Goal: Information Seeking & Learning: Learn about a topic

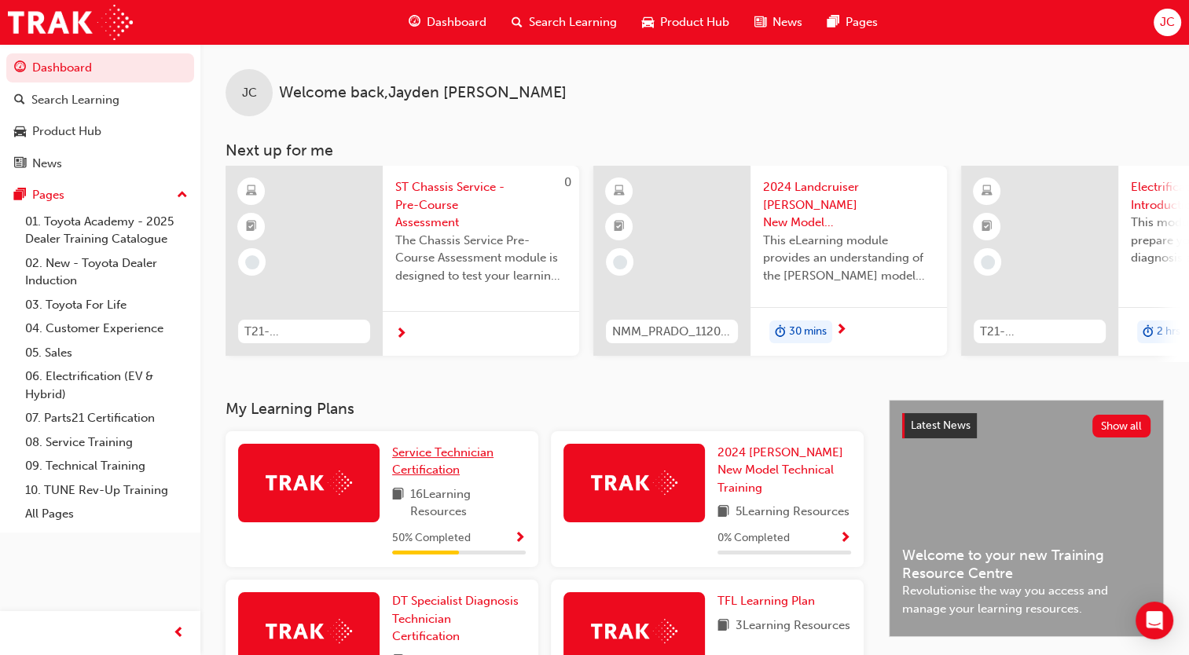
click at [469, 473] on link "Service Technician Certification" at bounding box center [459, 461] width 134 height 35
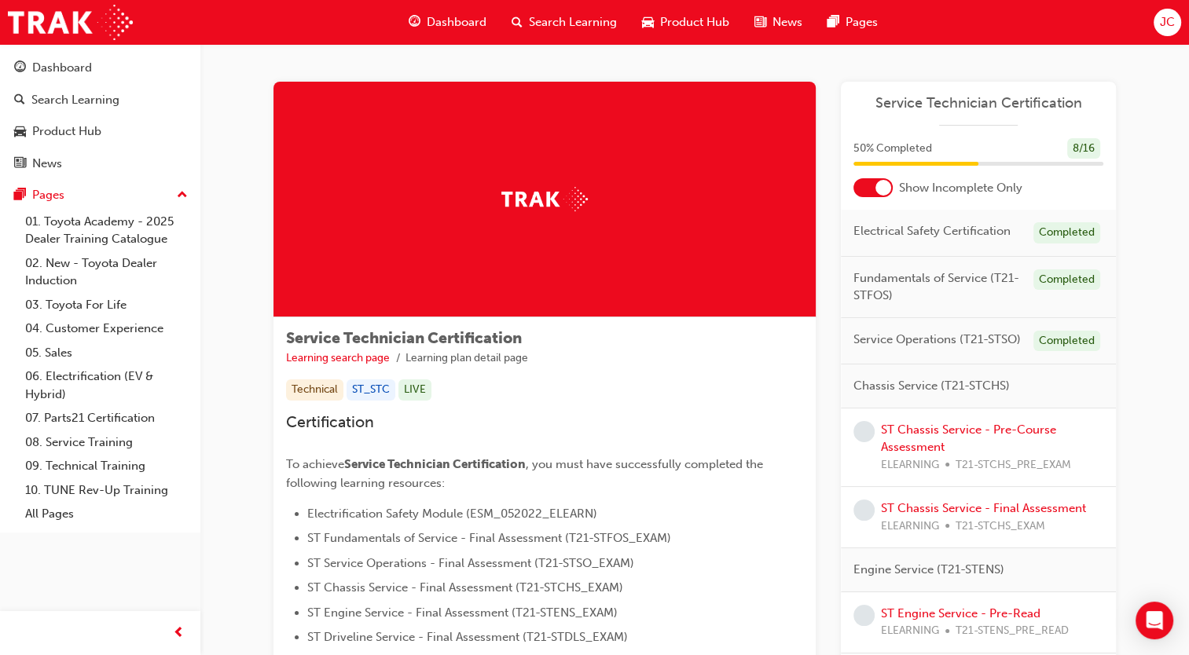
click at [911, 435] on div "ST Chassis Service - Pre-Course Assessment ELEARNING T21-STCHS_PRE_EXAM" at bounding box center [992, 447] width 222 height 53
click at [910, 434] on link "ST Chassis Service - Pre-Course Assessment" at bounding box center [968, 439] width 175 height 32
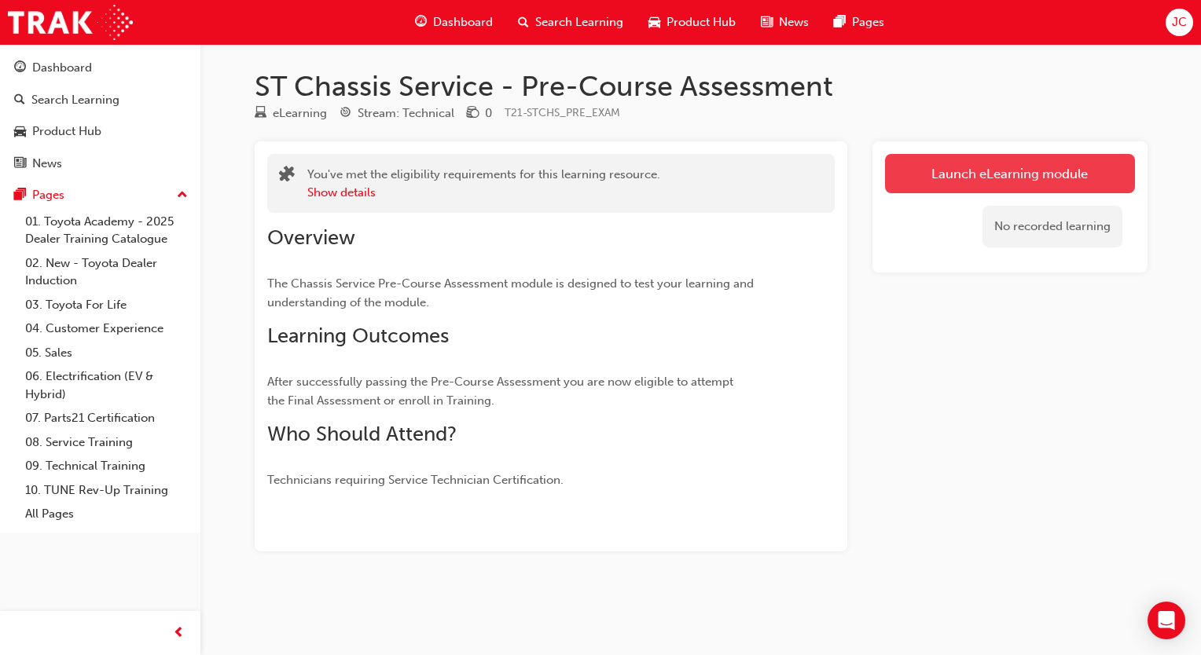
click at [1022, 171] on link "Launch eLearning module" at bounding box center [1010, 173] width 250 height 39
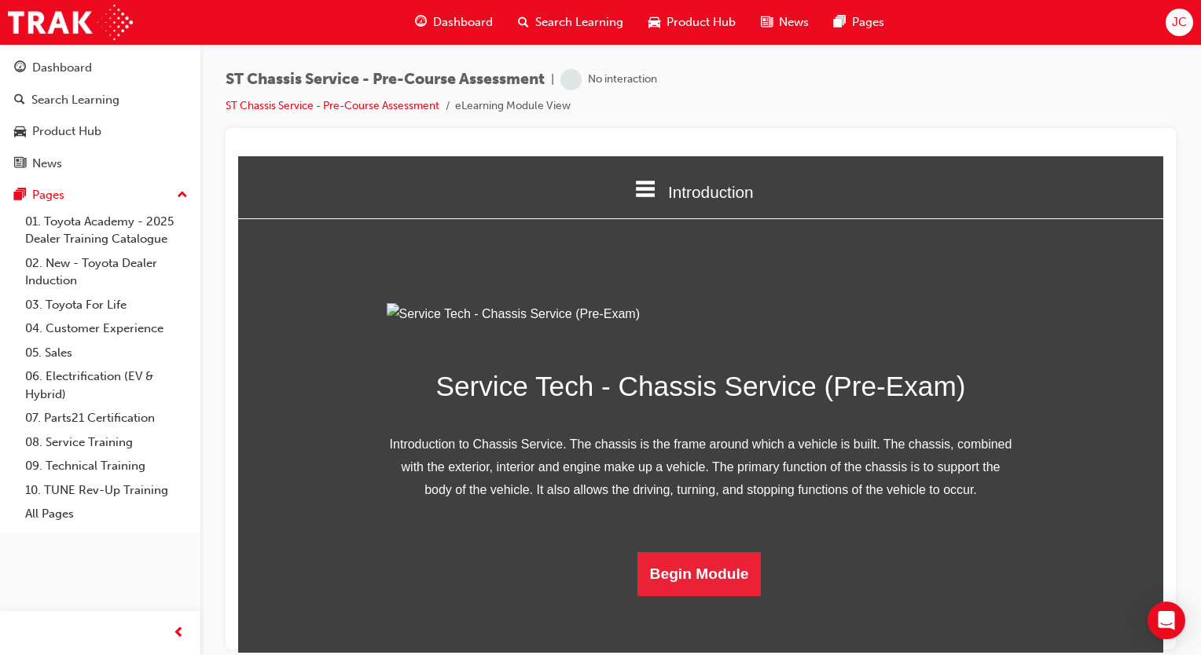
scroll to position [116, 0]
click at [709, 596] on button "Begin Module" at bounding box center [699, 574] width 124 height 44
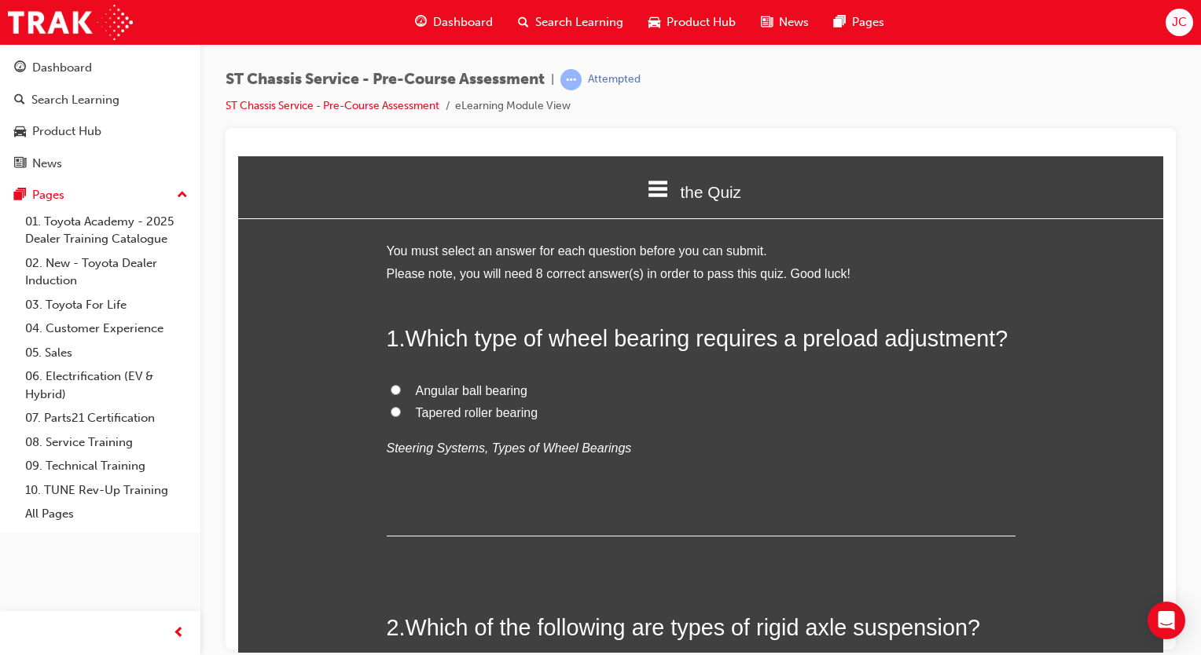
click at [465, 409] on span "Tapered roller bearing" at bounding box center [477, 412] width 123 height 13
click at [401, 409] on input "Tapered roller bearing" at bounding box center [396, 411] width 10 height 10
radio input "true"
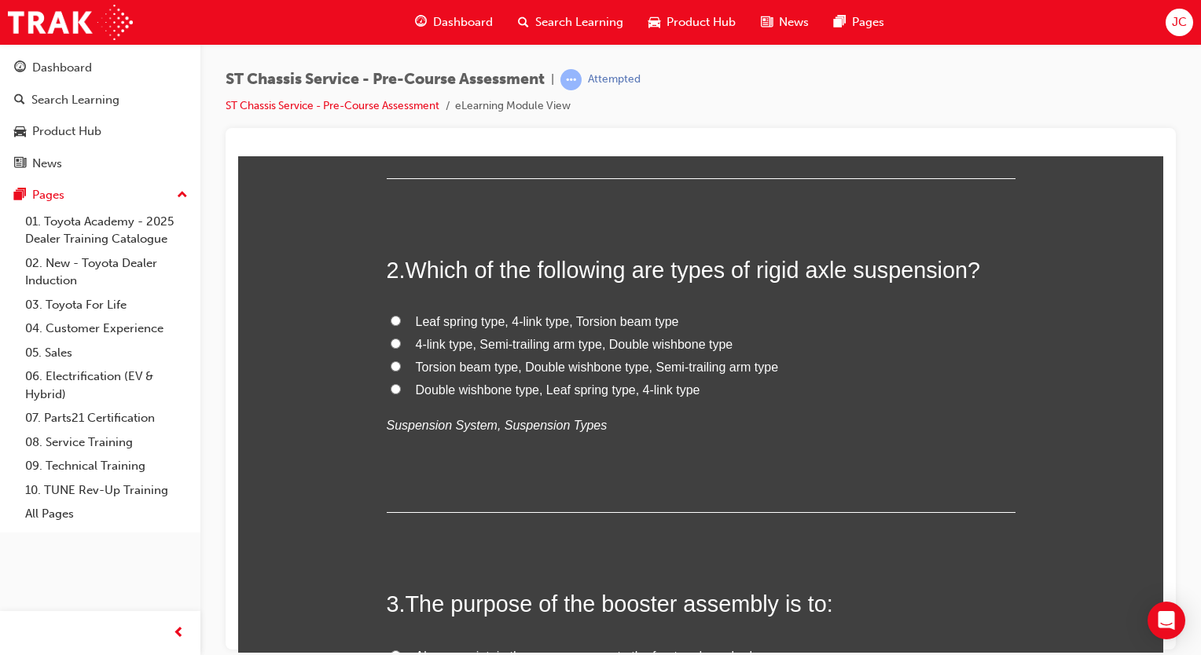
scroll to position [358, 0]
click at [501, 365] on span "Torsion beam type, Double wishbone type, Semi-trailing arm type" at bounding box center [597, 365] width 363 height 13
click at [401, 365] on input "Torsion beam type, Double wishbone type, Semi-trailing arm type" at bounding box center [396, 365] width 10 height 10
radio input "true"
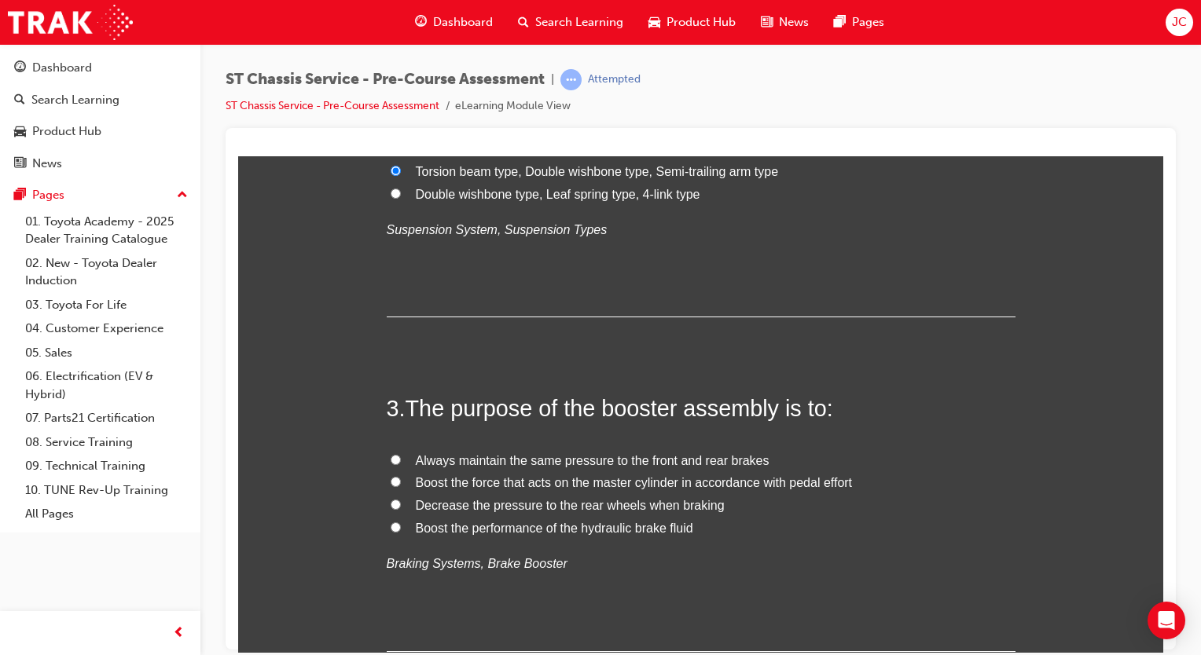
click at [525, 487] on span "Boost the force that acts on the master cylinder in accordance with pedal effort" at bounding box center [634, 482] width 437 height 13
click at [401, 487] on input "Boost the force that acts on the master cylinder in accordance with pedal effort" at bounding box center [396, 481] width 10 height 10
radio input "true"
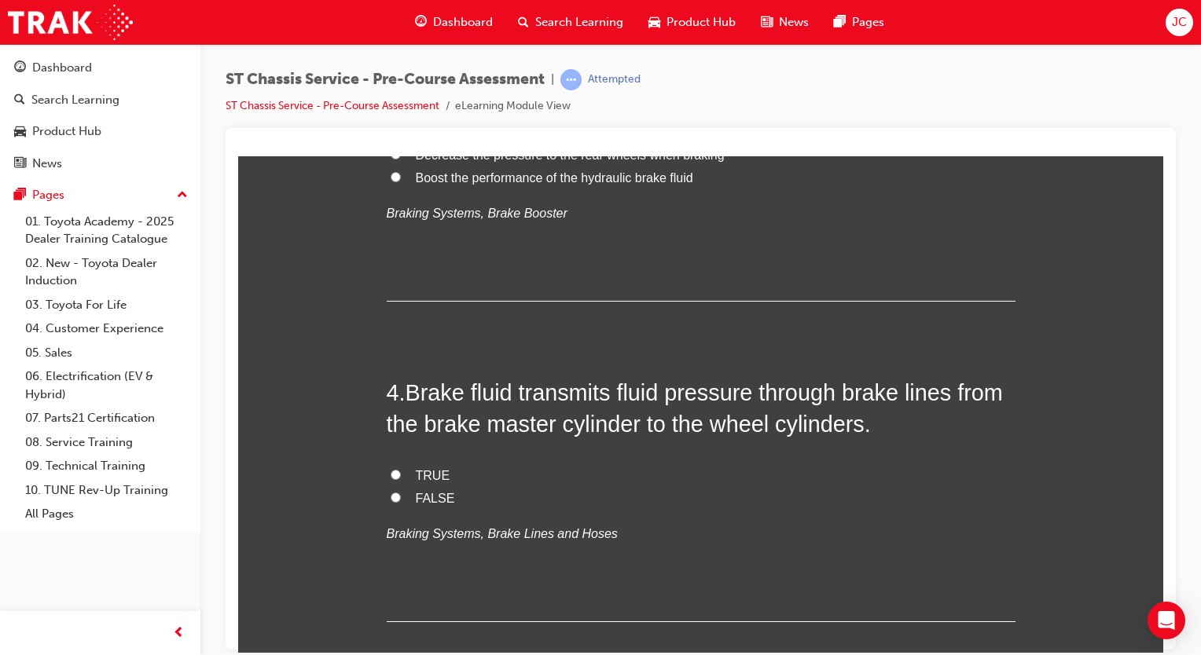
scroll to position [907, 0]
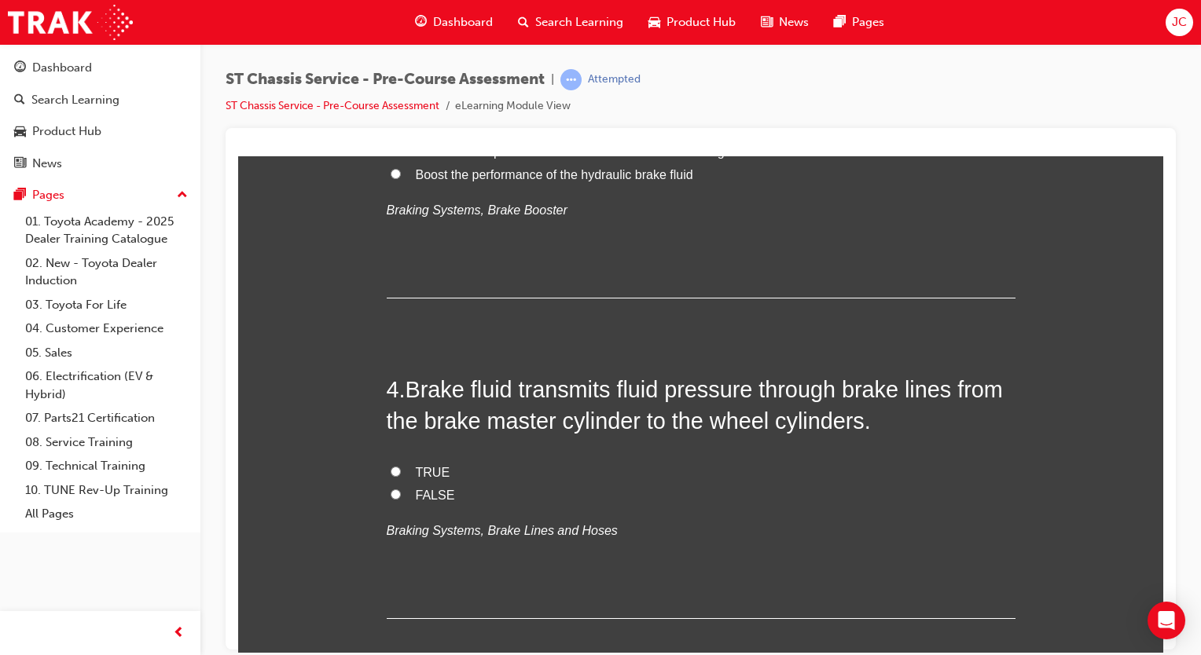
click at [416, 501] on span "FALSE" at bounding box center [435, 494] width 39 height 13
click at [401, 499] on input "FALSE" at bounding box center [396, 494] width 10 height 10
radio input "true"
click at [429, 469] on span "TRUE" at bounding box center [433, 471] width 35 height 13
click at [401, 469] on input "TRUE" at bounding box center [396, 471] width 10 height 10
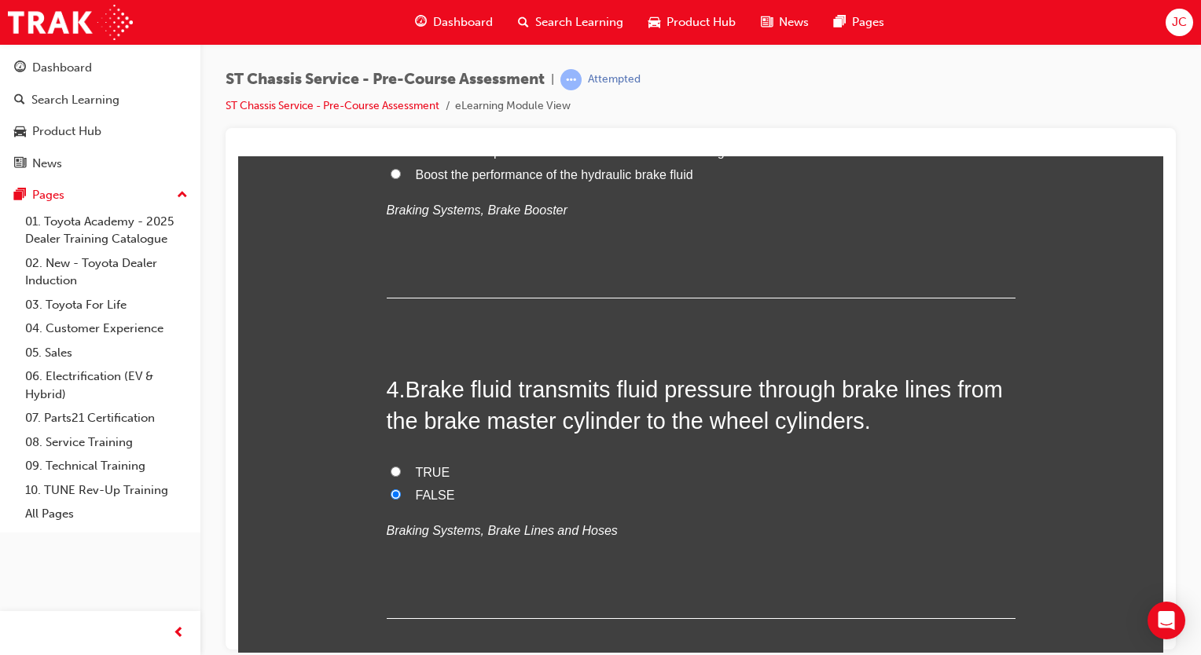
radio input "true"
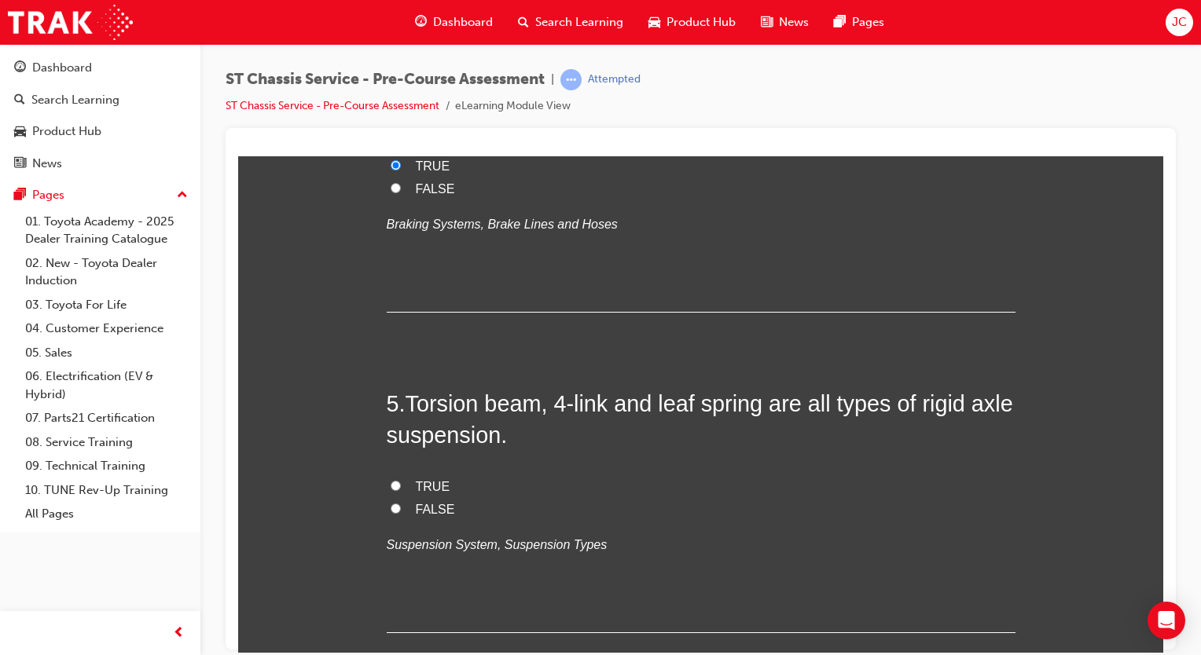
scroll to position [1214, 0]
click at [424, 487] on span "TRUE" at bounding box center [433, 485] width 35 height 13
click at [401, 487] on input "TRUE" at bounding box center [396, 485] width 10 height 10
radio input "true"
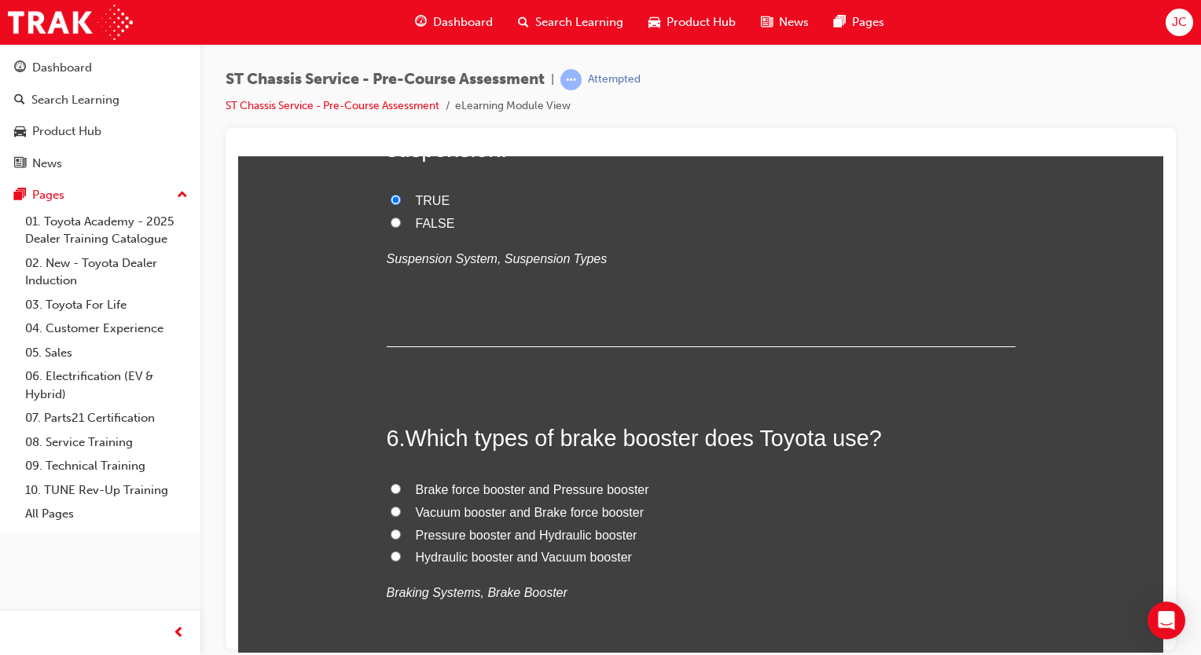
scroll to position [1506, 0]
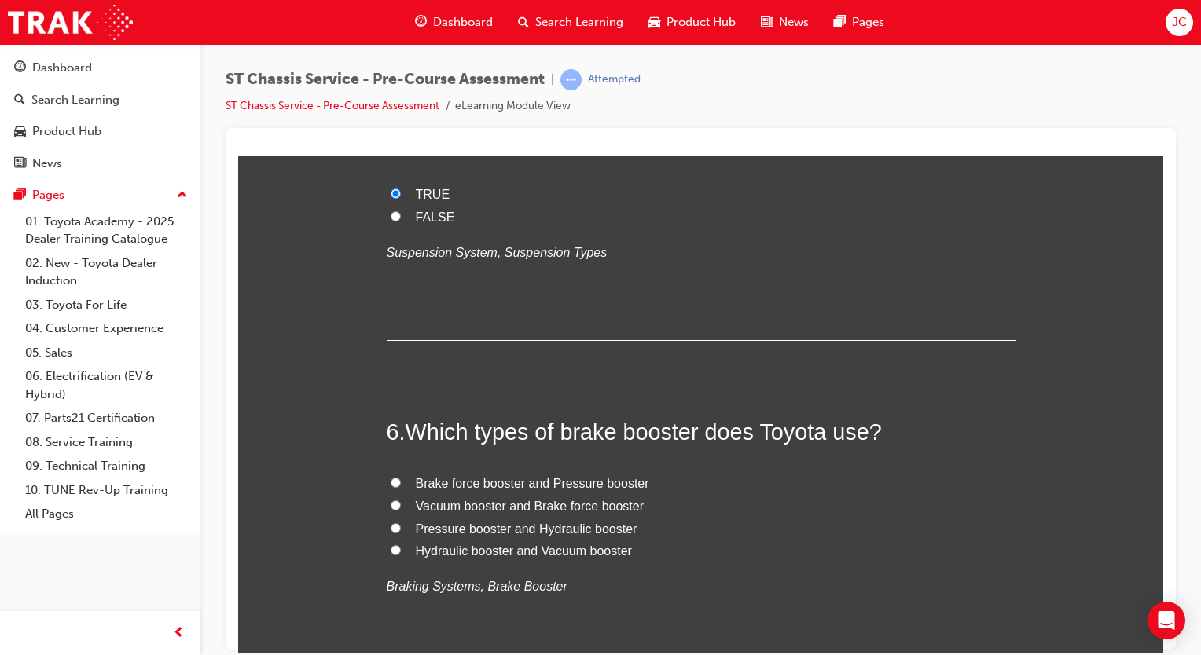
click at [528, 509] on span "Vacuum booster and Brake force booster" at bounding box center [530, 505] width 229 height 13
click at [401, 509] on input "Vacuum booster and Brake force booster" at bounding box center [396, 505] width 10 height 10
radio input "true"
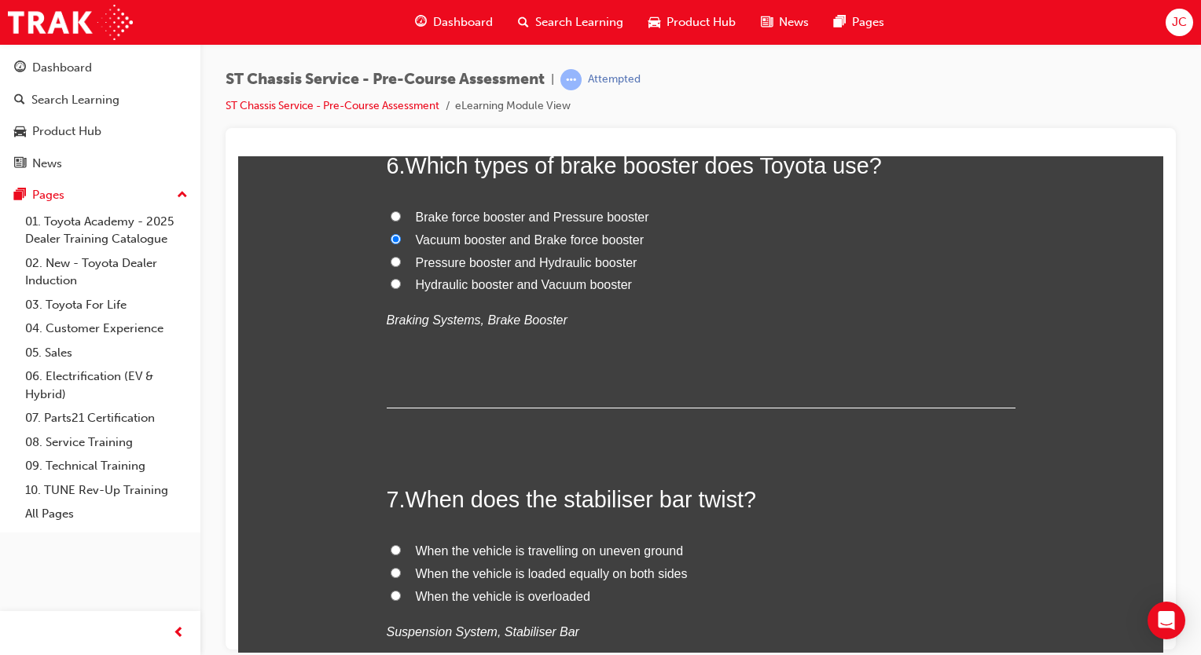
scroll to position [1874, 0]
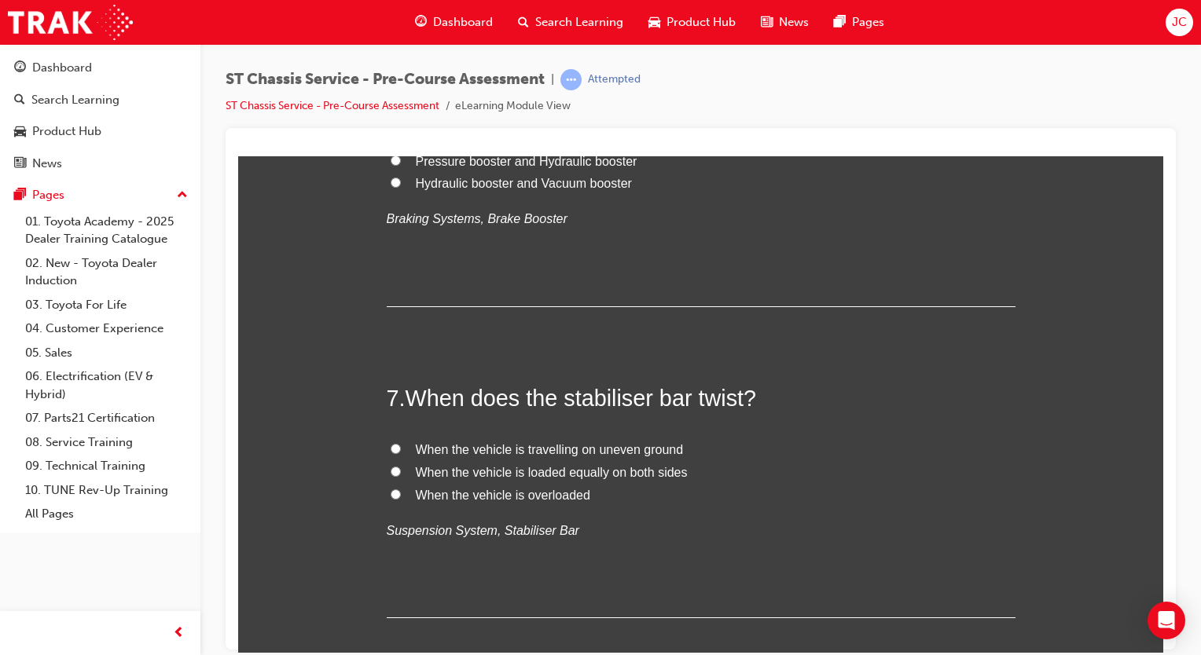
click at [623, 447] on span "When the vehicle is travelling on uneven ground" at bounding box center [550, 449] width 268 height 13
click at [401, 447] on input "When the vehicle is travelling on uneven ground" at bounding box center [396, 448] width 10 height 10
radio input "true"
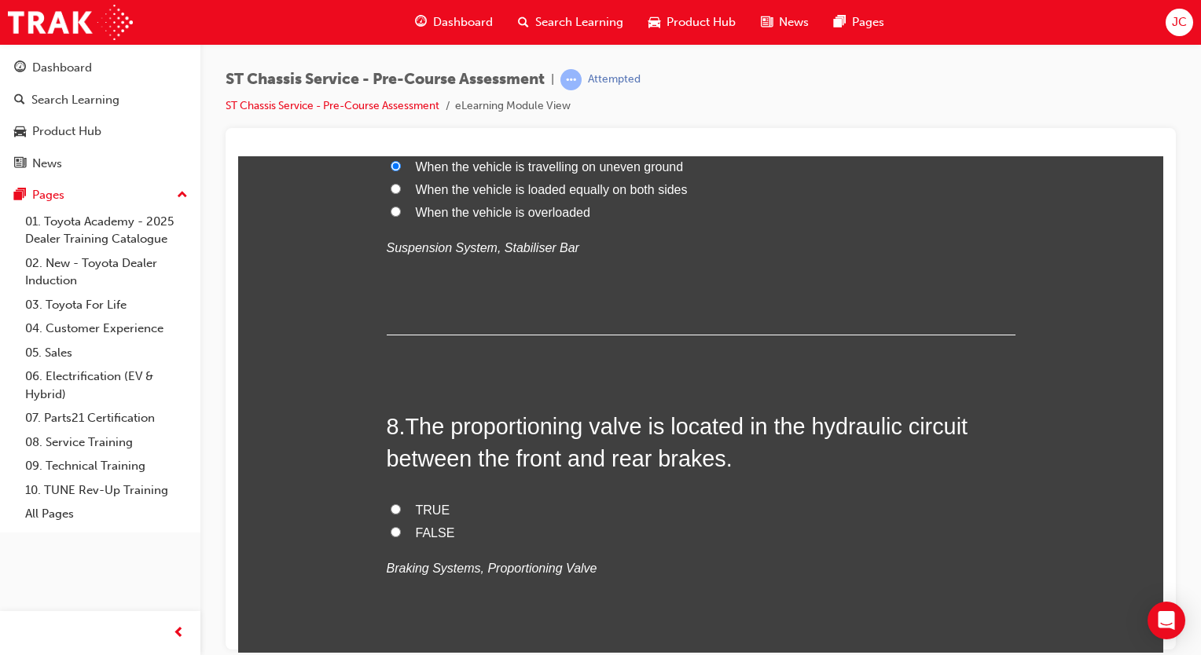
scroll to position [2157, 0]
click at [416, 527] on span "FALSE" at bounding box center [435, 532] width 39 height 13
click at [401, 527] on input "FALSE" at bounding box center [396, 532] width 10 height 10
radio input "true"
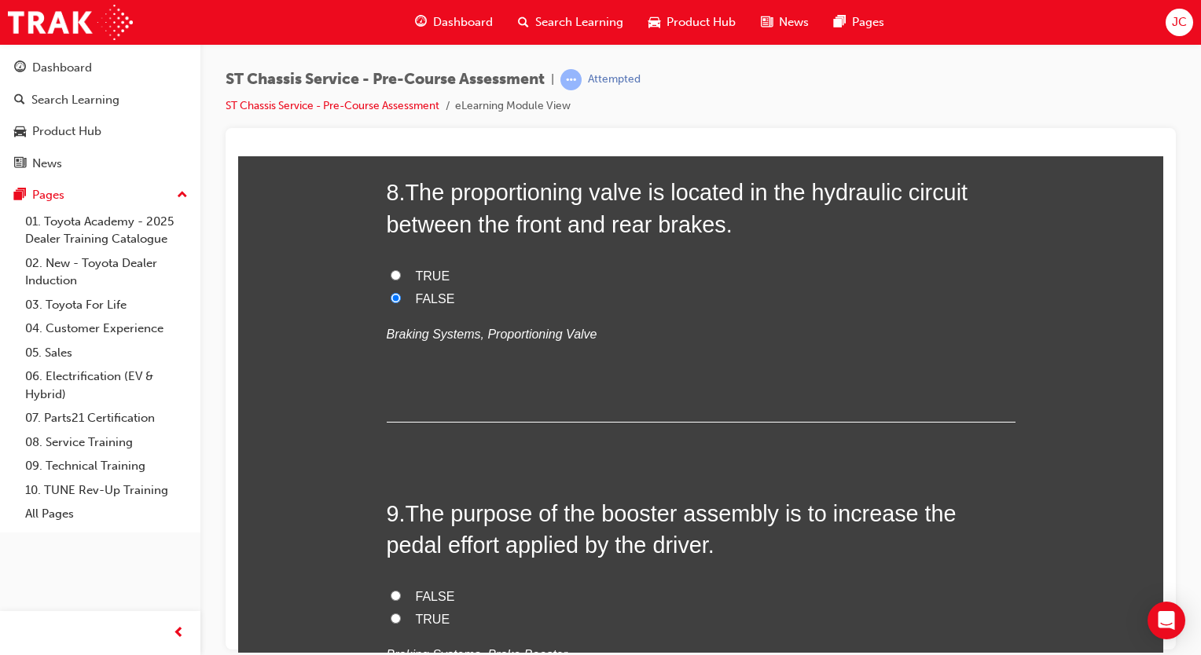
scroll to position [2402, 0]
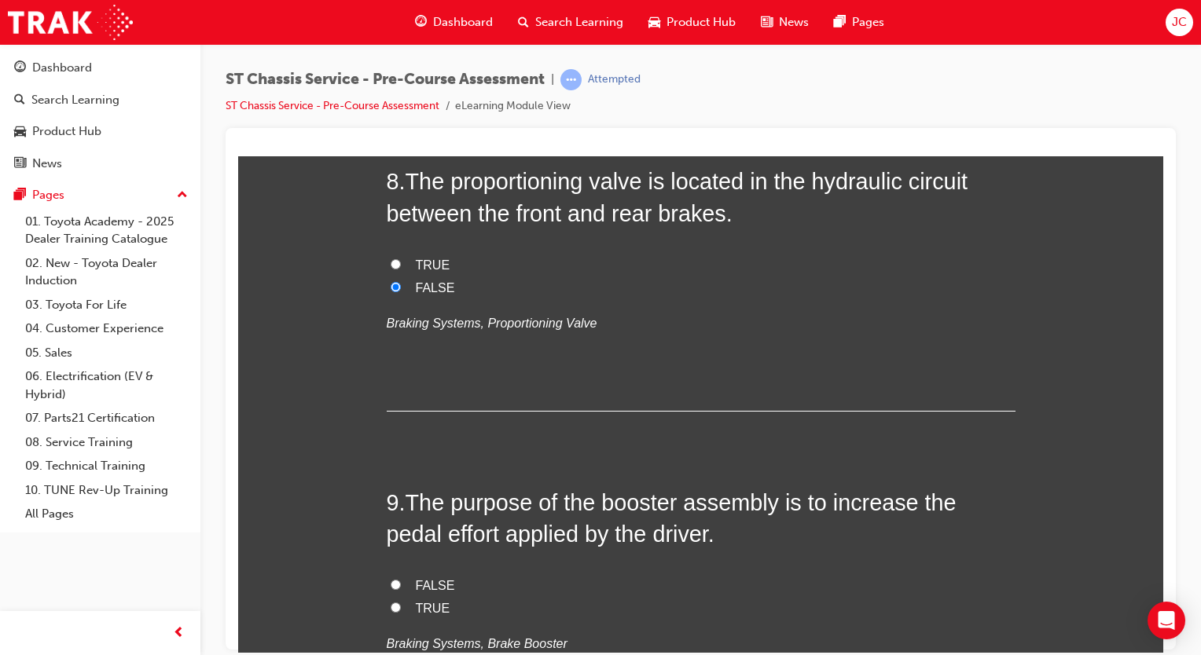
click at [421, 258] on span "TRUE" at bounding box center [433, 264] width 35 height 13
click at [401, 259] on input "TRUE" at bounding box center [396, 264] width 10 height 10
radio input "true"
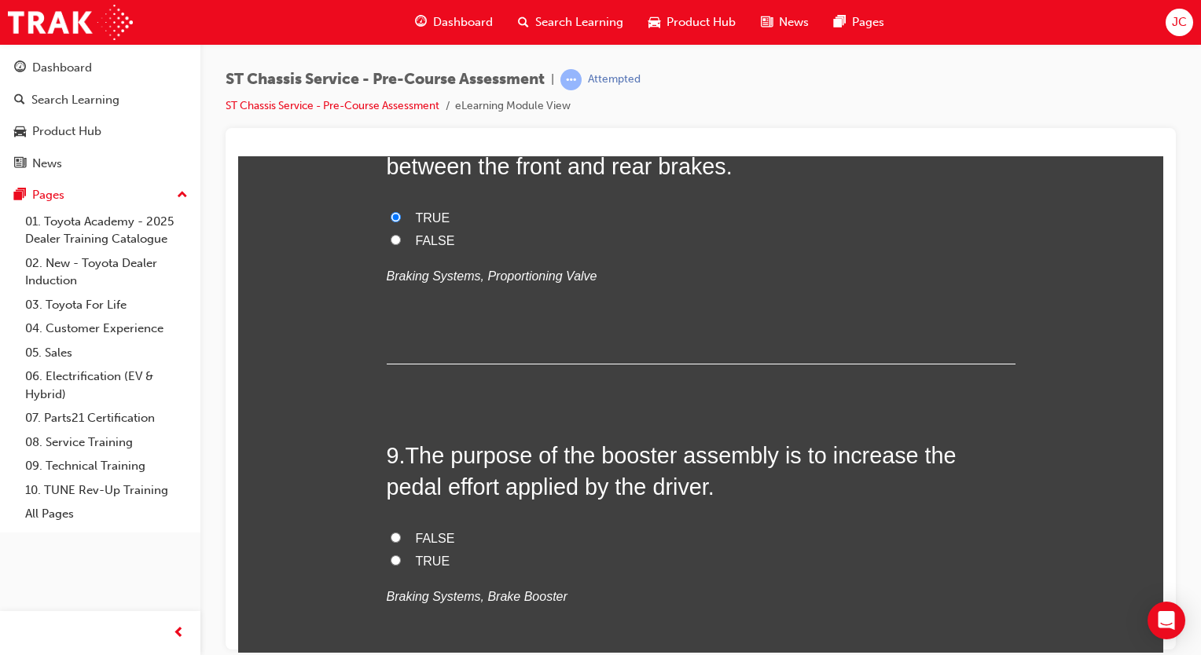
scroll to position [2449, 0]
click at [402, 543] on label "FALSE" at bounding box center [701, 538] width 629 height 23
click at [401, 542] on input "FALSE" at bounding box center [396, 537] width 10 height 10
radio input "true"
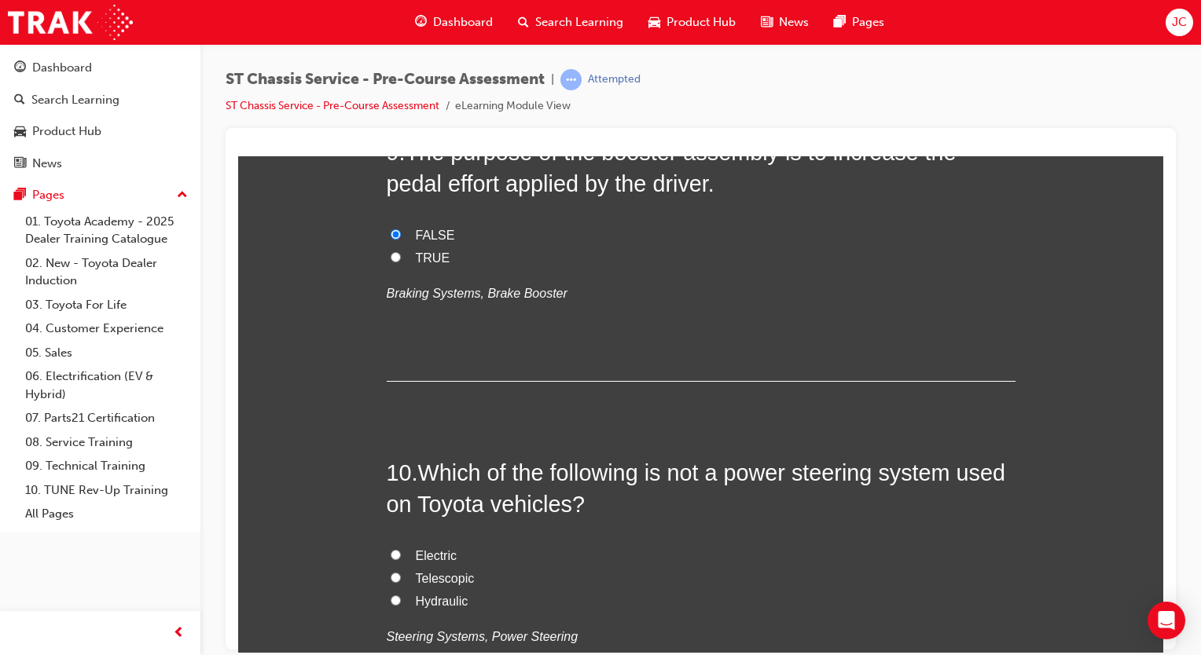
scroll to position [2754, 0]
click at [429, 571] on span "Telescopic" at bounding box center [445, 576] width 59 height 13
click at [401, 571] on input "Telescopic" at bounding box center [396, 576] width 10 height 10
radio input "true"
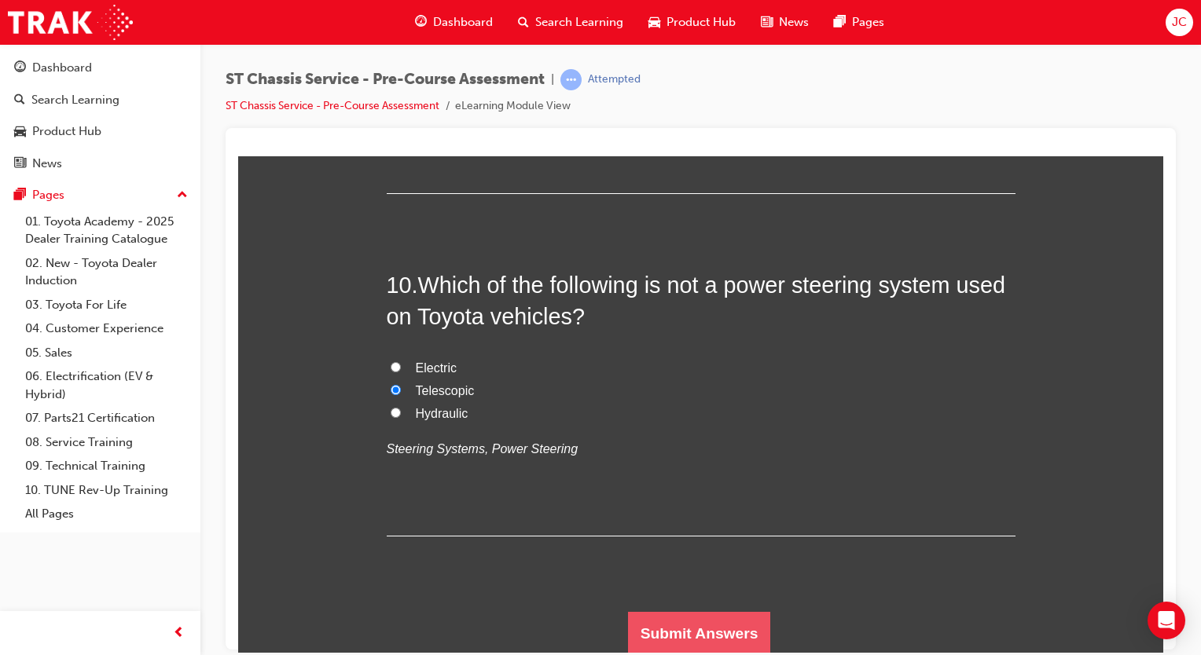
click at [701, 622] on button "Submit Answers" at bounding box center [699, 633] width 143 height 44
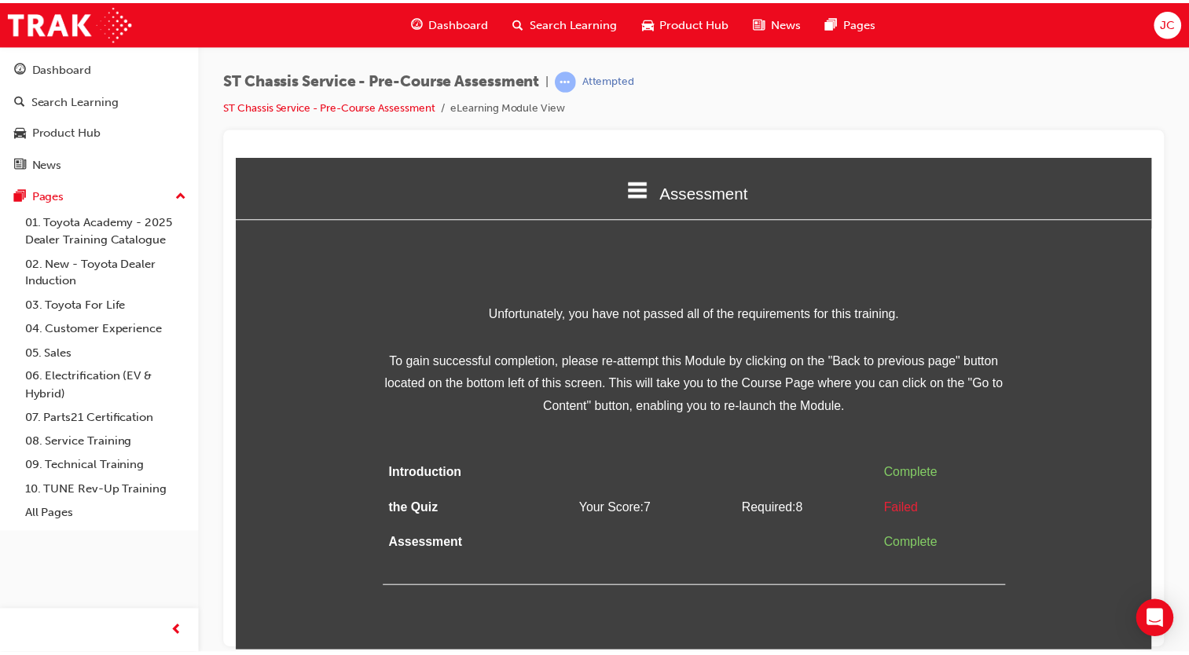
scroll to position [0, 0]
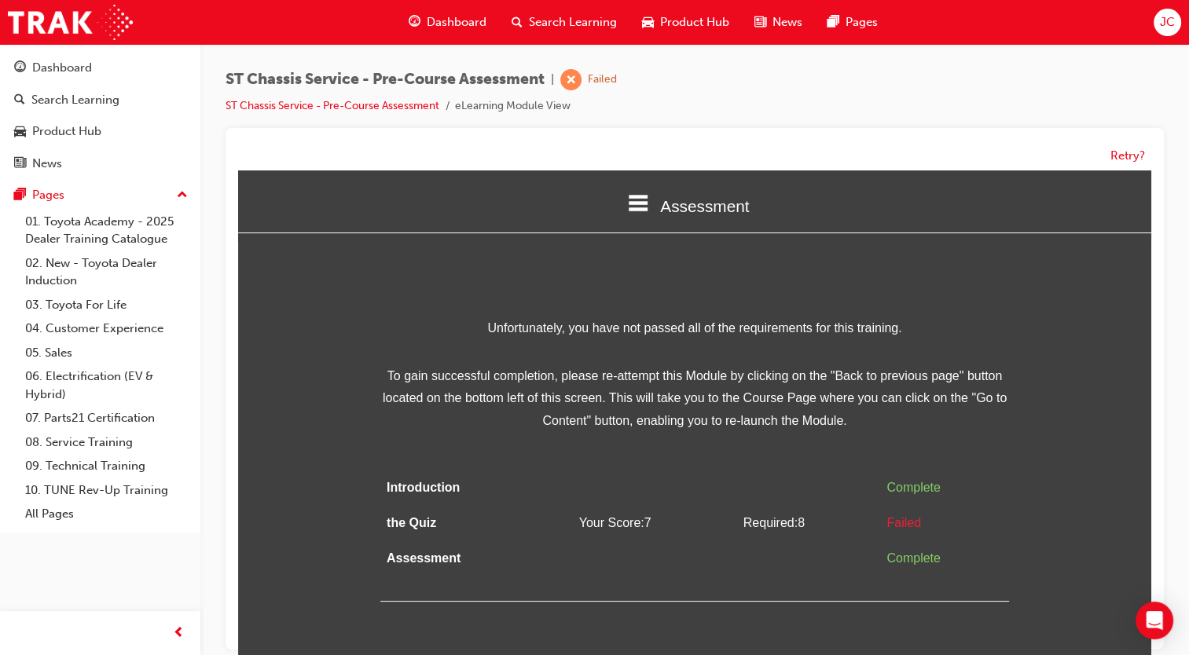
click at [672, 185] on div "Assessment" at bounding box center [694, 205] width 913 height 53
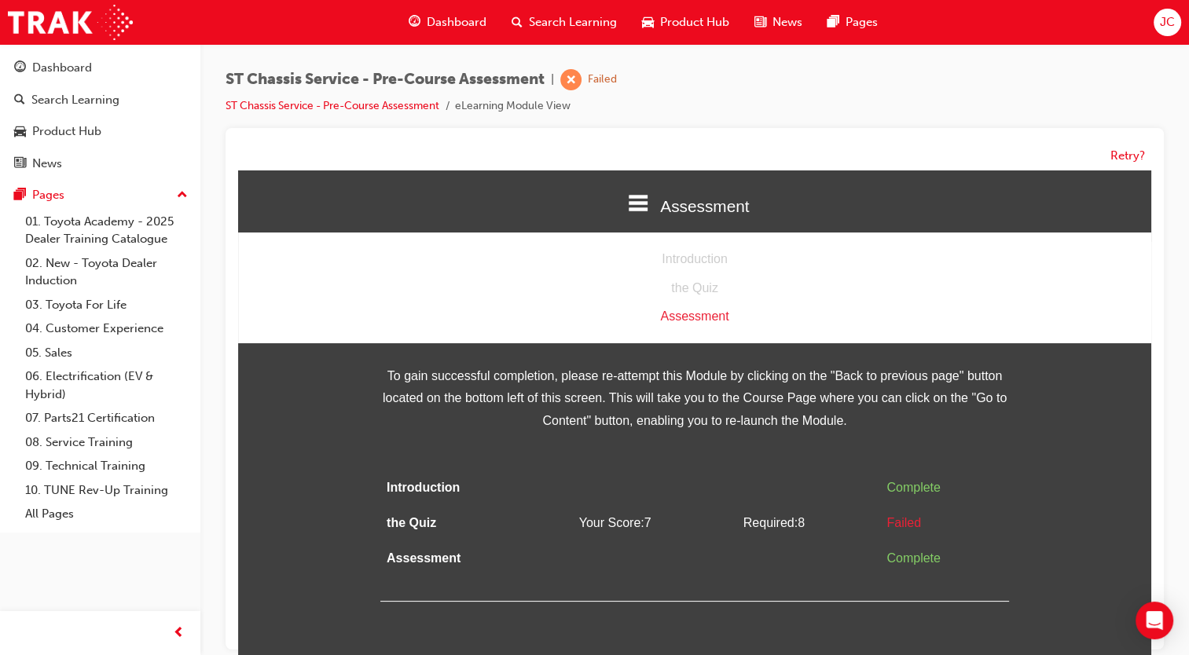
click at [705, 306] on div "Assessment" at bounding box center [694, 317] width 913 height 23
click at [1115, 156] on button "Retry?" at bounding box center [1128, 156] width 35 height 18
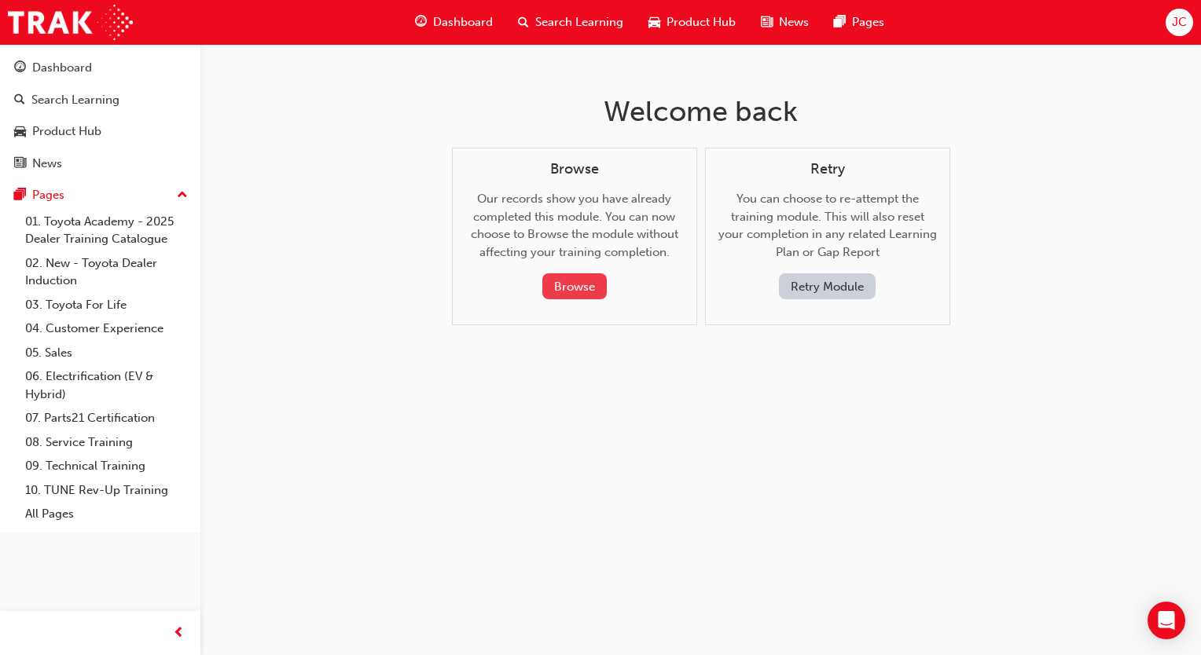
click at [578, 289] on button "Browse" at bounding box center [574, 287] width 64 height 26
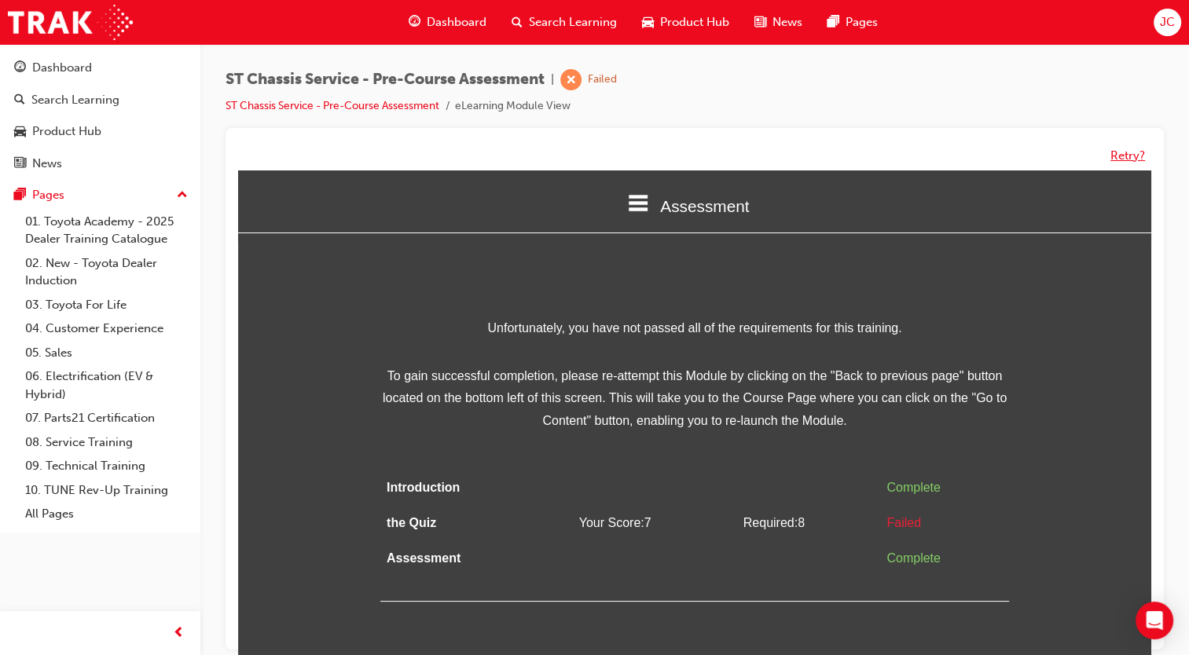
click at [1122, 152] on button "Retry?" at bounding box center [1128, 156] width 35 height 18
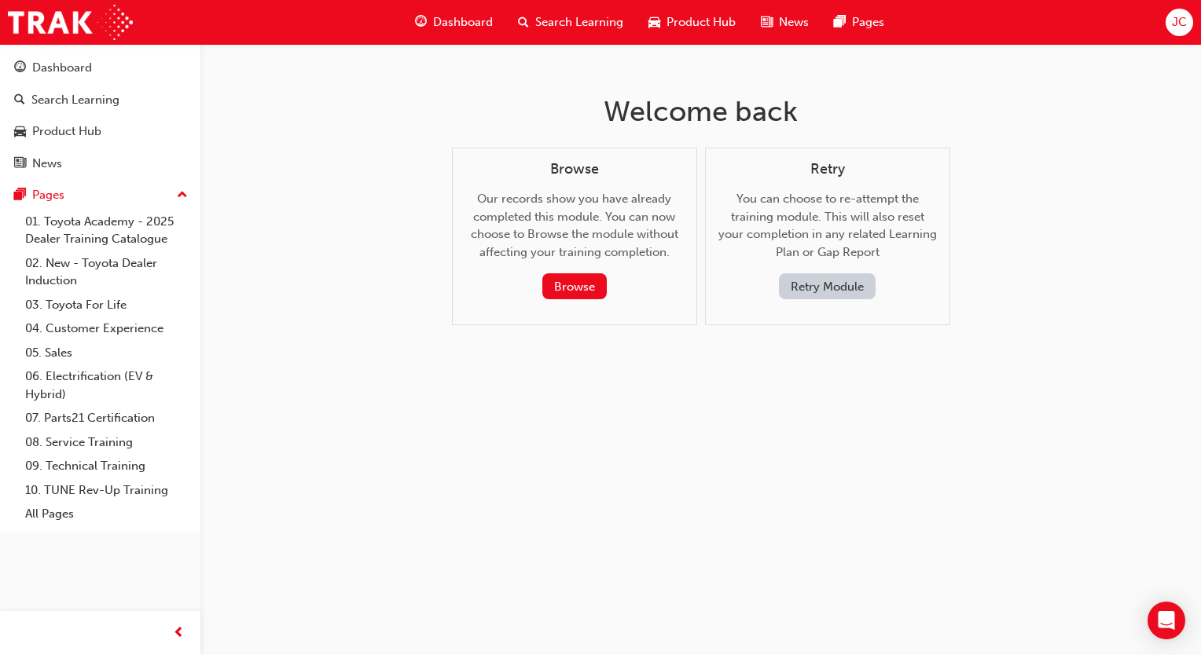
click at [835, 275] on button "Retry Module" at bounding box center [827, 287] width 97 height 26
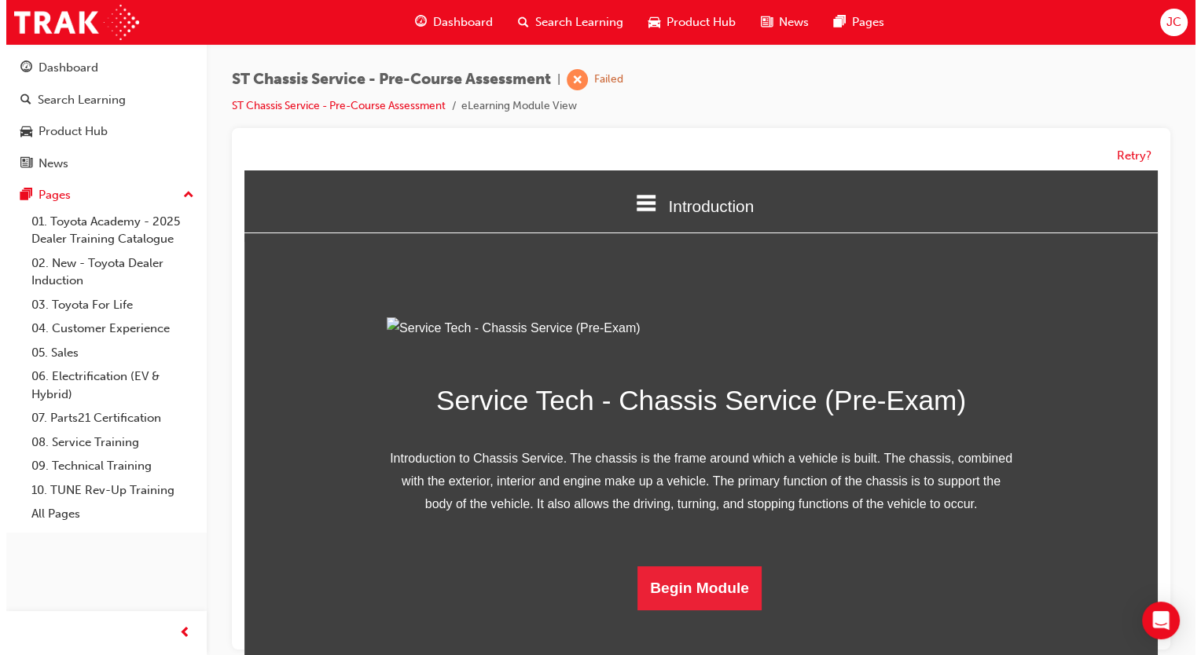
scroll to position [116, 0]
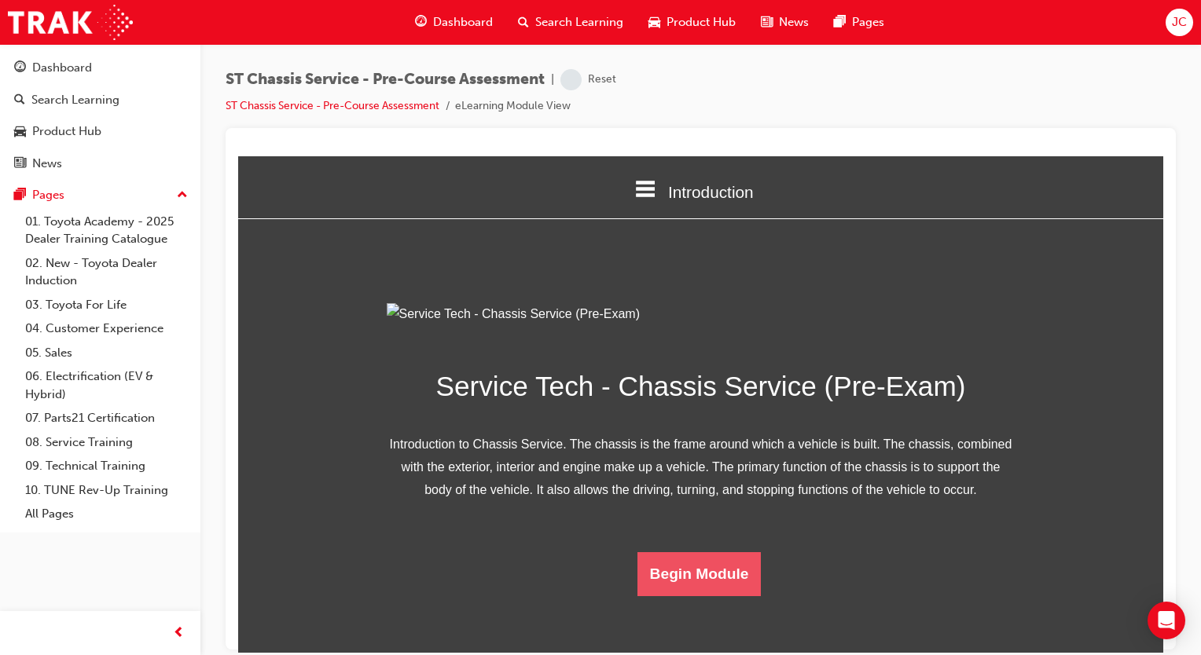
click at [689, 596] on button "Begin Module" at bounding box center [699, 574] width 124 height 44
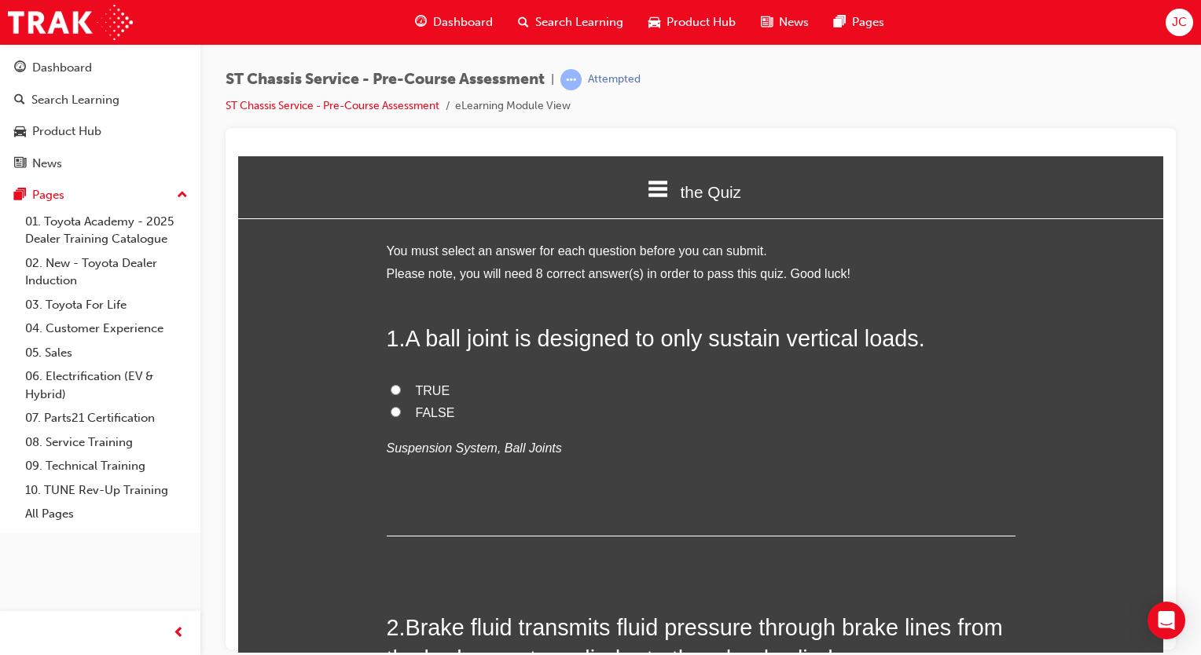
click at [440, 387] on label "TRUE" at bounding box center [701, 391] width 629 height 23
click at [401, 387] on input "TRUE" at bounding box center [396, 389] width 10 height 10
radio input "true"
drag, startPoint x: 413, startPoint y: 421, endPoint x: 434, endPoint y: 409, distance: 24.0
click at [434, 409] on label "FALSE" at bounding box center [701, 413] width 629 height 23
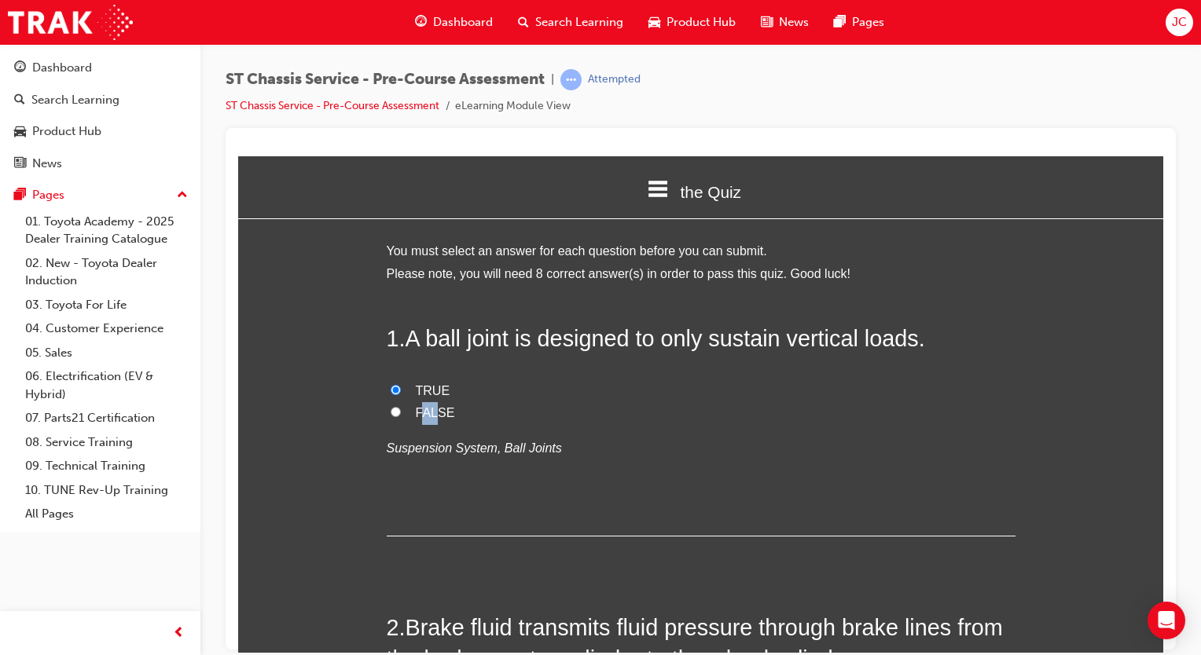
click at [434, 409] on span "FALSE" at bounding box center [435, 412] width 39 height 13
click at [401, 409] on input "FALSE" at bounding box center [396, 411] width 10 height 10
radio input "true"
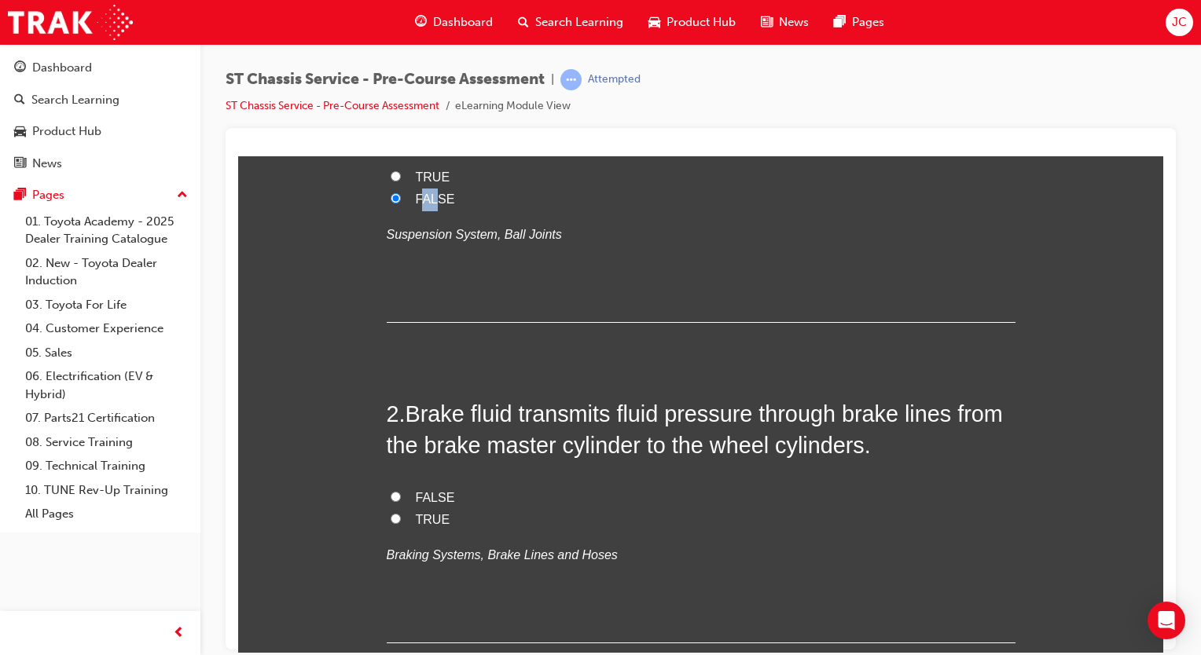
scroll to position [214, 0]
click at [424, 515] on span "TRUE" at bounding box center [433, 518] width 35 height 13
click at [401, 515] on input "TRUE" at bounding box center [396, 518] width 10 height 10
radio input "true"
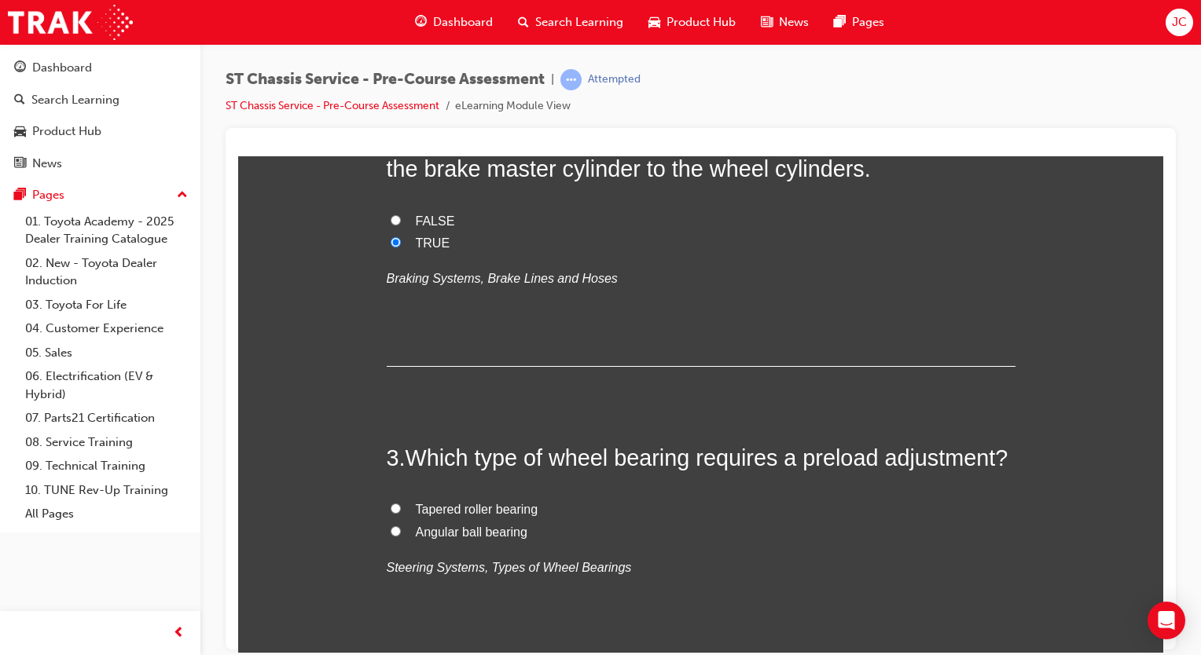
scroll to position [499, 0]
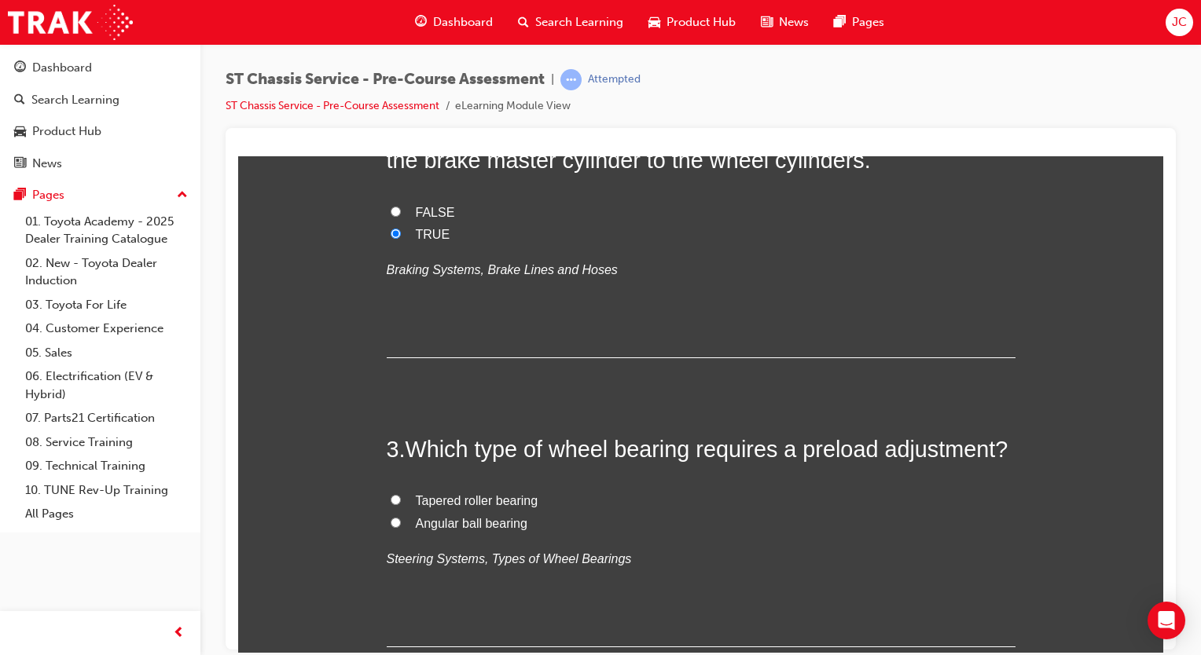
click at [487, 494] on span "Tapered roller bearing" at bounding box center [477, 500] width 123 height 13
click at [401, 494] on input "Tapered roller bearing" at bounding box center [396, 499] width 10 height 10
radio input "true"
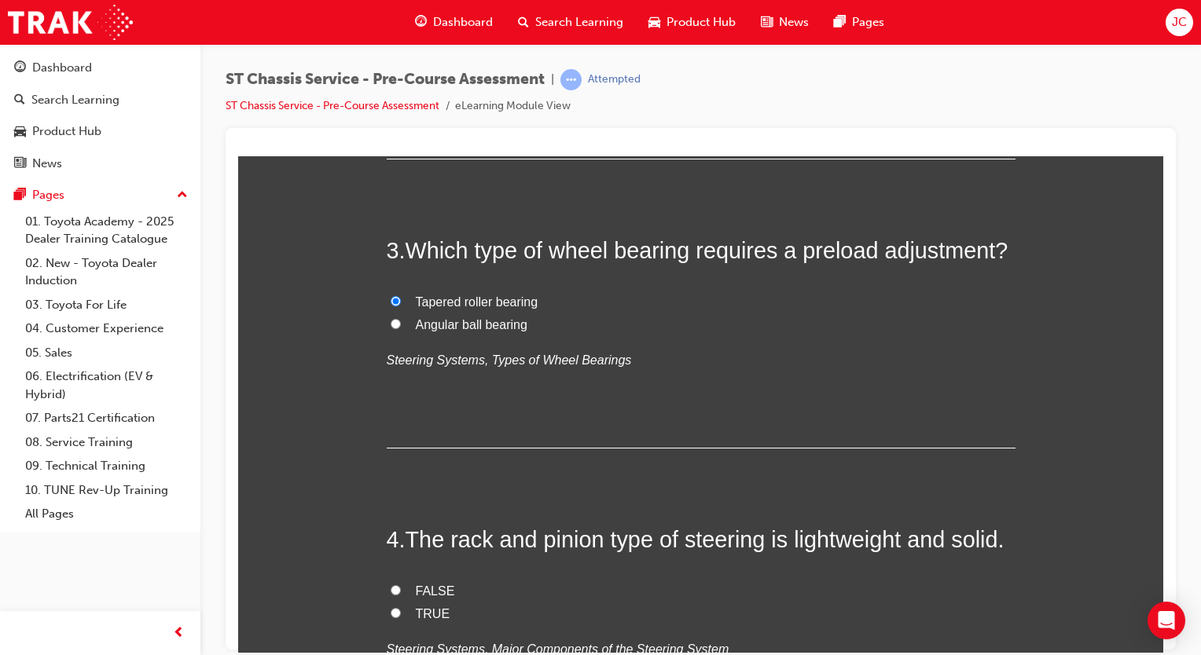
scroll to position [772, 0]
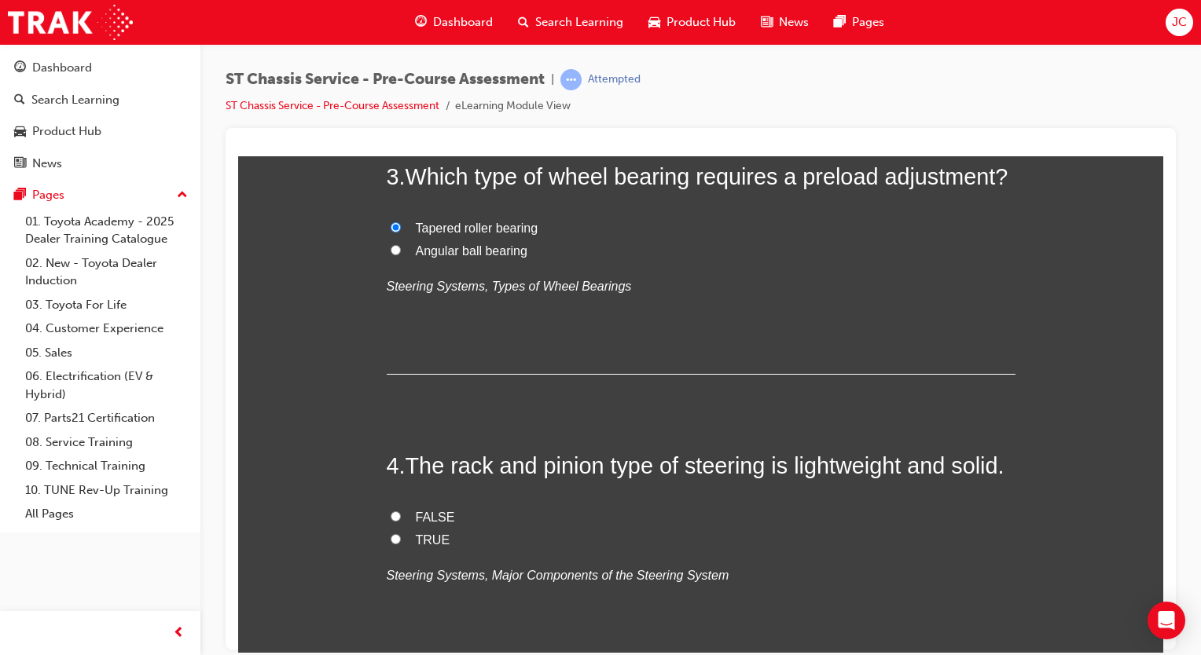
click at [424, 535] on span "TRUE" at bounding box center [433, 539] width 35 height 13
click at [401, 535] on input "TRUE" at bounding box center [396, 539] width 10 height 10
radio input "true"
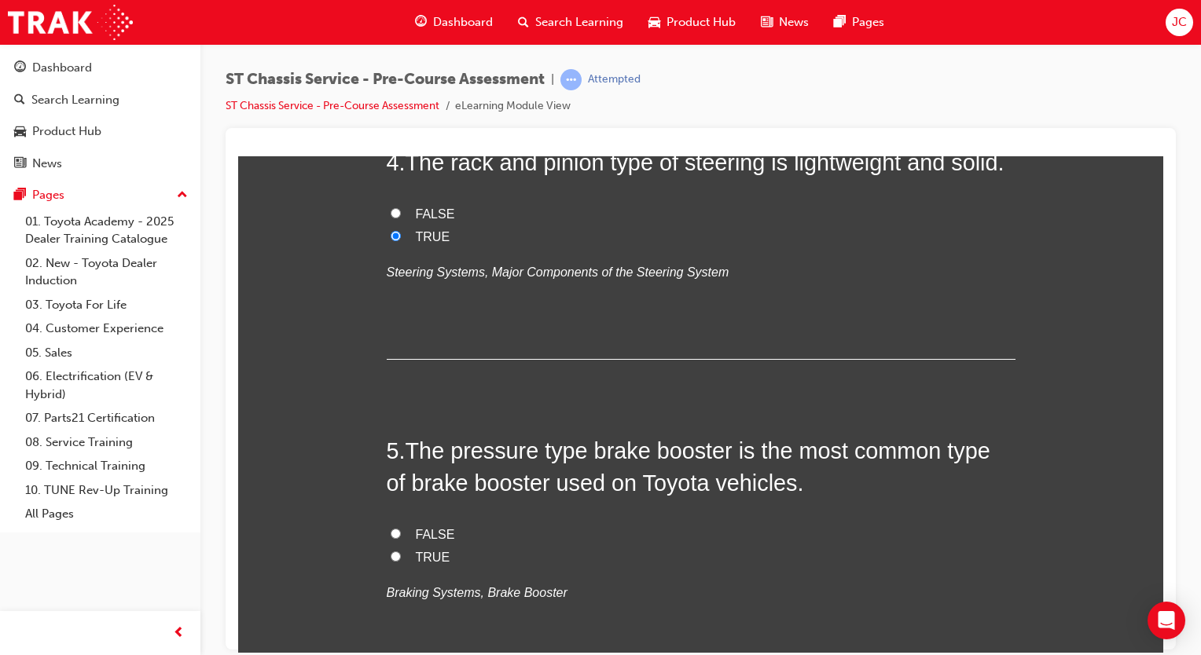
scroll to position [1077, 0]
click at [420, 545] on label "TRUE" at bounding box center [701, 556] width 629 height 23
click at [401, 549] on input "TRUE" at bounding box center [396, 554] width 10 height 10
radio input "true"
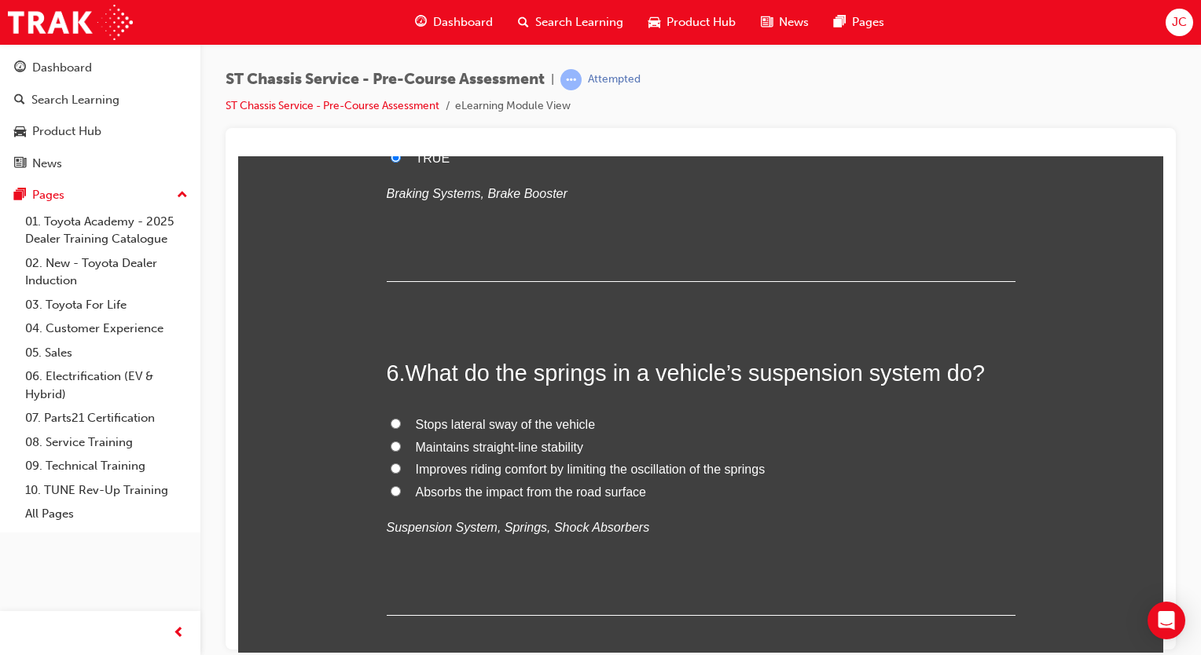
scroll to position [1477, 0]
click at [566, 462] on span "Improves riding comfort by limiting the oscillation of the springs" at bounding box center [591, 466] width 350 height 13
click at [401, 462] on input "Improves riding comfort by limiting the oscillation of the springs" at bounding box center [396, 466] width 10 height 10
radio input "true"
click at [564, 485] on span "Absorbs the impact from the road surface" at bounding box center [531, 489] width 230 height 13
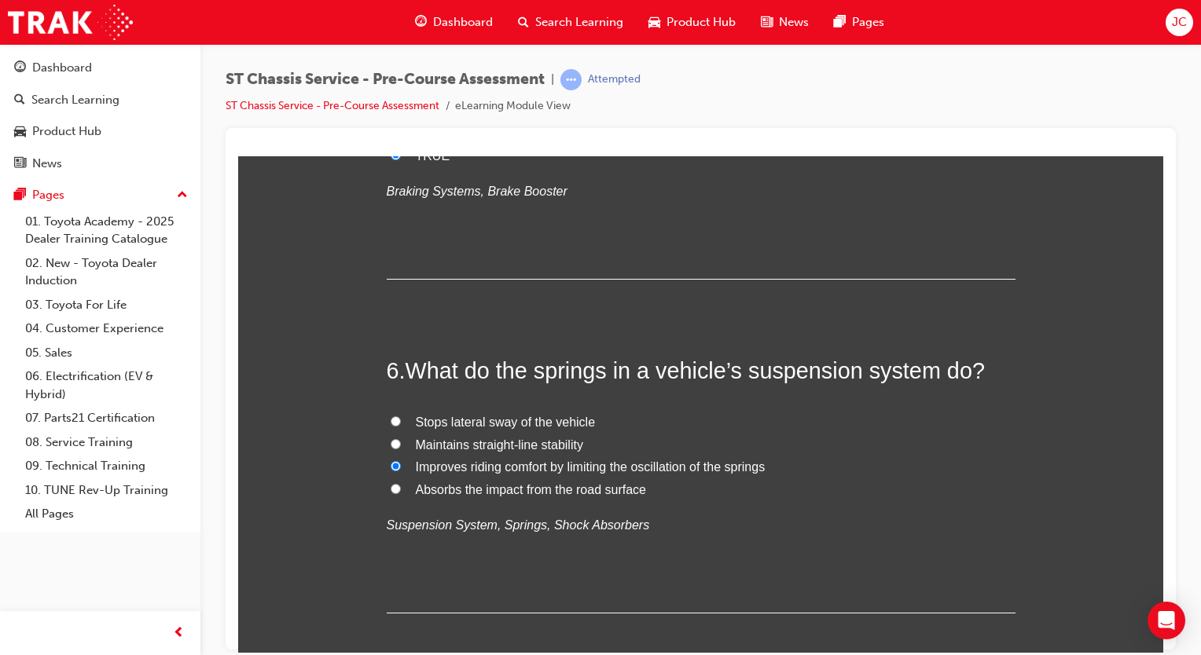
click at [401, 485] on input "Absorbs the impact from the road surface" at bounding box center [396, 488] width 10 height 10
radio input "true"
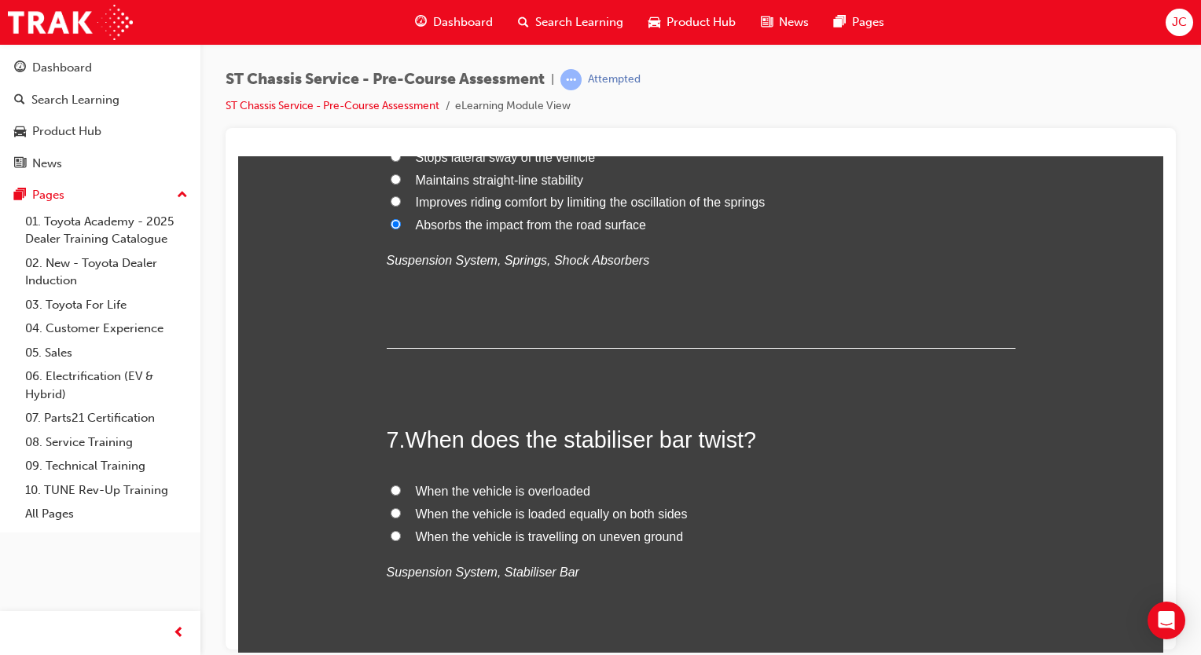
scroll to position [1751, 0]
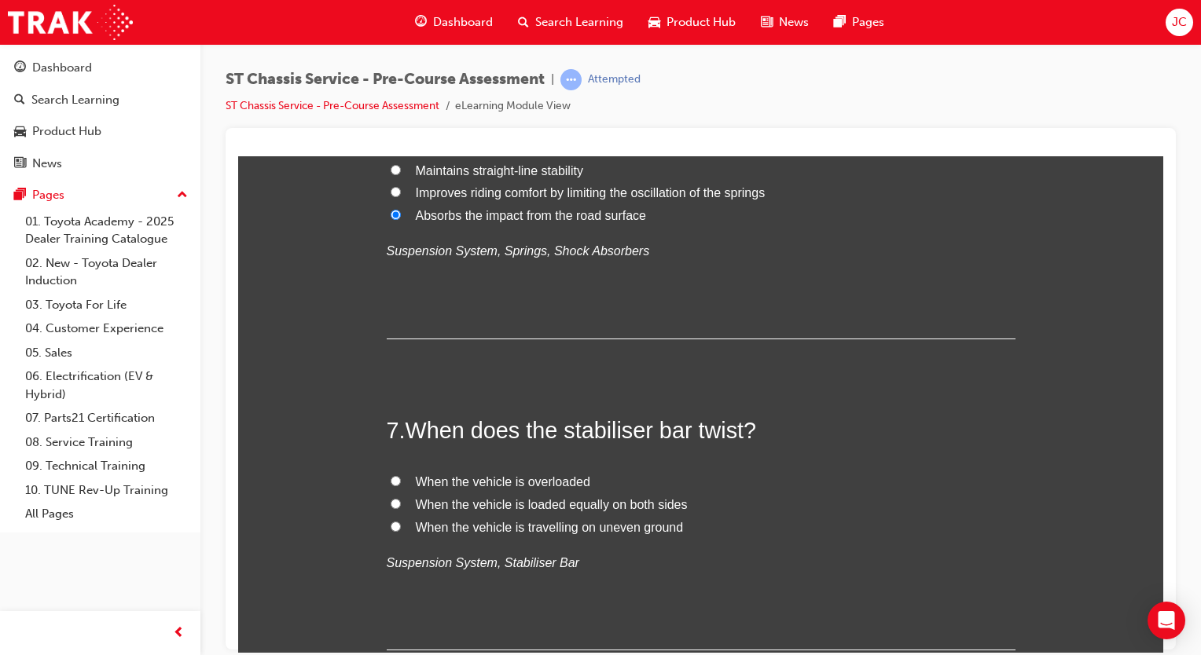
click at [640, 531] on span "When the vehicle is travelling on uneven ground" at bounding box center [550, 526] width 268 height 13
click at [401, 531] on input "When the vehicle is travelling on uneven ground" at bounding box center [396, 526] width 10 height 10
radio input "true"
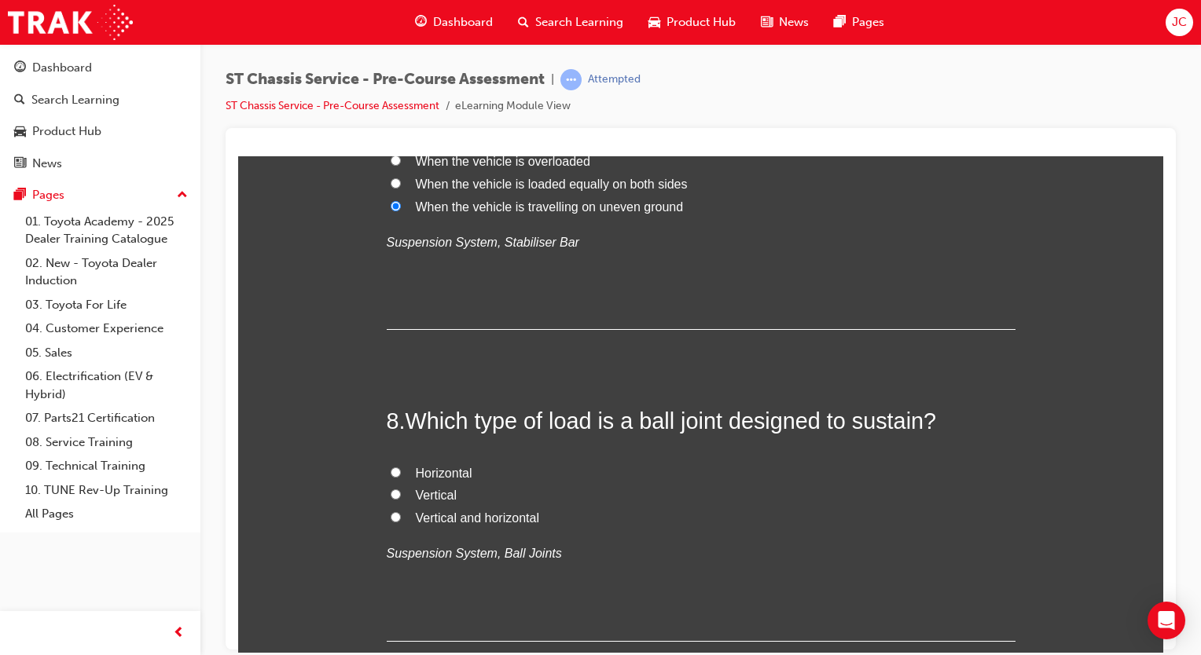
scroll to position [2075, 0]
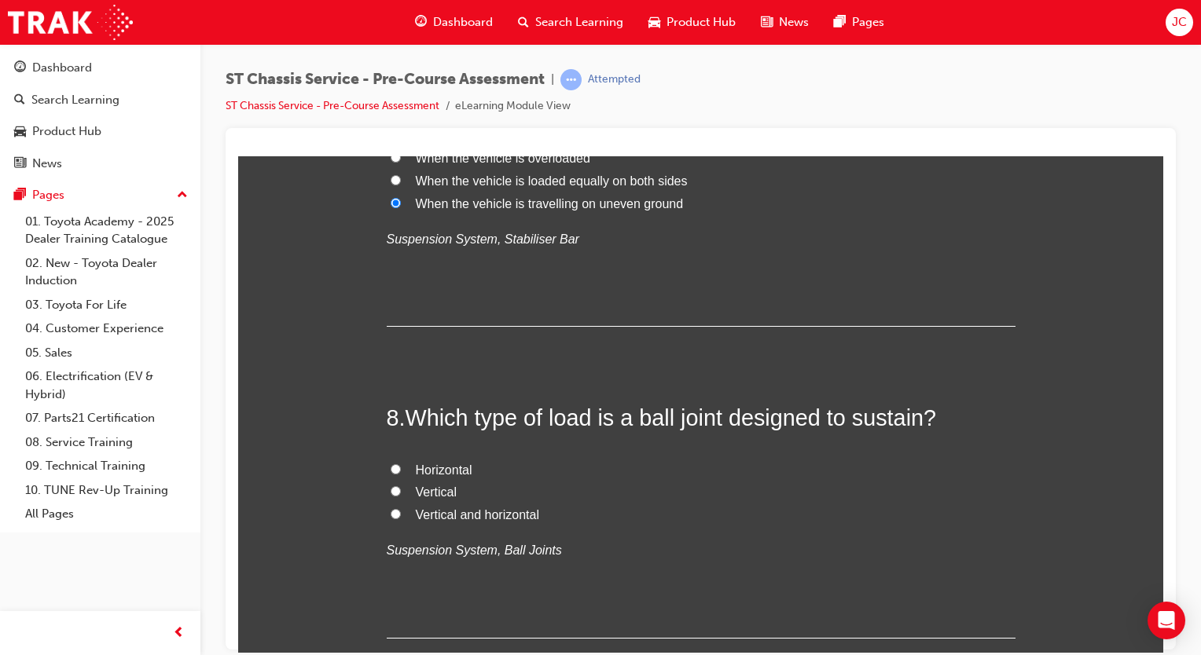
click at [508, 516] on span "Vertical and horizontal" at bounding box center [477, 514] width 123 height 13
click at [401, 516] on input "Vertical and horizontal" at bounding box center [396, 514] width 10 height 10
radio input "true"
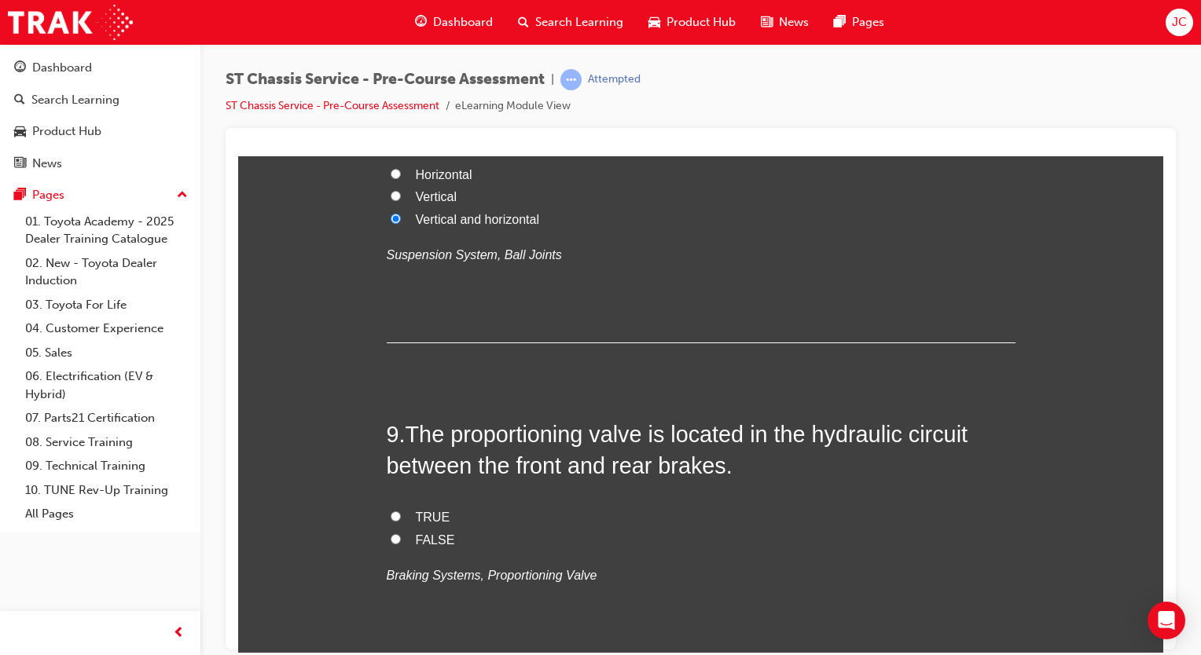
scroll to position [2372, 0]
click at [421, 515] on span "TRUE" at bounding box center [433, 515] width 35 height 13
click at [401, 515] on input "TRUE" at bounding box center [396, 514] width 10 height 10
radio input "true"
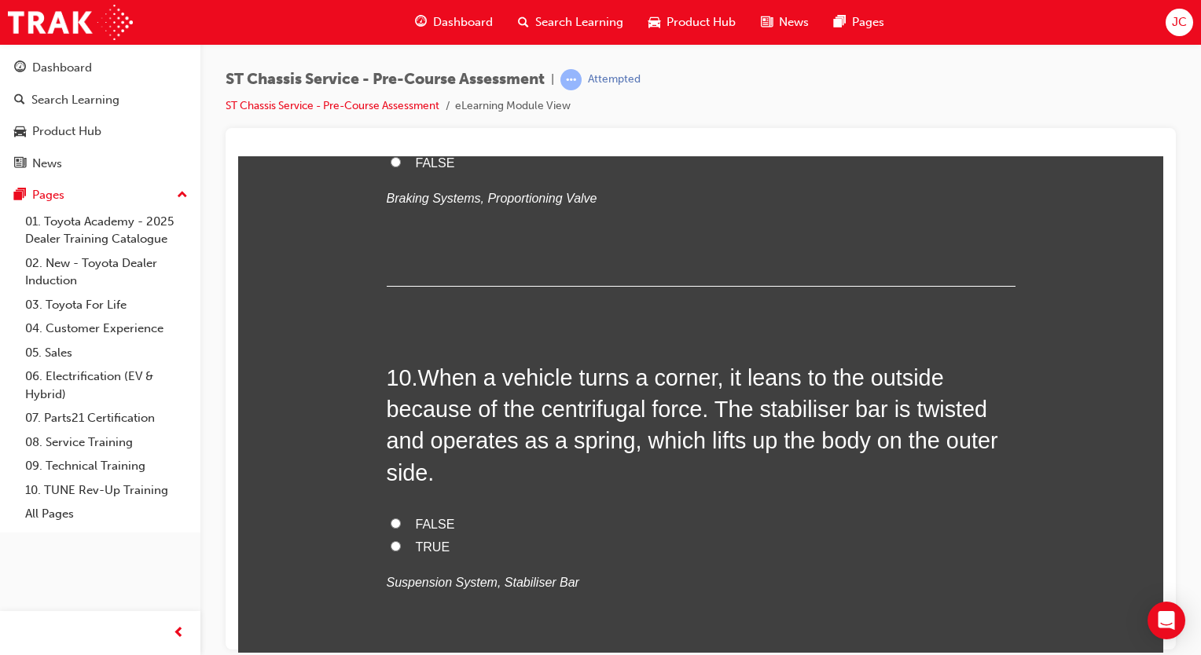
scroll to position [2749, 0]
click at [416, 538] on span "TRUE" at bounding box center [433, 544] width 35 height 13
click at [401, 539] on input "TRUE" at bounding box center [396, 544] width 10 height 10
radio input "true"
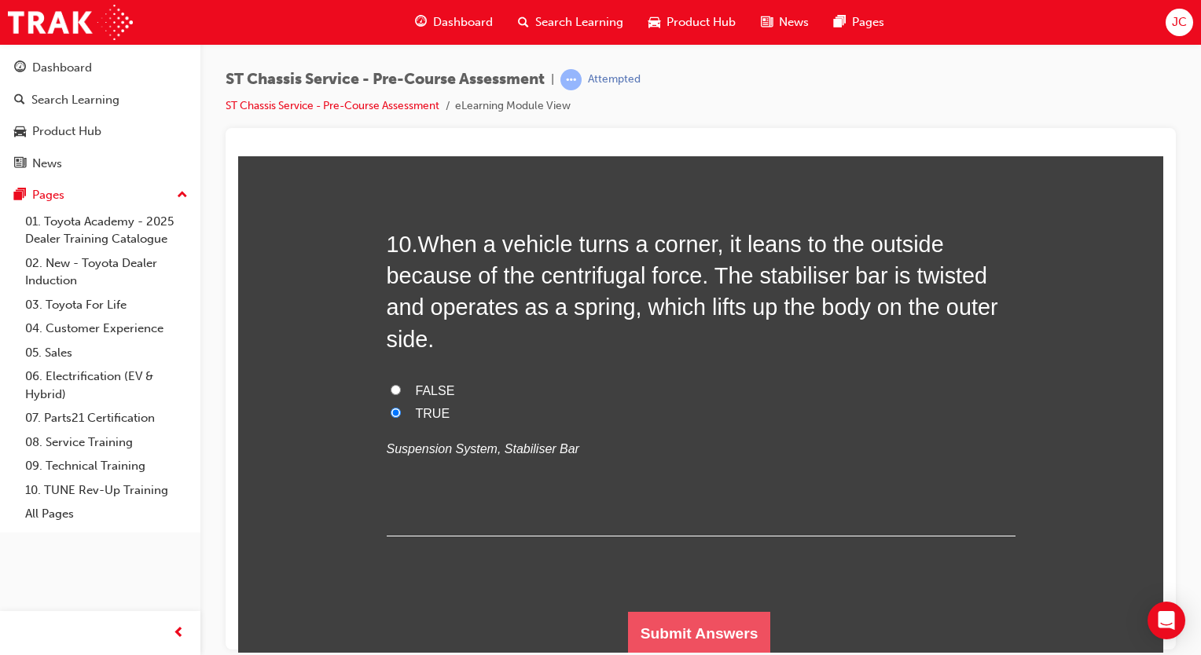
click at [704, 638] on button "Submit Answers" at bounding box center [699, 633] width 143 height 44
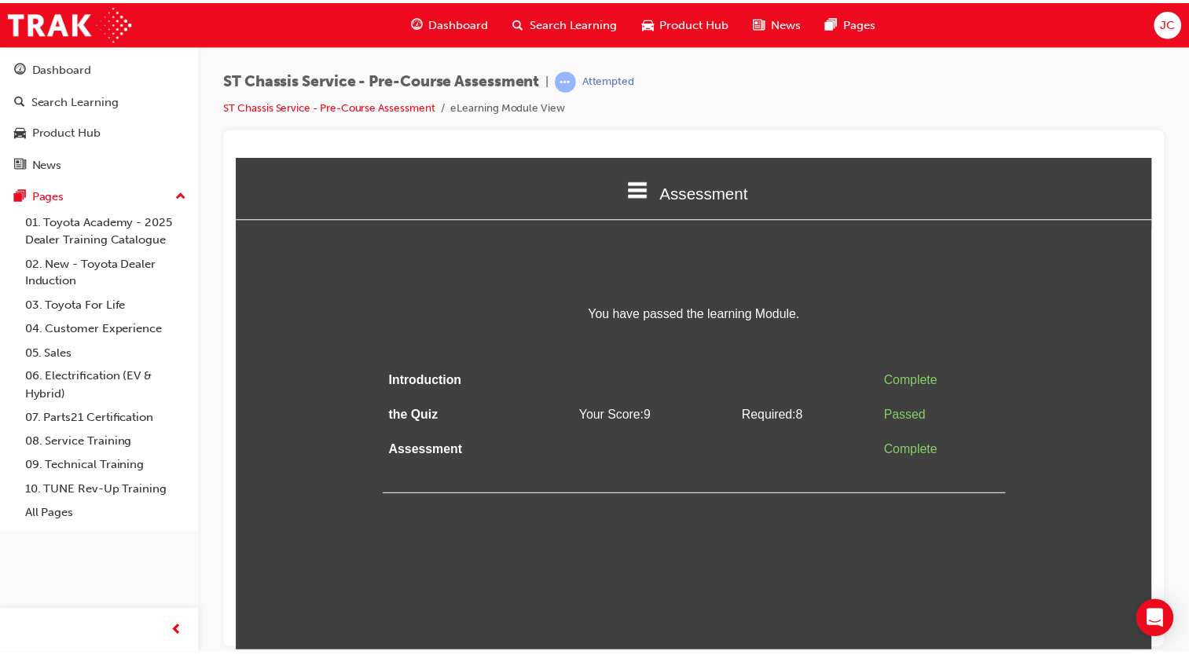
scroll to position [0, 0]
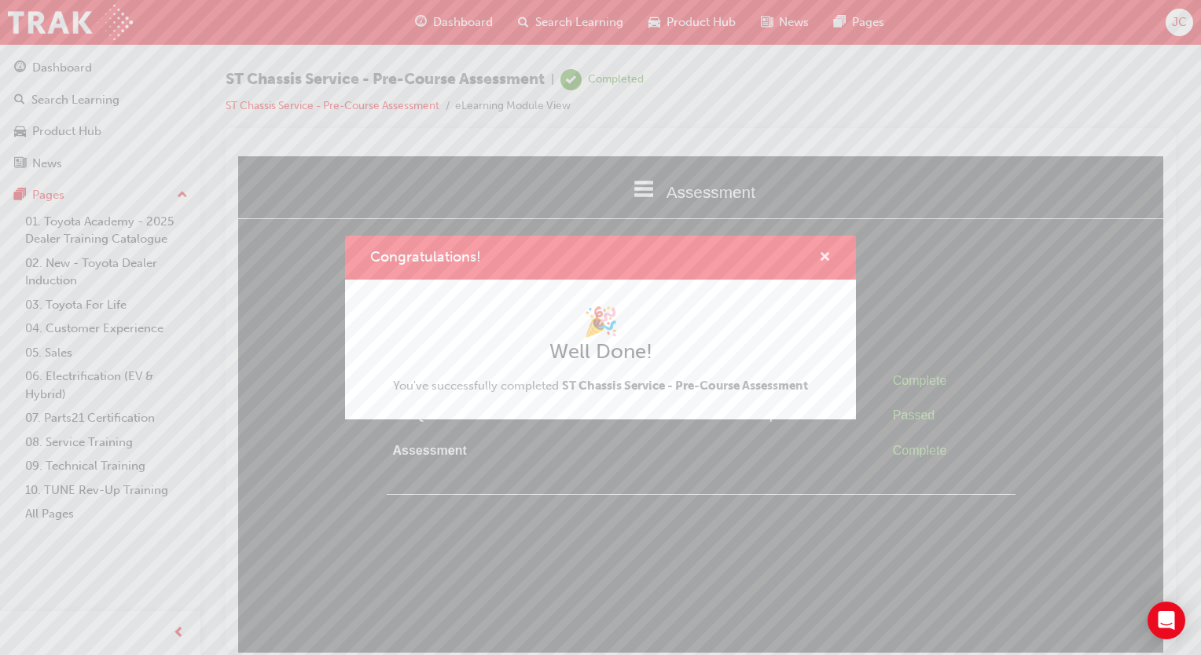
click at [824, 258] on span "cross-icon" at bounding box center [825, 259] width 12 height 14
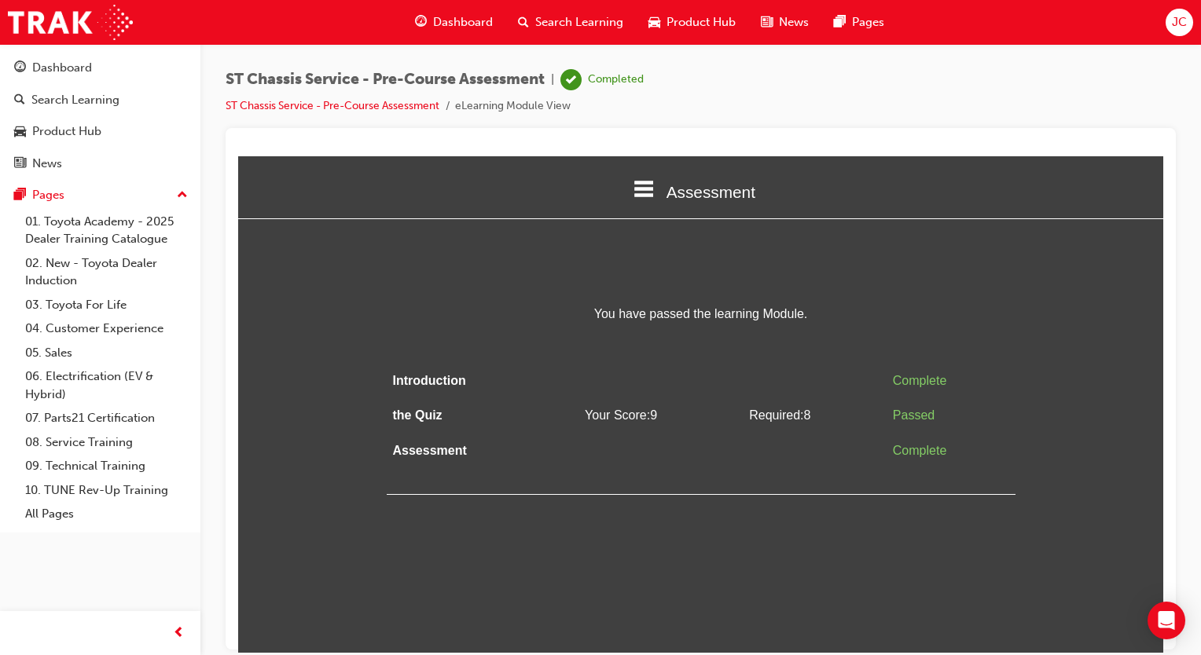
click at [473, 30] on span "Dashboard" at bounding box center [463, 22] width 60 height 18
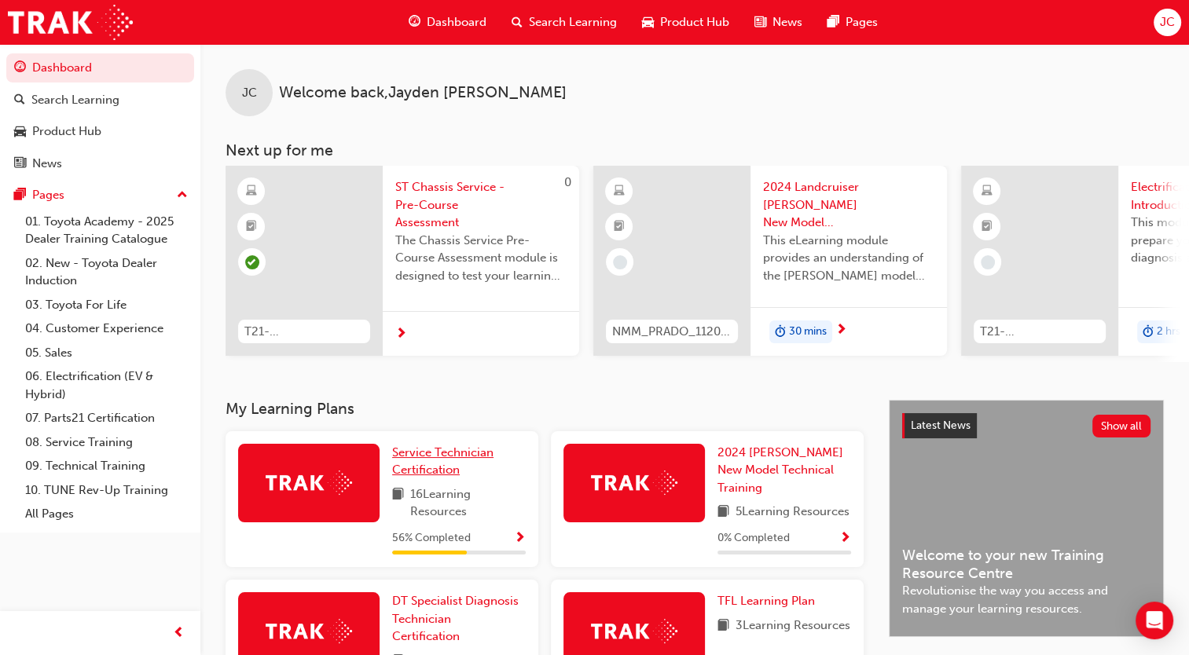
click at [437, 471] on span "Service Technician Certification" at bounding box center [442, 462] width 101 height 32
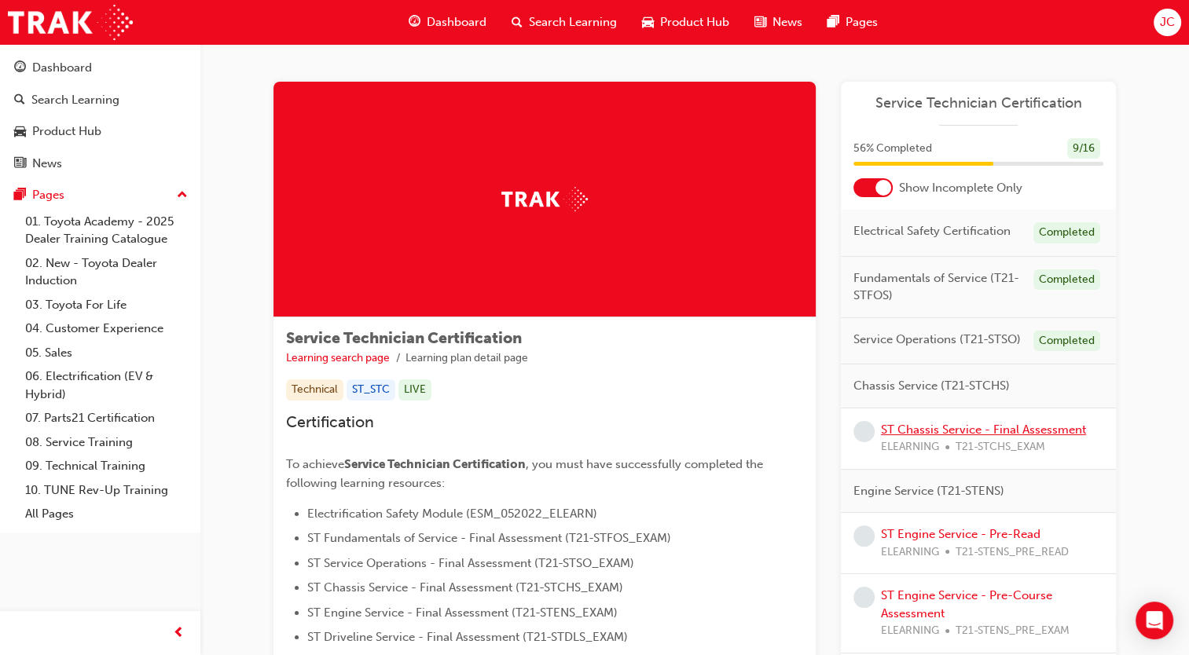
click at [992, 424] on link "ST Chassis Service - Final Assessment" at bounding box center [983, 430] width 205 height 14
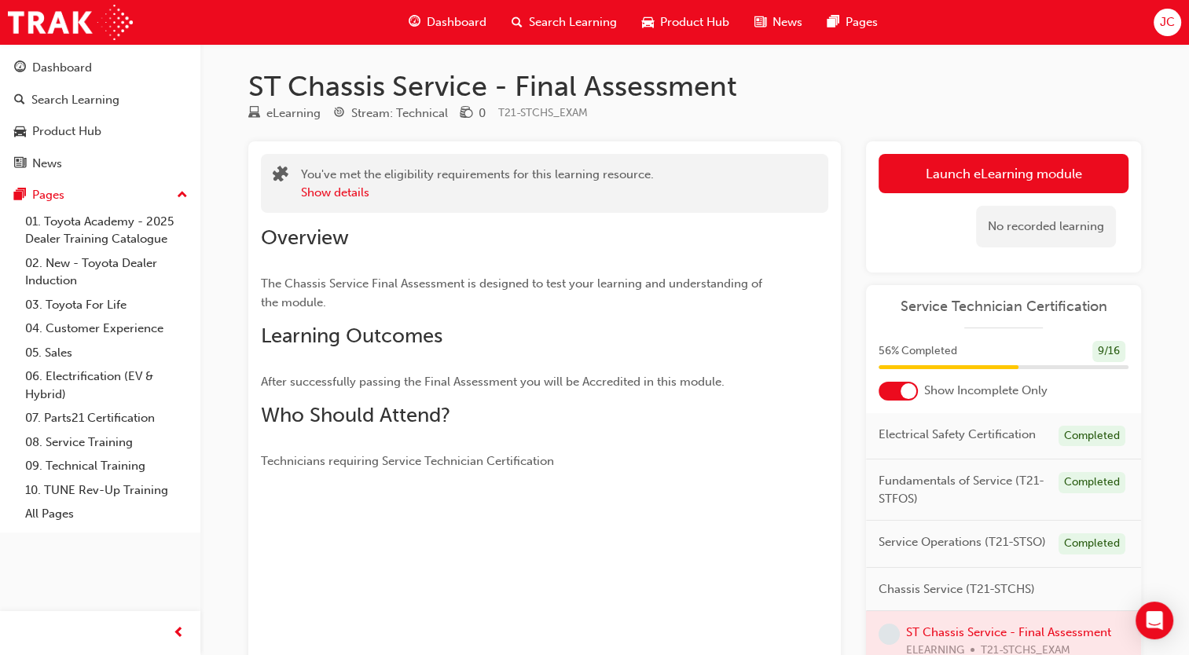
scroll to position [160, 0]
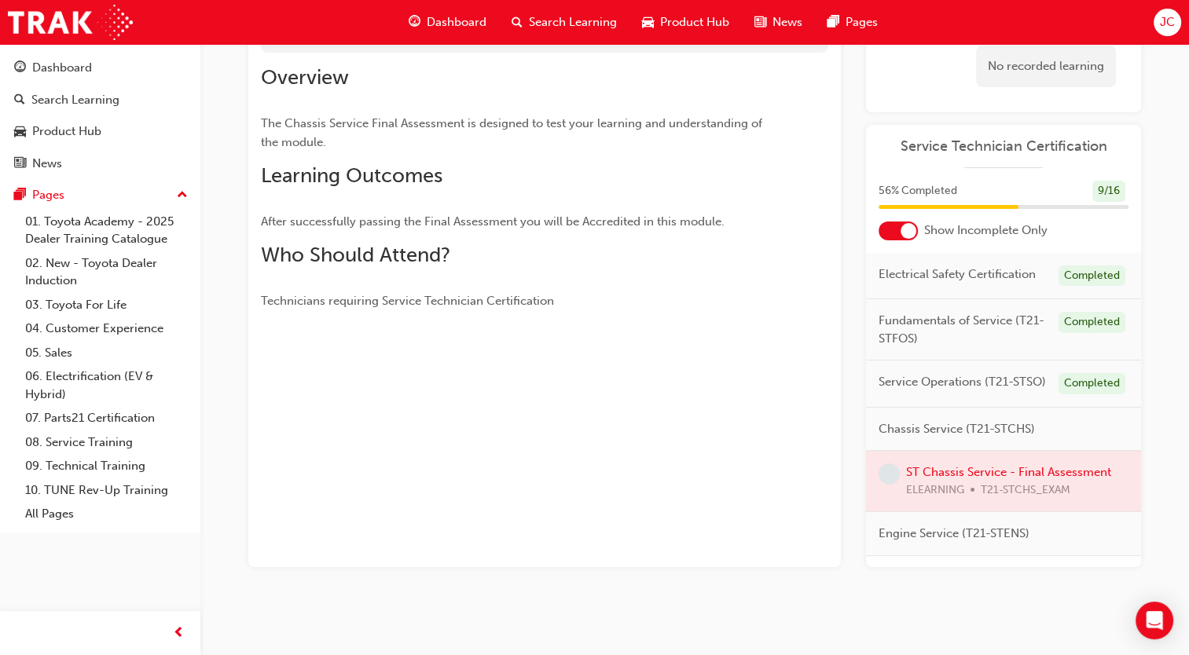
click at [1039, 512] on div at bounding box center [1003, 481] width 275 height 61
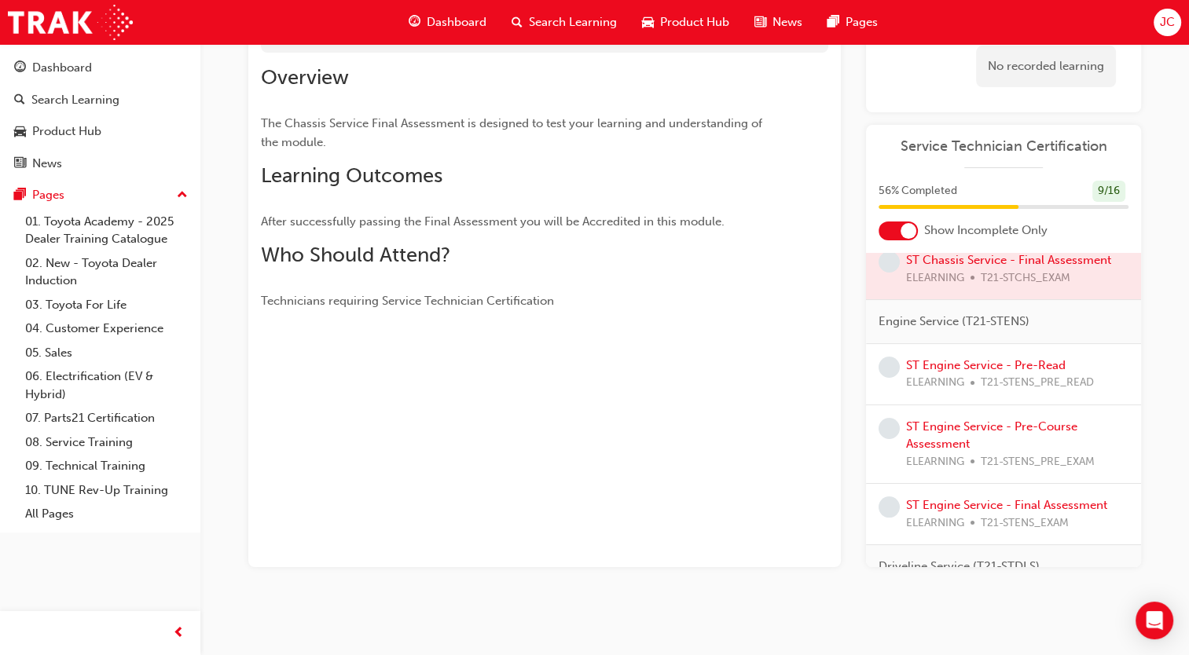
scroll to position [214, 0]
click at [985, 282] on div at bounding box center [1003, 267] width 275 height 61
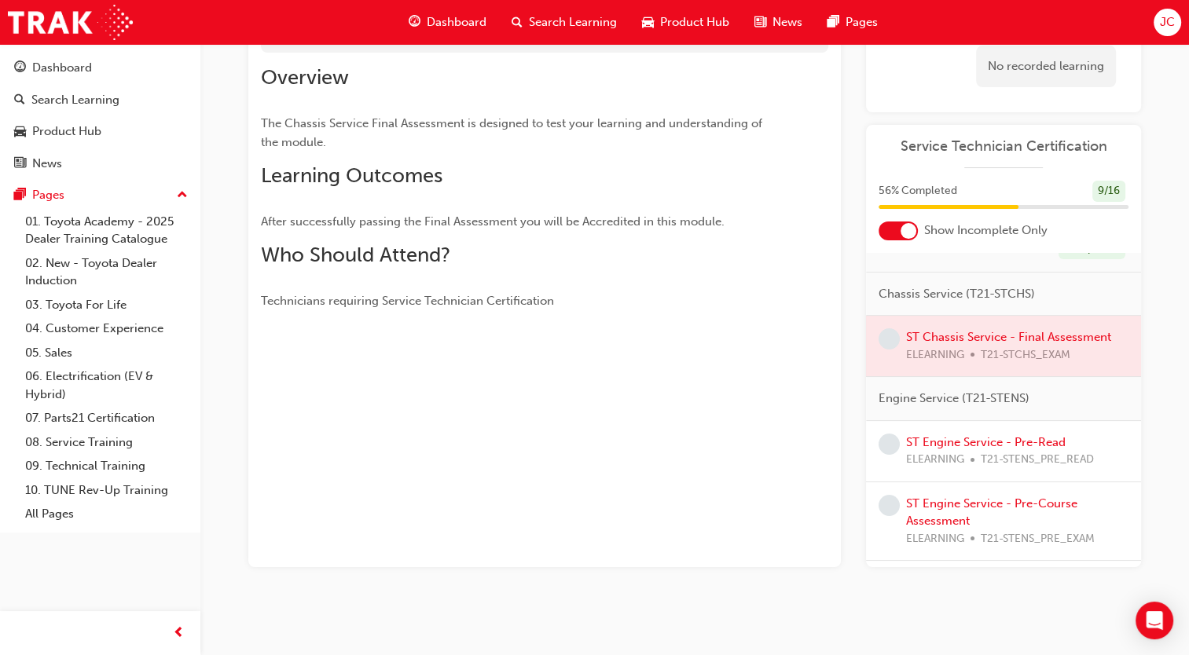
click at [985, 256] on span "Service Operations (T21-STSO)" at bounding box center [962, 247] width 167 height 18
click at [982, 303] on span "Chassis Service (T21-STCHS)" at bounding box center [957, 294] width 156 height 18
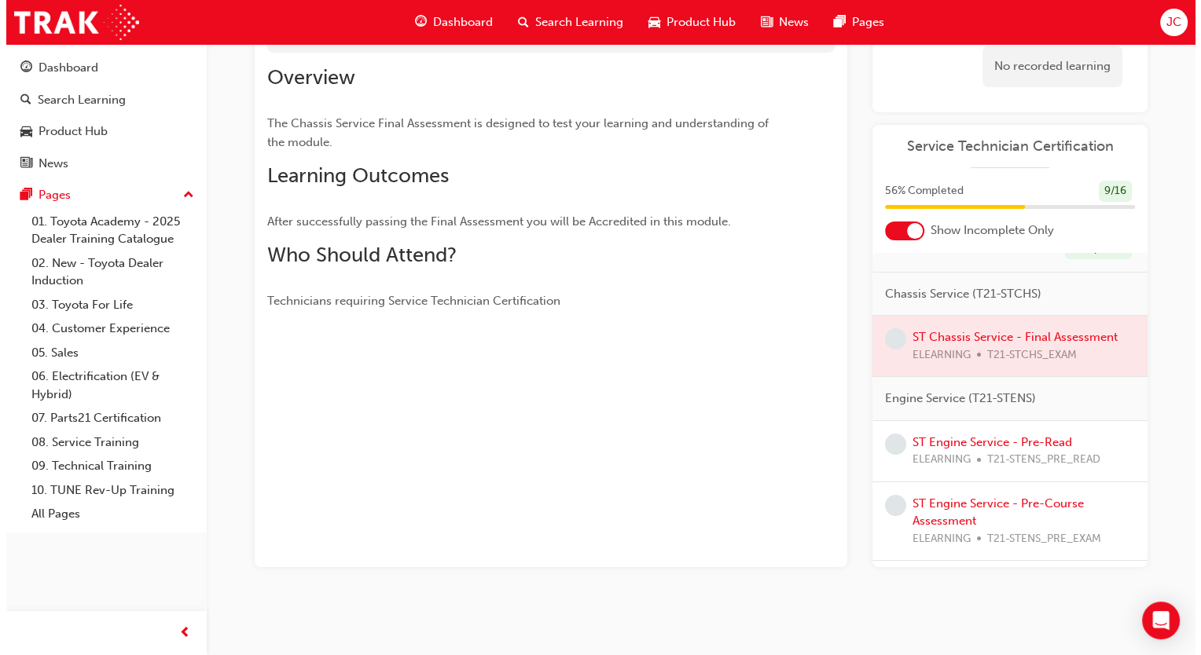
scroll to position [0, 0]
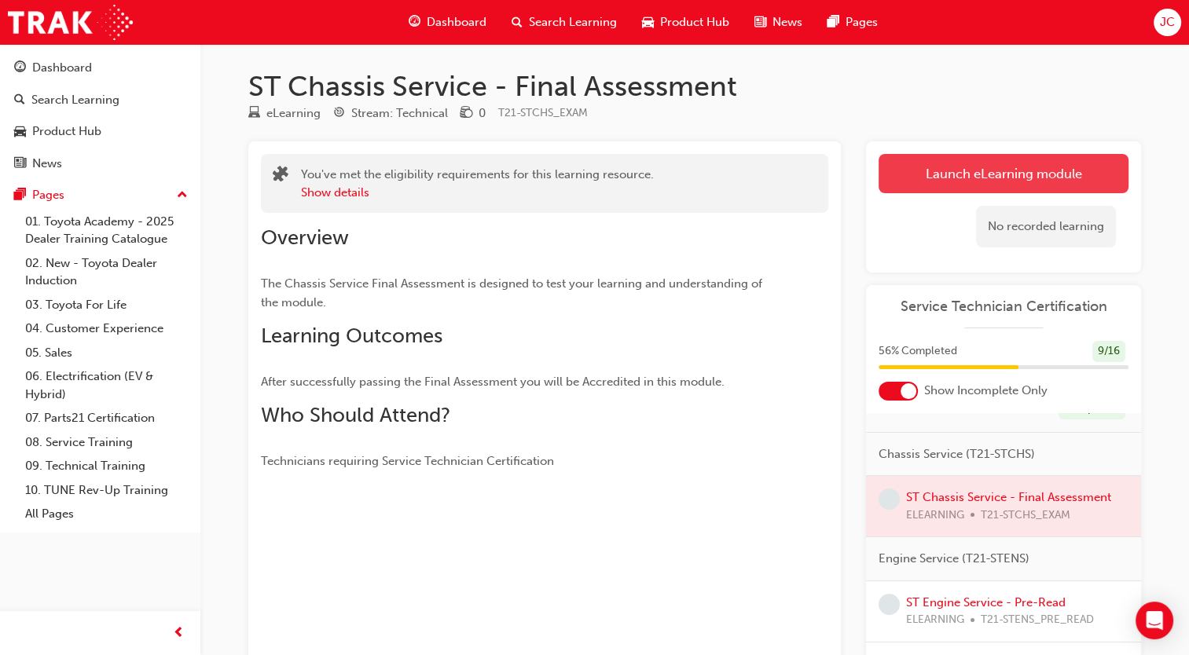
click at [1037, 159] on link "Launch eLearning module" at bounding box center [1004, 173] width 250 height 39
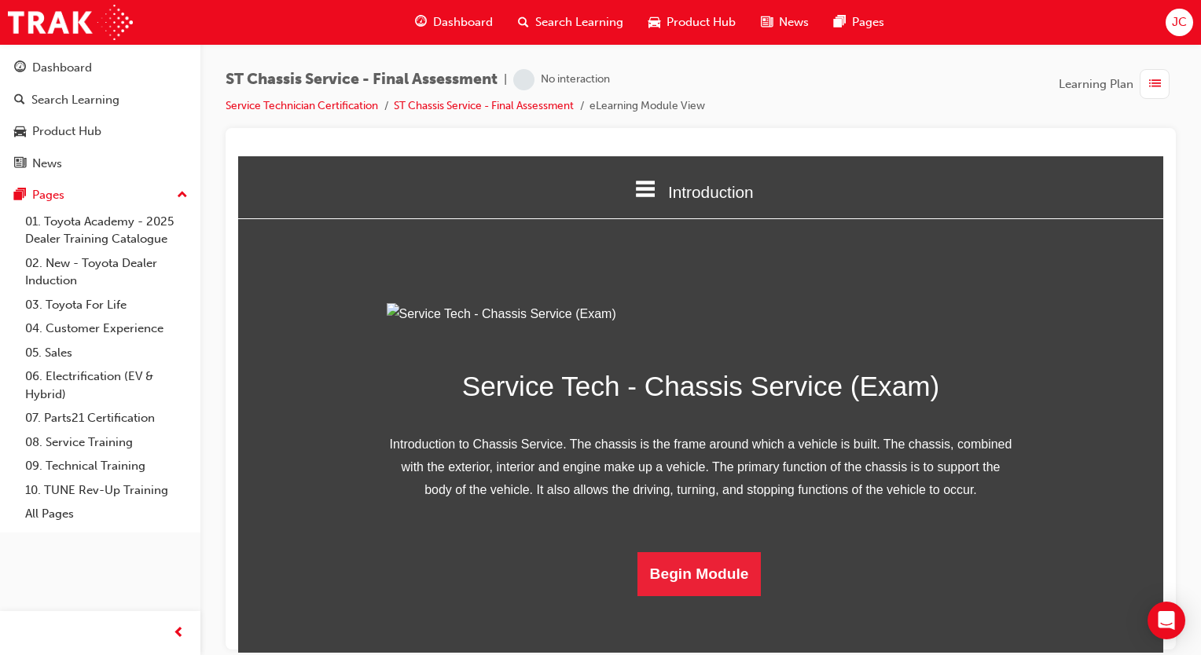
scroll to position [116, 0]
click at [673, 596] on button "Begin Module" at bounding box center [699, 574] width 124 height 44
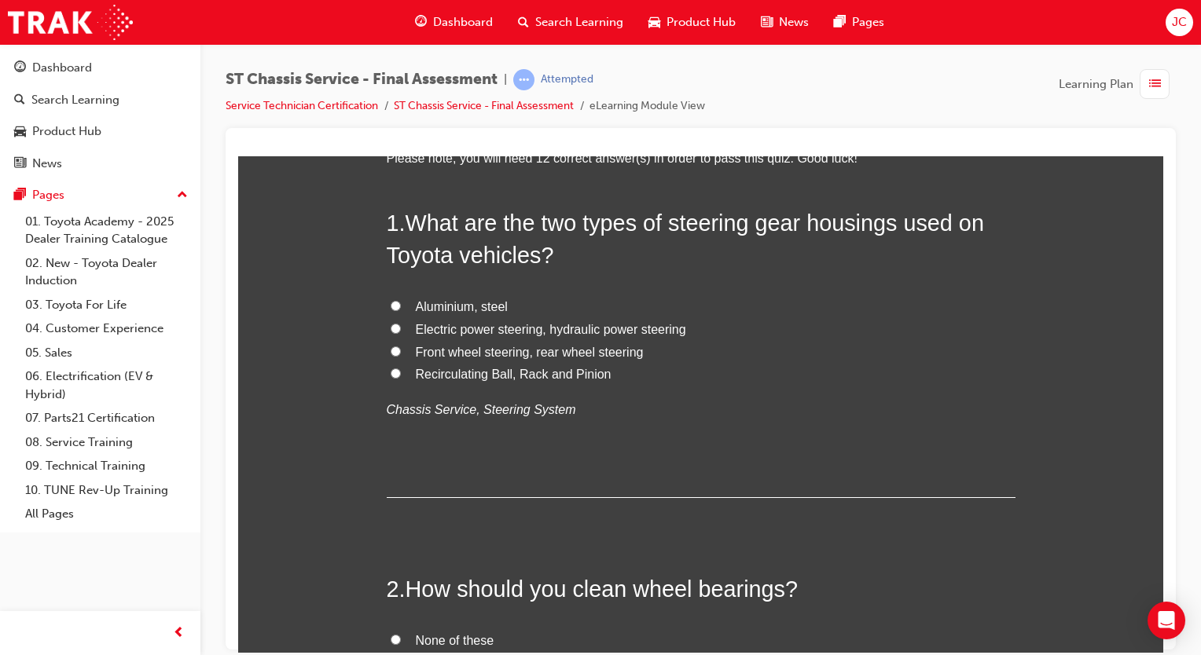
scroll to position [0, 0]
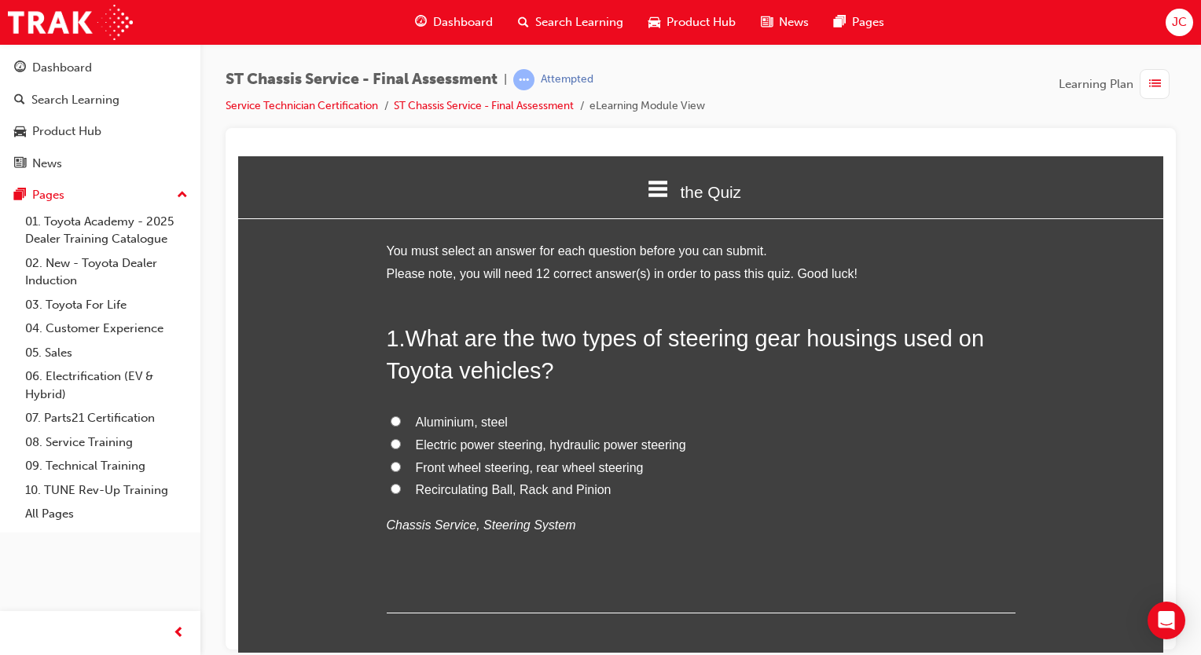
click at [456, 420] on span "Aluminium, steel" at bounding box center [462, 421] width 92 height 13
click at [401, 420] on input "Aluminium, steel" at bounding box center [396, 421] width 10 height 10
radio input "true"
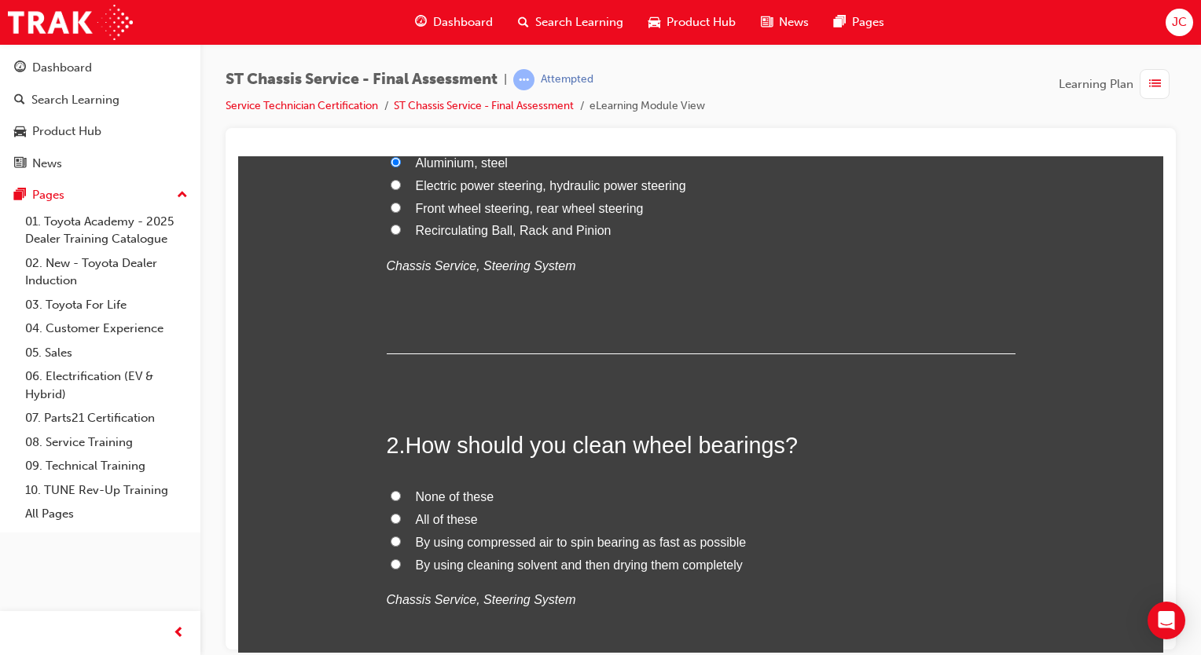
scroll to position [296, 0]
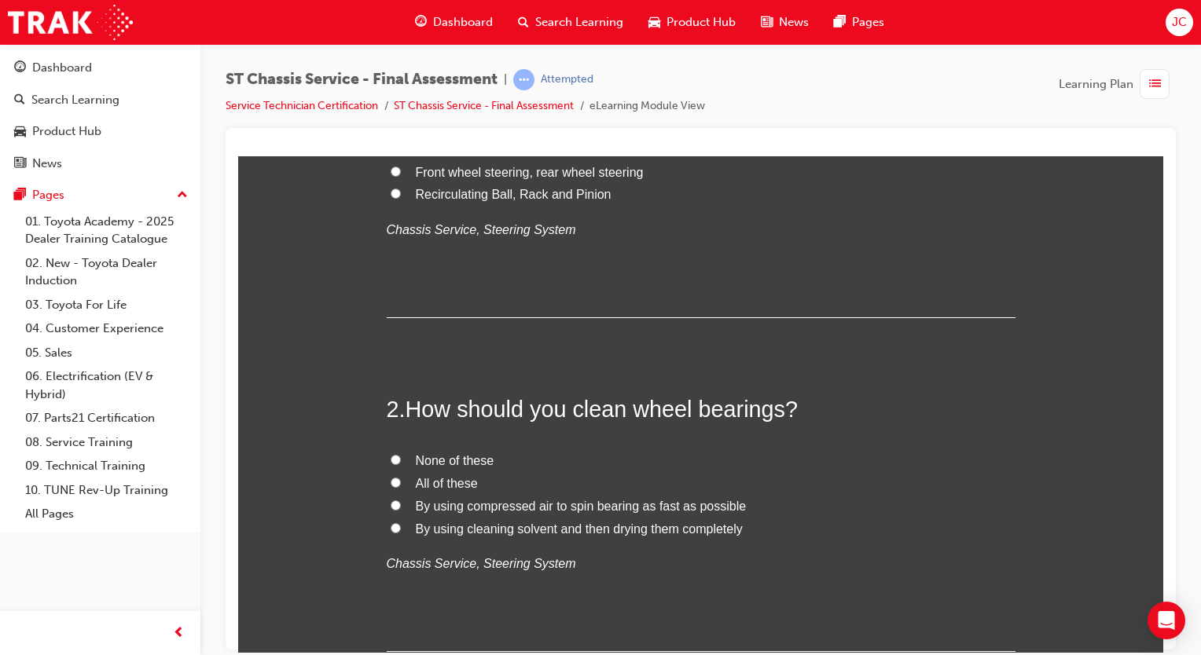
click at [509, 528] on span "By using cleaning solvent and then drying them completely" at bounding box center [579, 528] width 327 height 13
click at [401, 528] on input "By using cleaning solvent and then drying them completely" at bounding box center [396, 528] width 10 height 10
radio input "true"
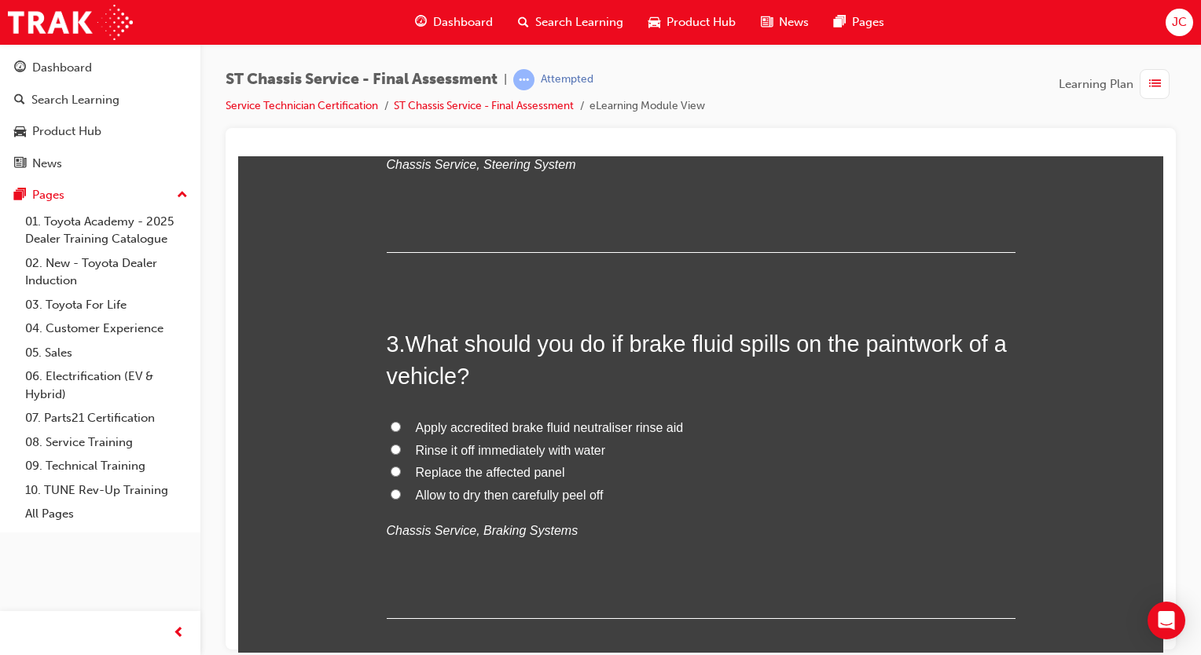
scroll to position [712, 0]
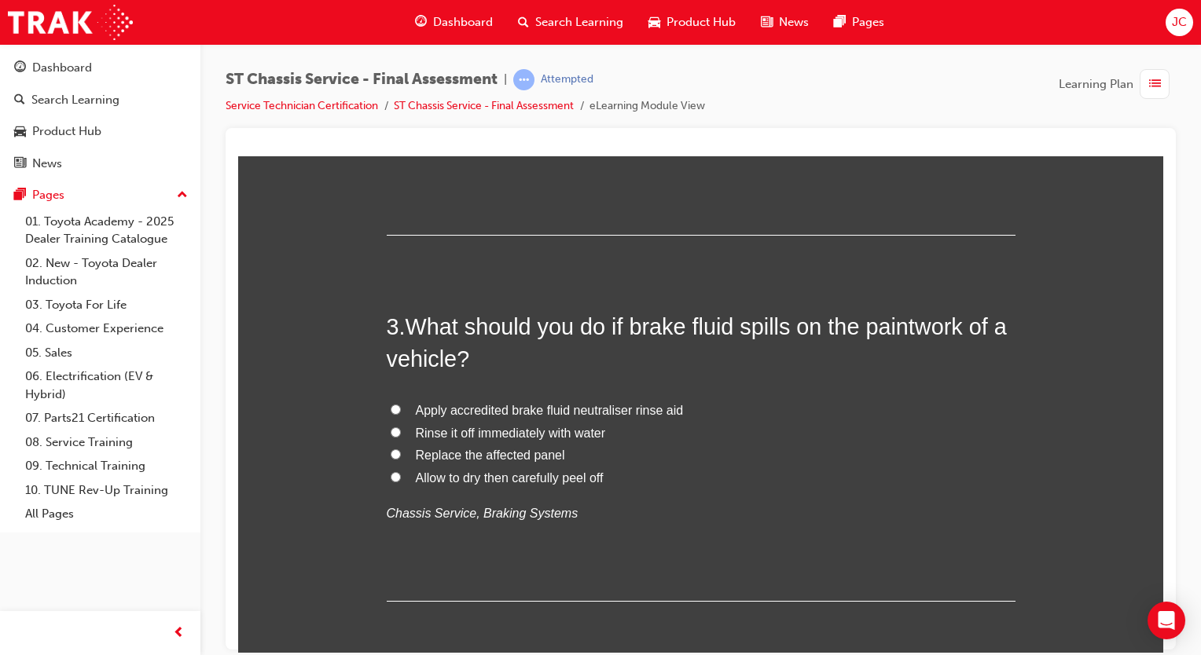
click at [572, 406] on span "Apply accredited brake fluid neutraliser rinse aid" at bounding box center [550, 409] width 268 height 13
click at [401, 406] on input "Apply accredited brake fluid neutraliser rinse aid" at bounding box center [396, 409] width 10 height 10
radio input "true"
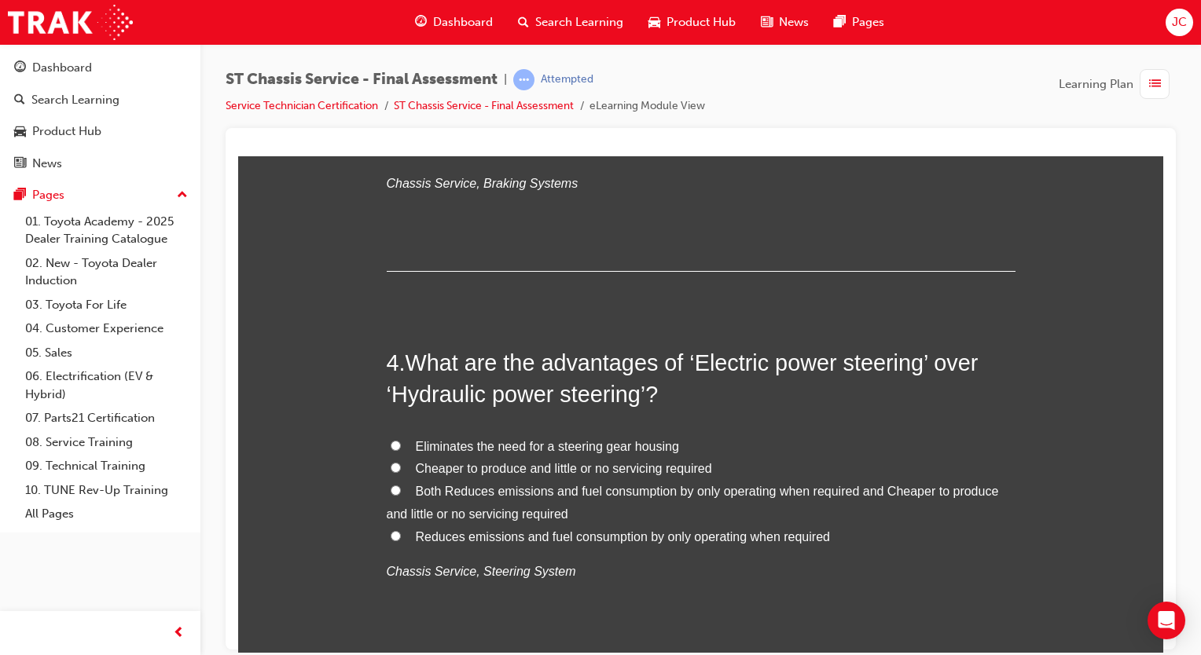
scroll to position [1048, 0]
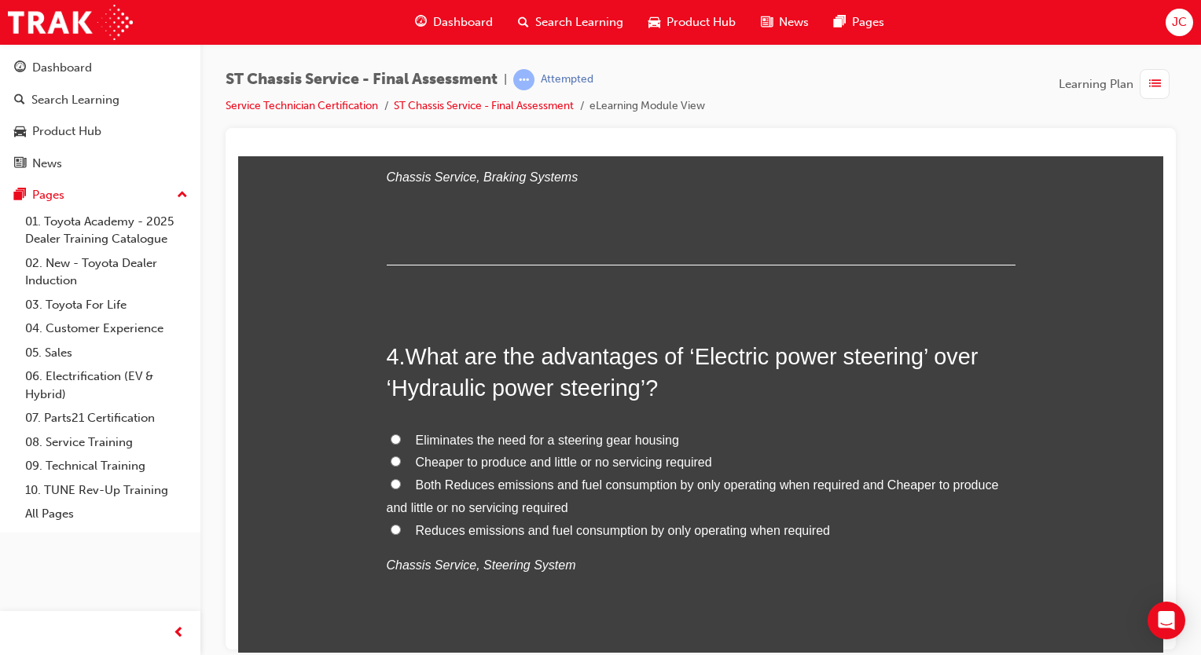
click at [536, 478] on span "Both Reduces emissions and fuel consumption by only operating when required and…" at bounding box center [693, 496] width 612 height 36
click at [401, 479] on input "Both Reduces emissions and fuel consumption by only operating when required and…" at bounding box center [396, 484] width 10 height 10
radio input "true"
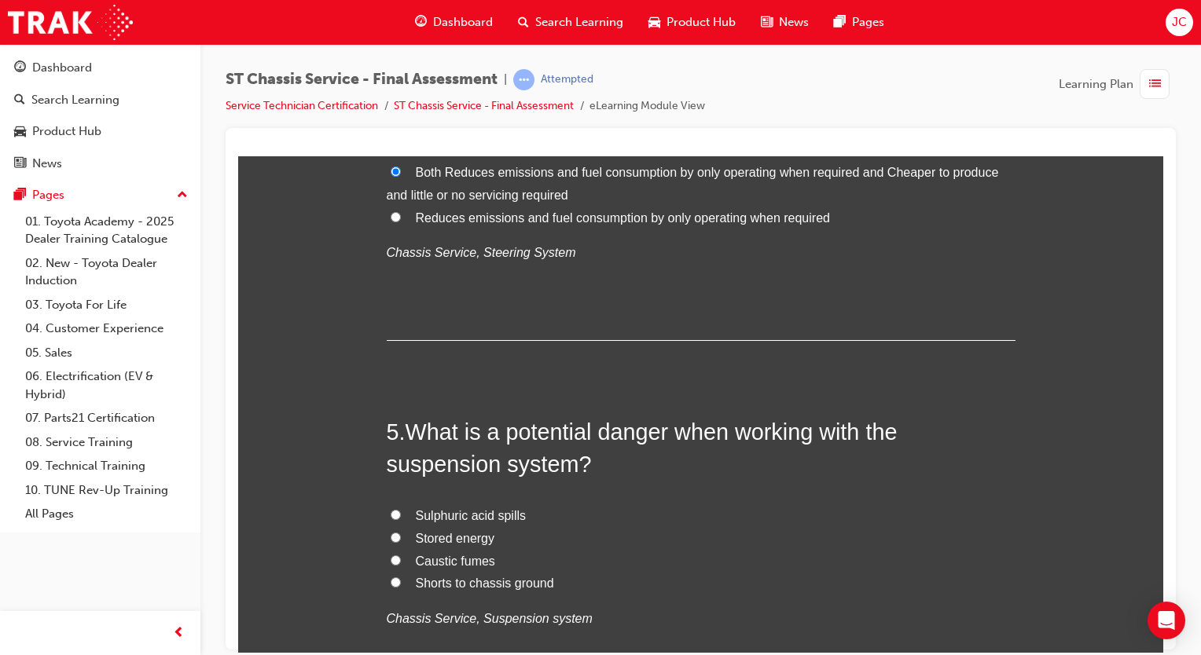
scroll to position [1396, 0]
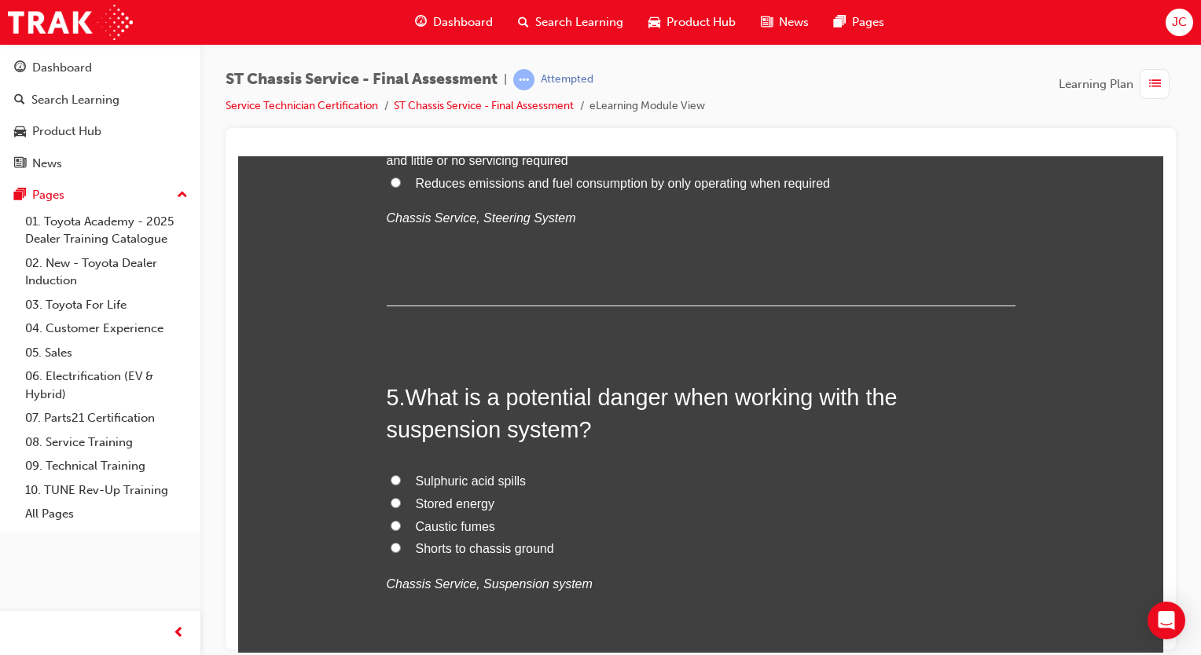
click at [460, 509] on span "Stored energy" at bounding box center [455, 503] width 79 height 13
click at [401, 508] on input "Stored energy" at bounding box center [396, 503] width 10 height 10
radio input "true"
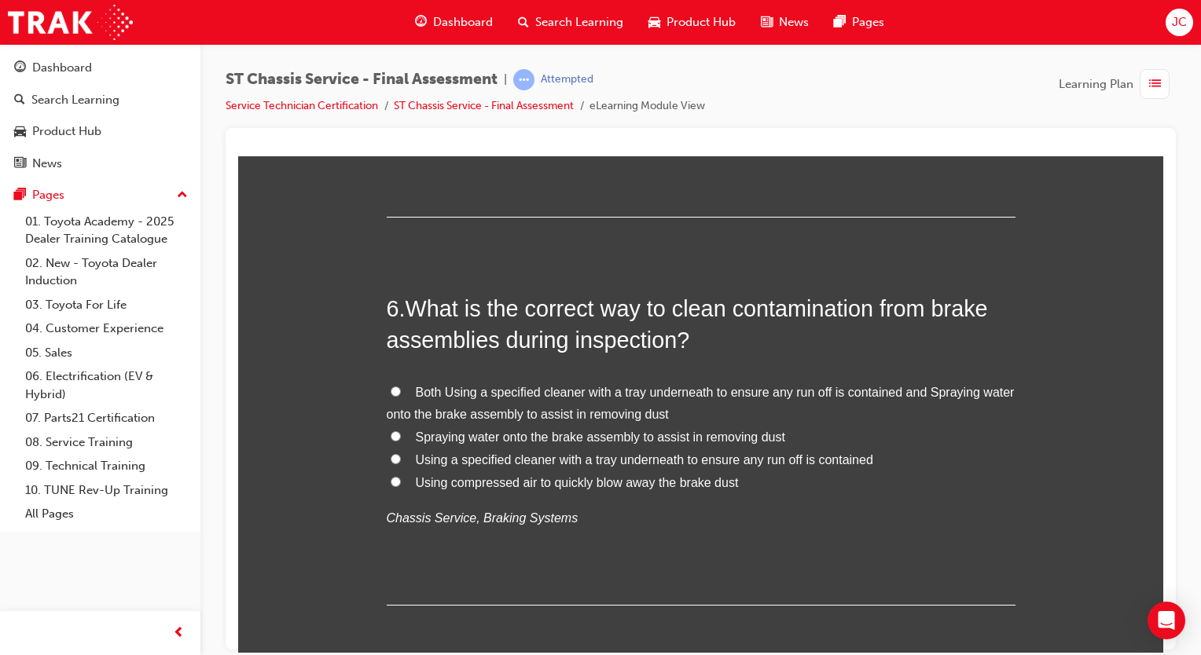
scroll to position [1850, 0]
click at [569, 417] on span "Both Using a specified cleaner with a tray underneath to ensure any run off is …" at bounding box center [701, 404] width 628 height 36
click at [401, 397] on input "Both Using a specified cleaner with a tray underneath to ensure any run off is …" at bounding box center [396, 392] width 10 height 10
radio input "true"
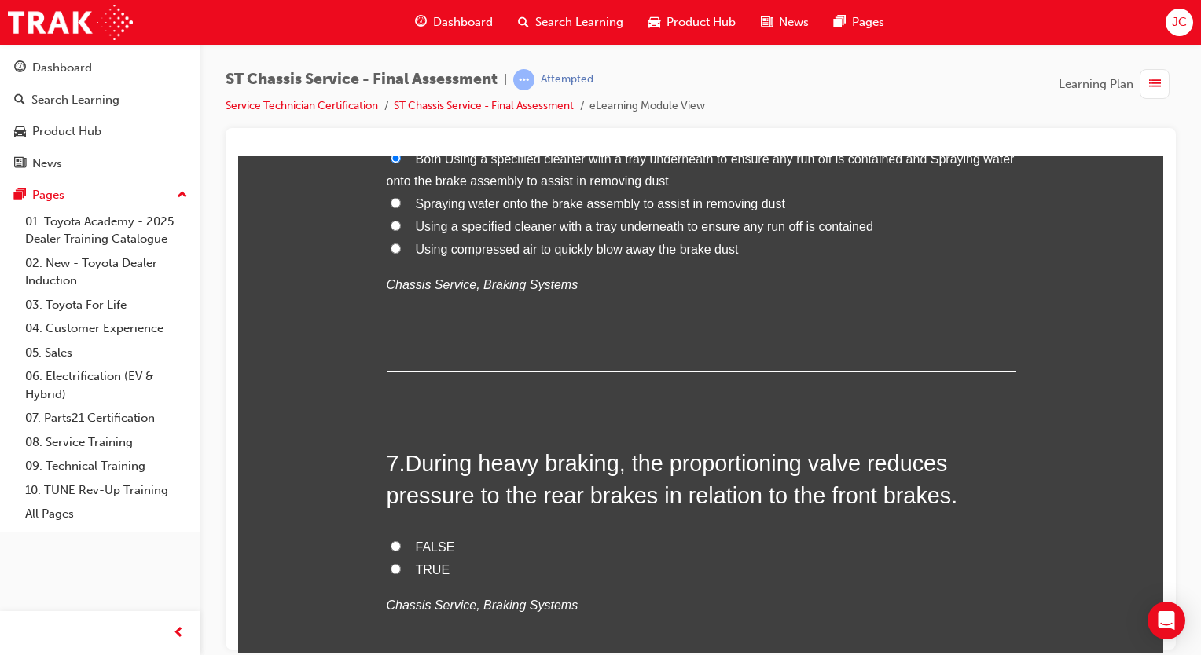
scroll to position [2160, 0]
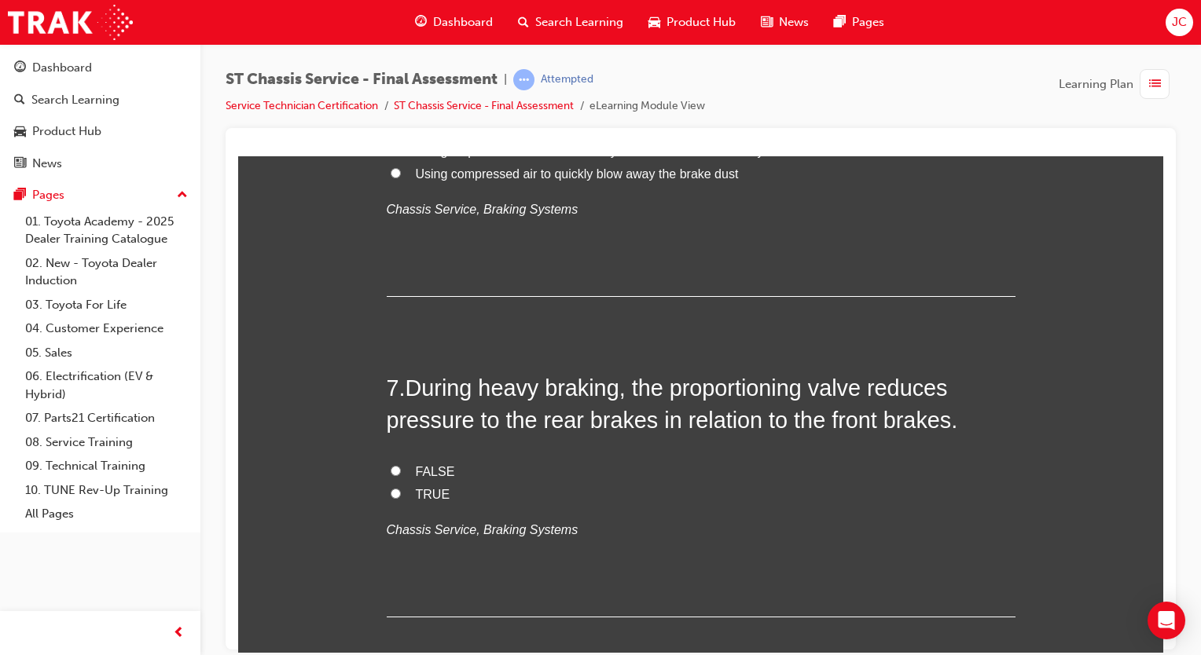
click at [443, 490] on label "TRUE" at bounding box center [701, 494] width 629 height 23
click at [401, 490] on input "TRUE" at bounding box center [396, 493] width 10 height 10
radio input "true"
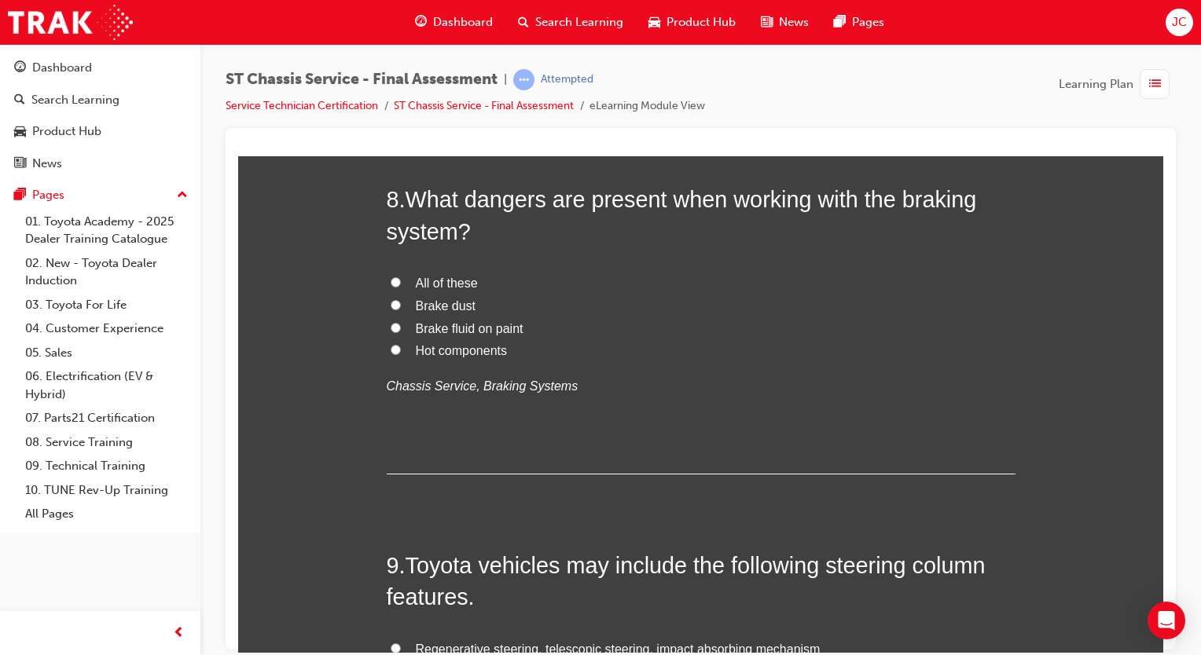
scroll to position [2668, 0]
click at [456, 283] on span "All of these" at bounding box center [447, 283] width 62 height 13
click at [401, 283] on input "All of these" at bounding box center [396, 282] width 10 height 10
radio input "true"
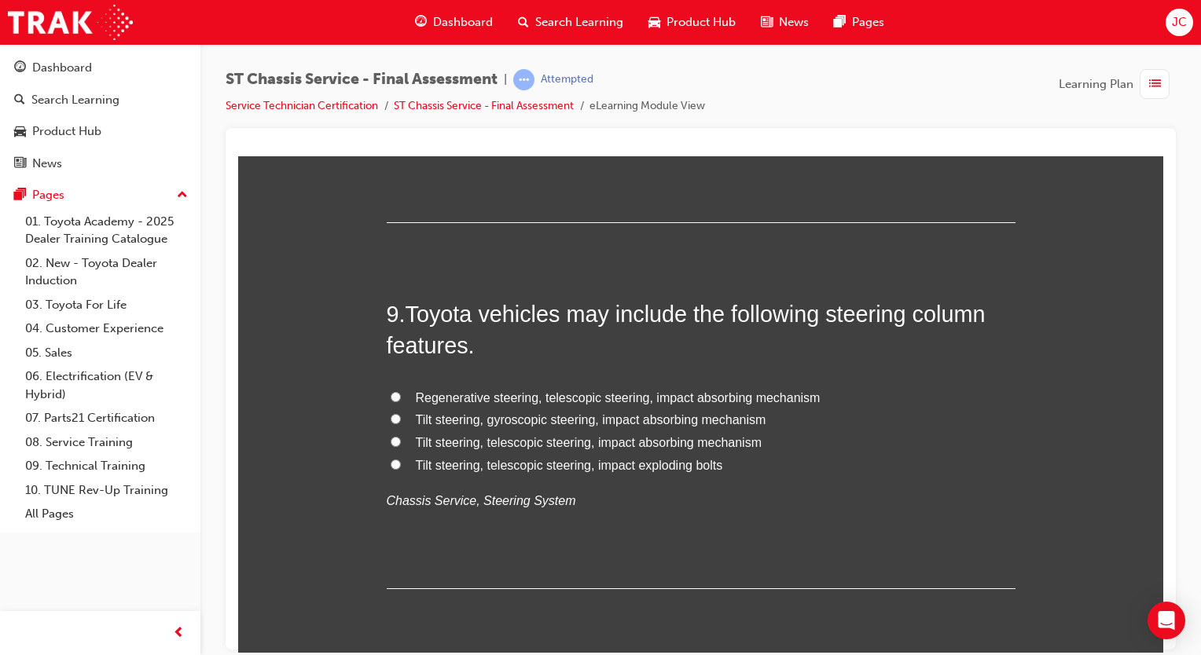
scroll to position [2921, 0]
click at [572, 442] on span "Tilt steering, telescopic steering, impact absorbing mechanism" at bounding box center [589, 441] width 347 height 13
click at [401, 442] on input "Tilt steering, telescopic steering, impact absorbing mechanism" at bounding box center [396, 441] width 10 height 10
radio input "true"
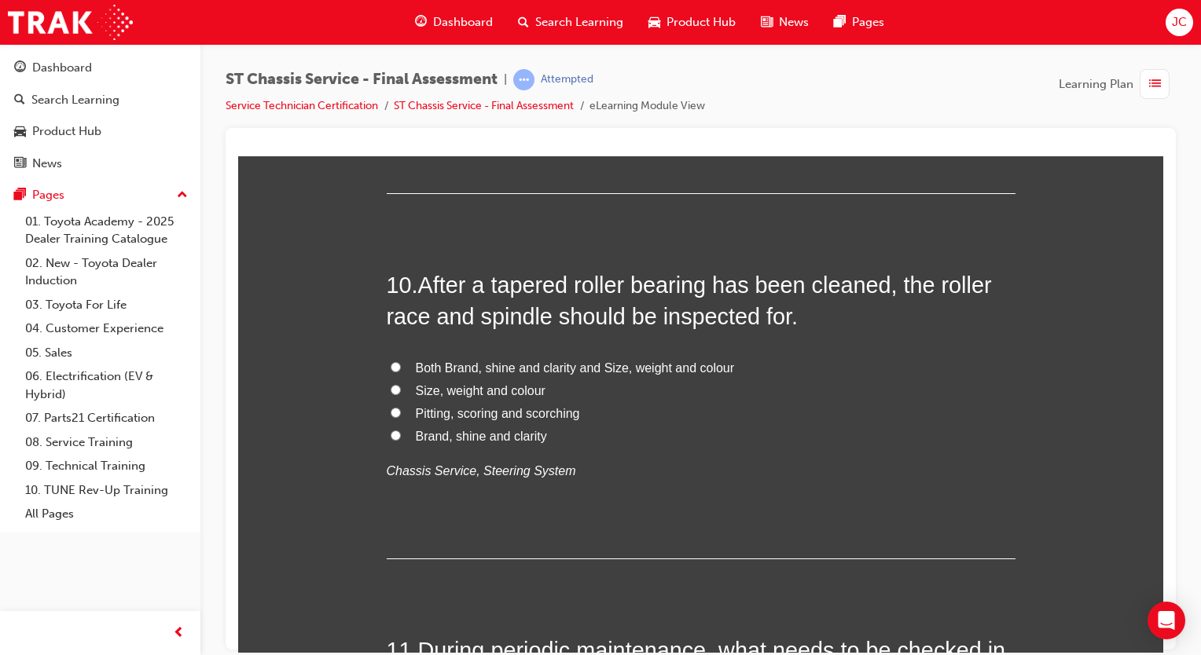
scroll to position [3318, 0]
click at [538, 406] on span "Pitting, scoring and scorching" at bounding box center [498, 410] width 164 height 13
click at [401, 406] on input "Pitting, scoring and scorching" at bounding box center [396, 410] width 10 height 10
radio input "true"
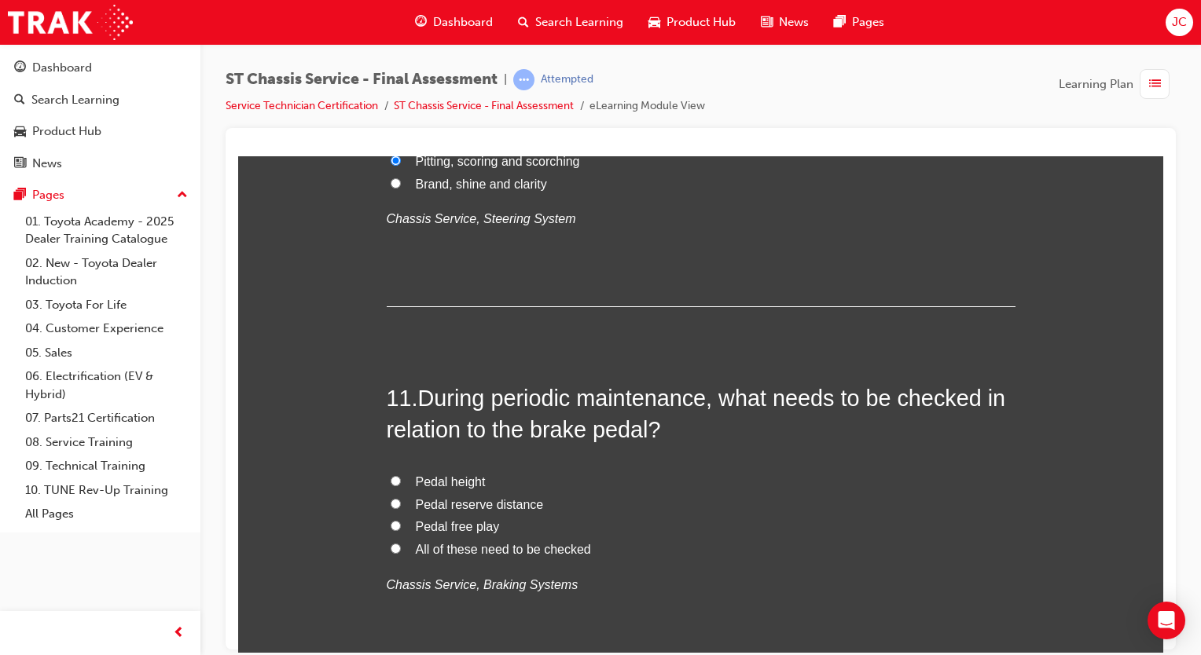
scroll to position [3603, 0]
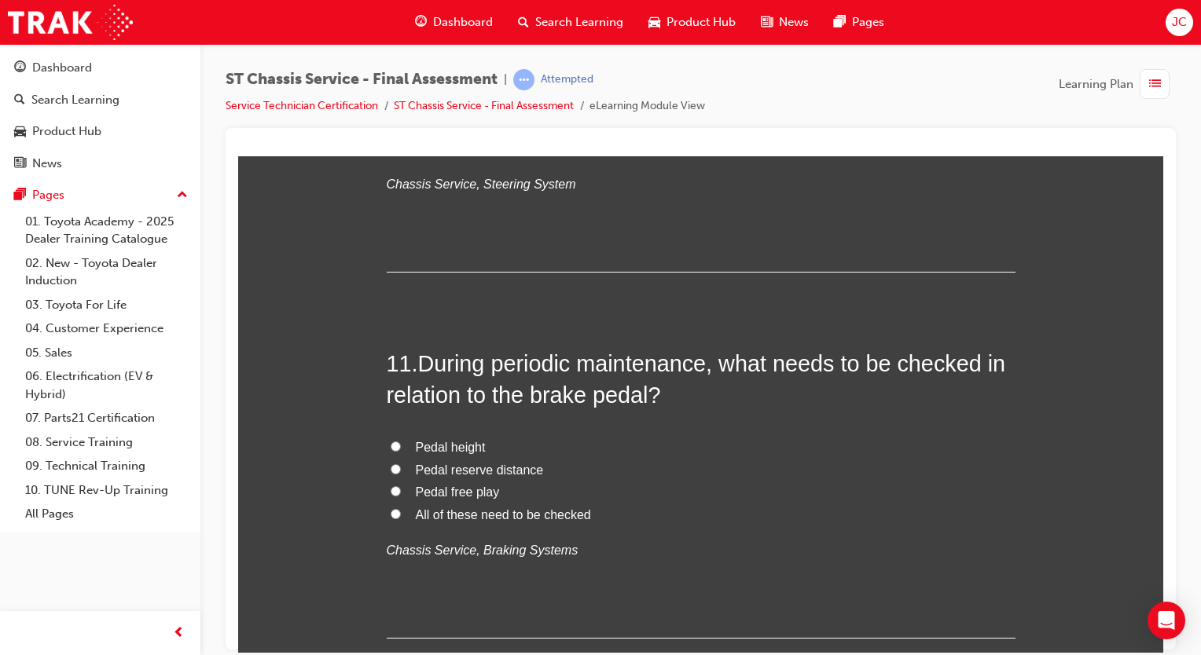
click at [453, 487] on span "Pedal free play" at bounding box center [458, 491] width 84 height 13
click at [401, 487] on input "Pedal free play" at bounding box center [396, 491] width 10 height 10
radio input "true"
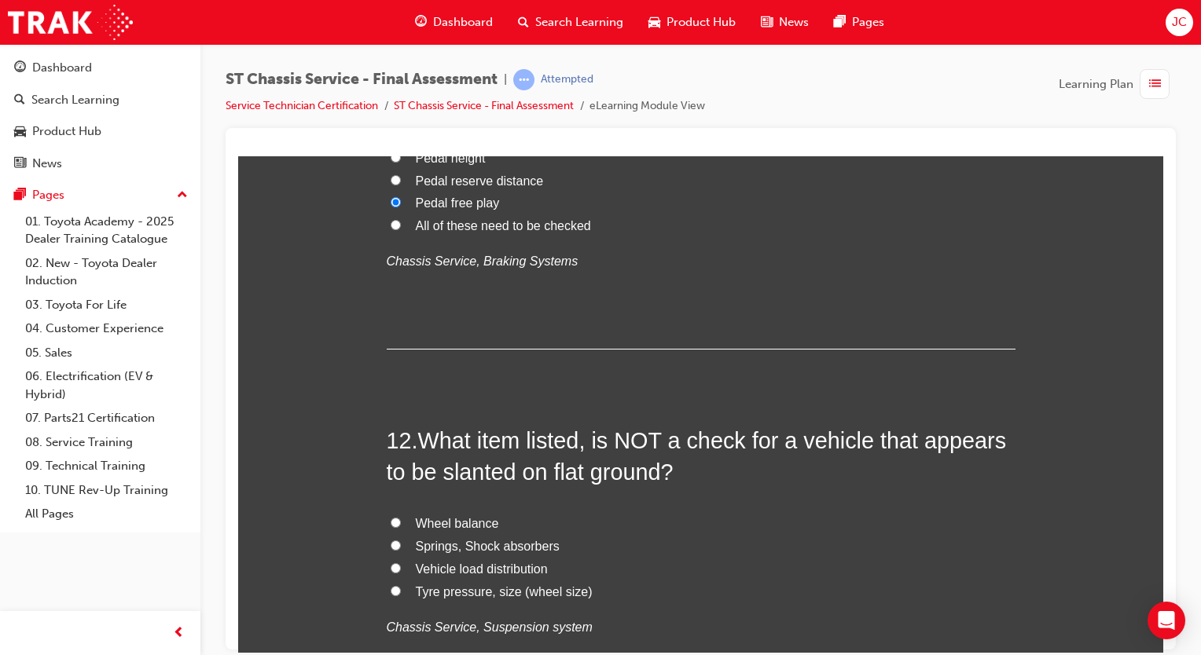
scroll to position [3892, 0]
click at [476, 521] on span "Wheel balance" at bounding box center [457, 522] width 83 height 13
click at [401, 521] on input "Wheel balance" at bounding box center [396, 522] width 10 height 10
radio input "true"
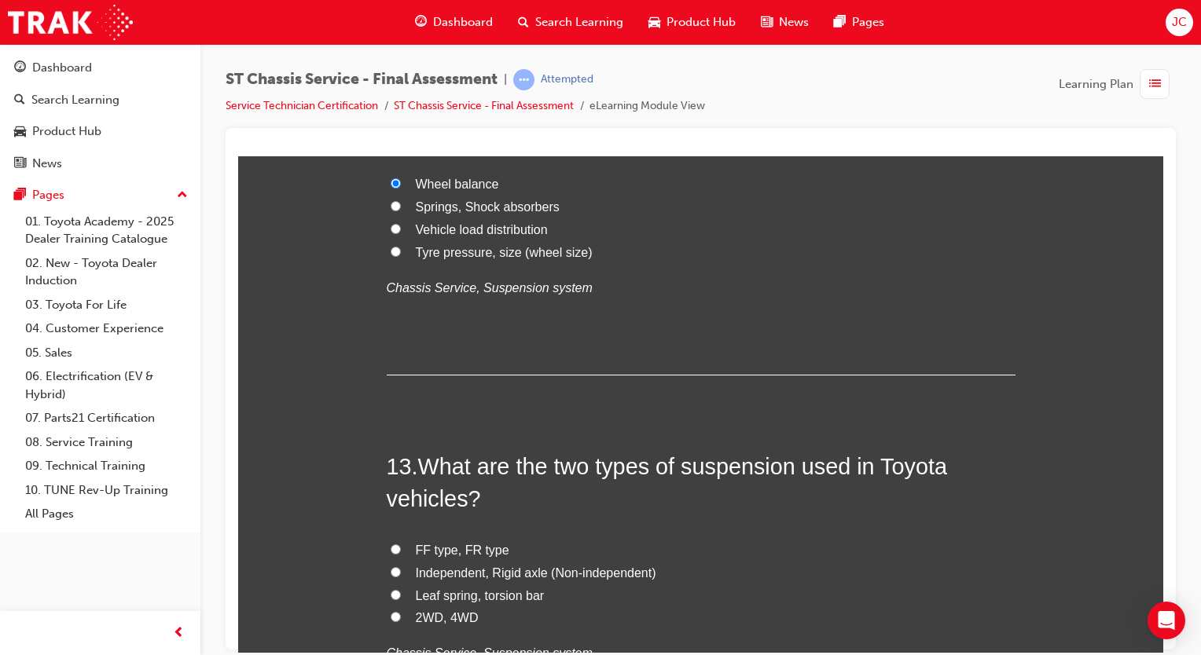
scroll to position [4244, 0]
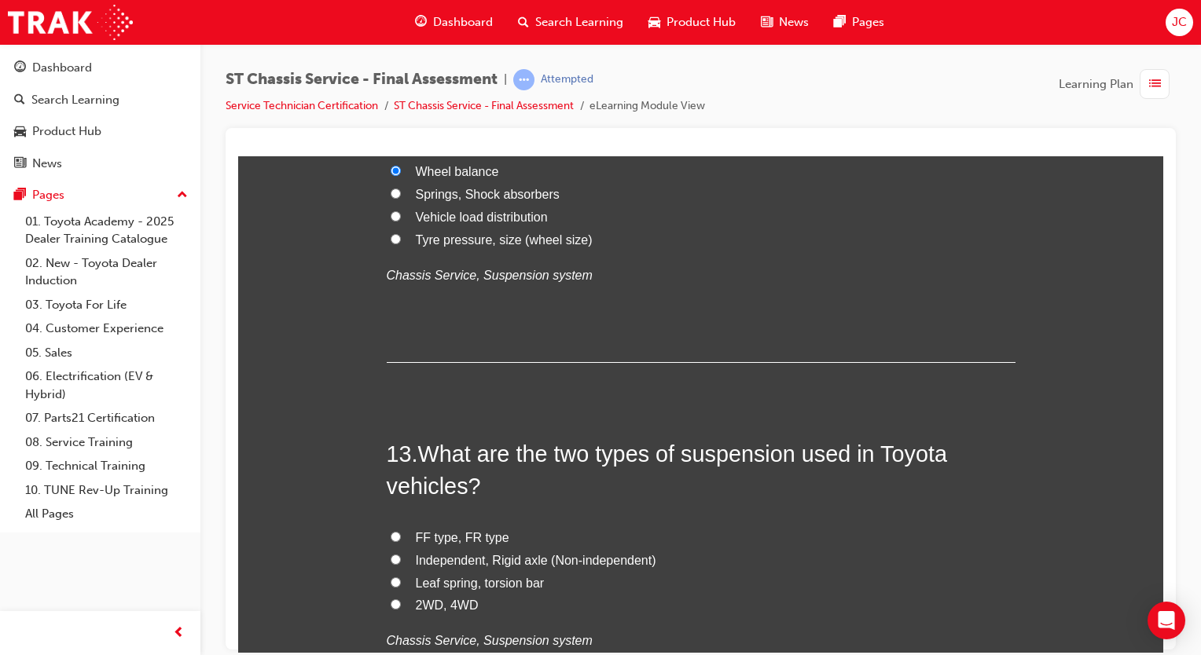
click at [502, 554] on span "Independent, Rigid axle (Non-independent)" at bounding box center [536, 559] width 241 height 13
click at [401, 554] on input "Independent, Rigid axle (Non-independent)" at bounding box center [396, 559] width 10 height 10
radio input "true"
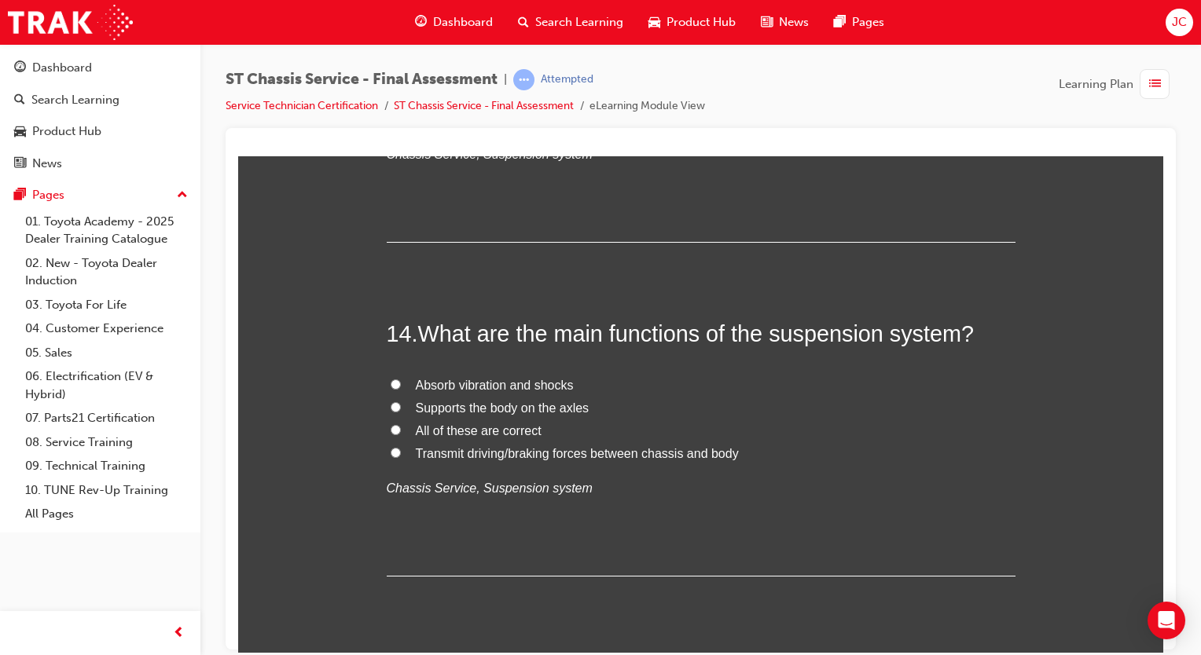
scroll to position [4734, 0]
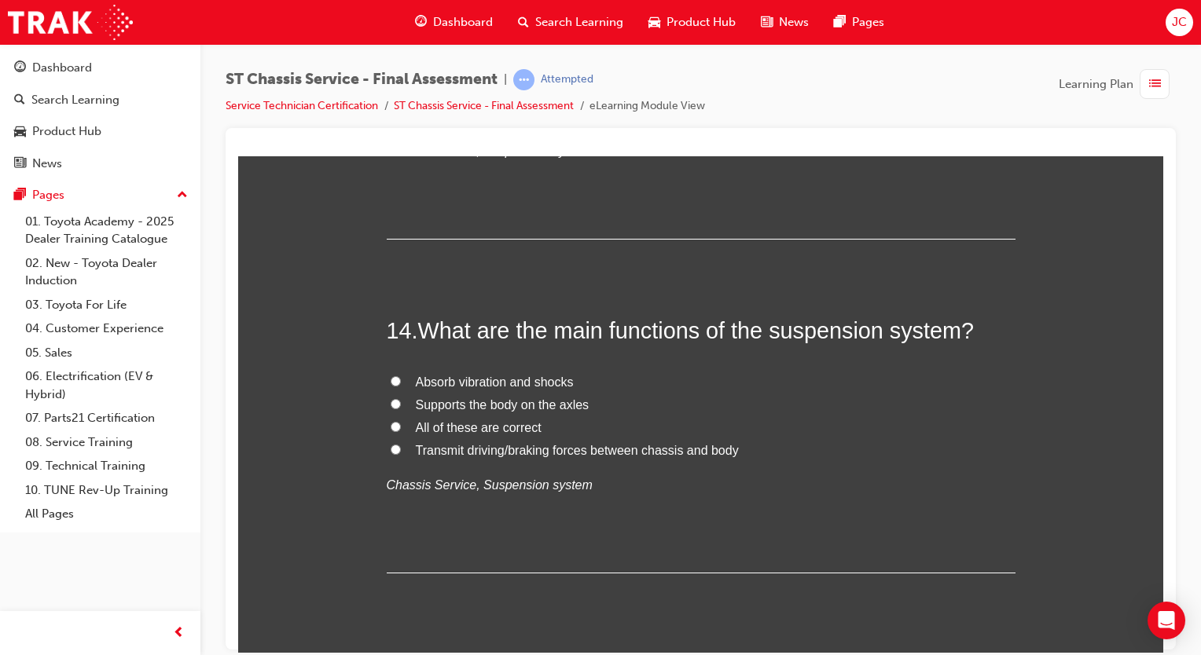
click at [513, 398] on span "Supports the body on the axles" at bounding box center [503, 404] width 174 height 13
click at [401, 398] on input "Supports the body on the axles" at bounding box center [396, 403] width 10 height 10
radio input "true"
click at [529, 371] on label "Absorb vibration and shocks" at bounding box center [701, 382] width 629 height 23
click at [401, 376] on input "Absorb vibration and shocks" at bounding box center [396, 381] width 10 height 10
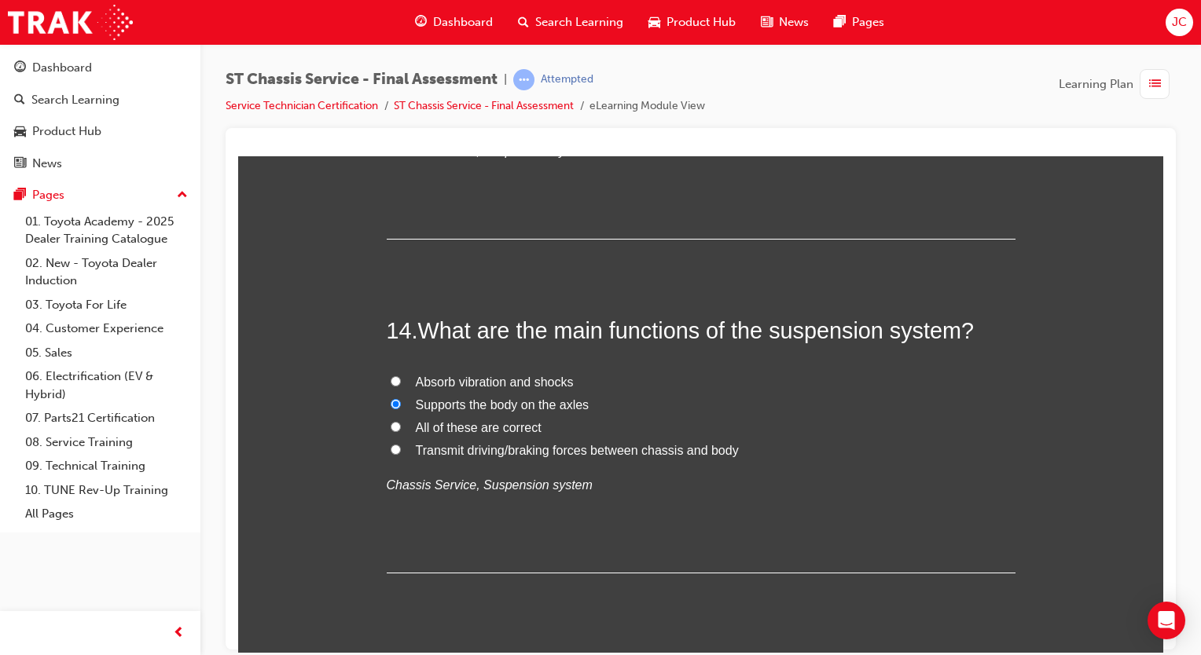
radio input "true"
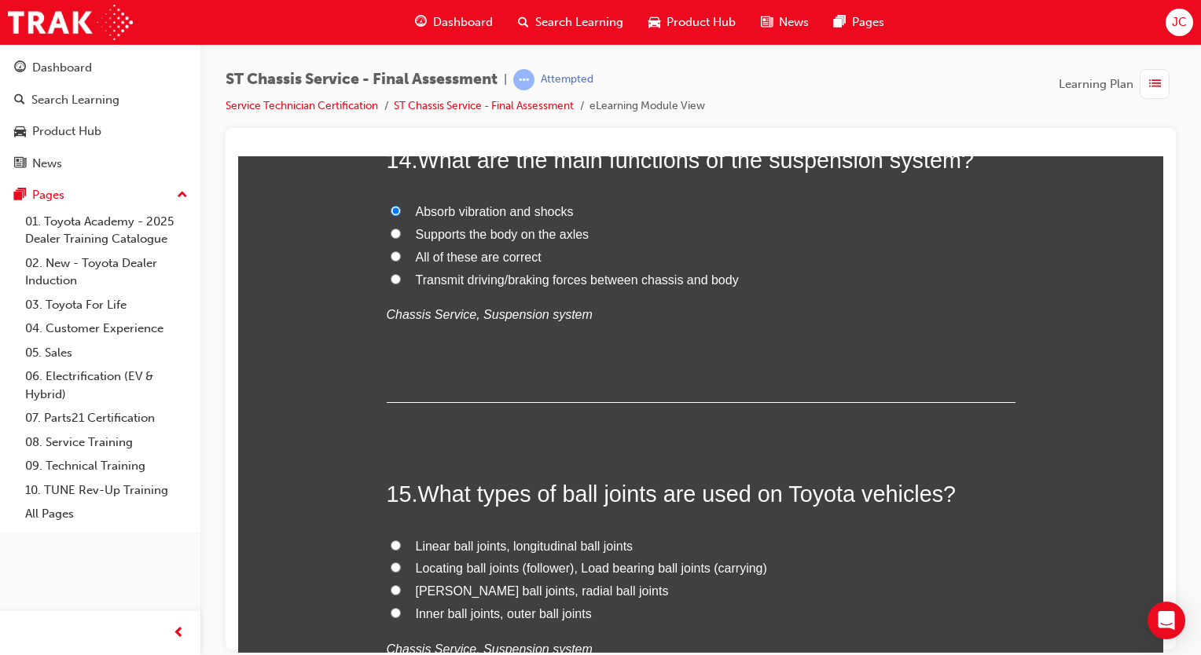
scroll to position [4989, 0]
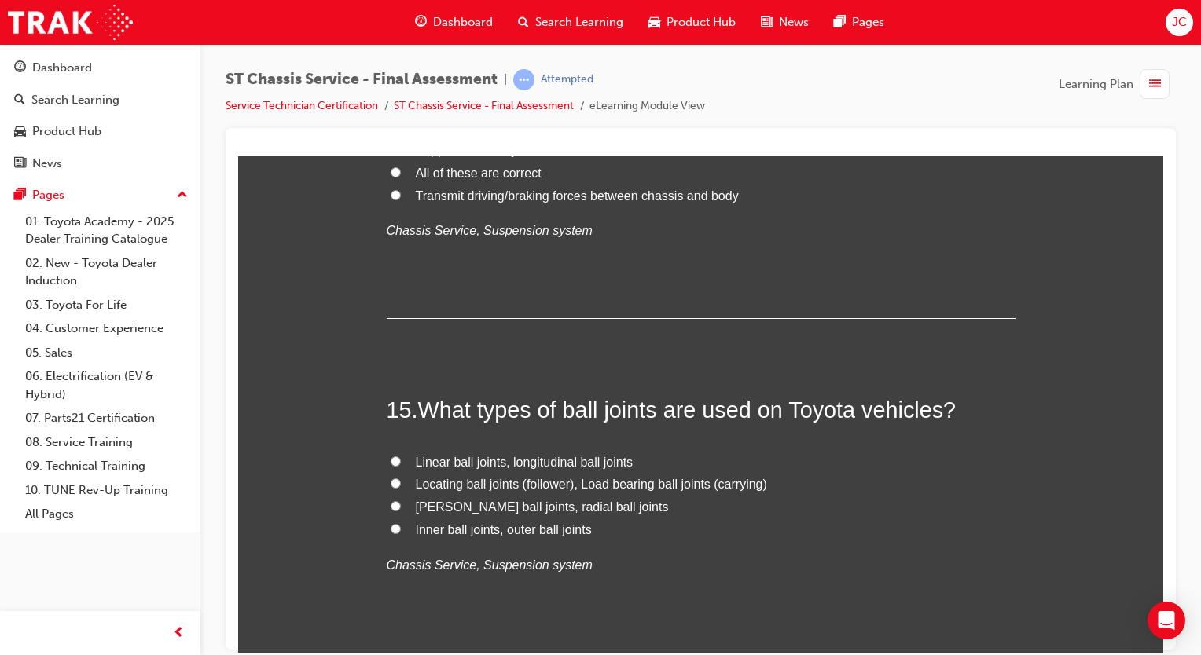
click at [402, 474] on label "Locating ball joints (follower), Load bearing ball joints (carrying)" at bounding box center [701, 484] width 629 height 23
click at [401, 478] on input "Locating ball joints (follower), Load bearing ball joints (carrying)" at bounding box center [396, 483] width 10 height 10
radio input "true"
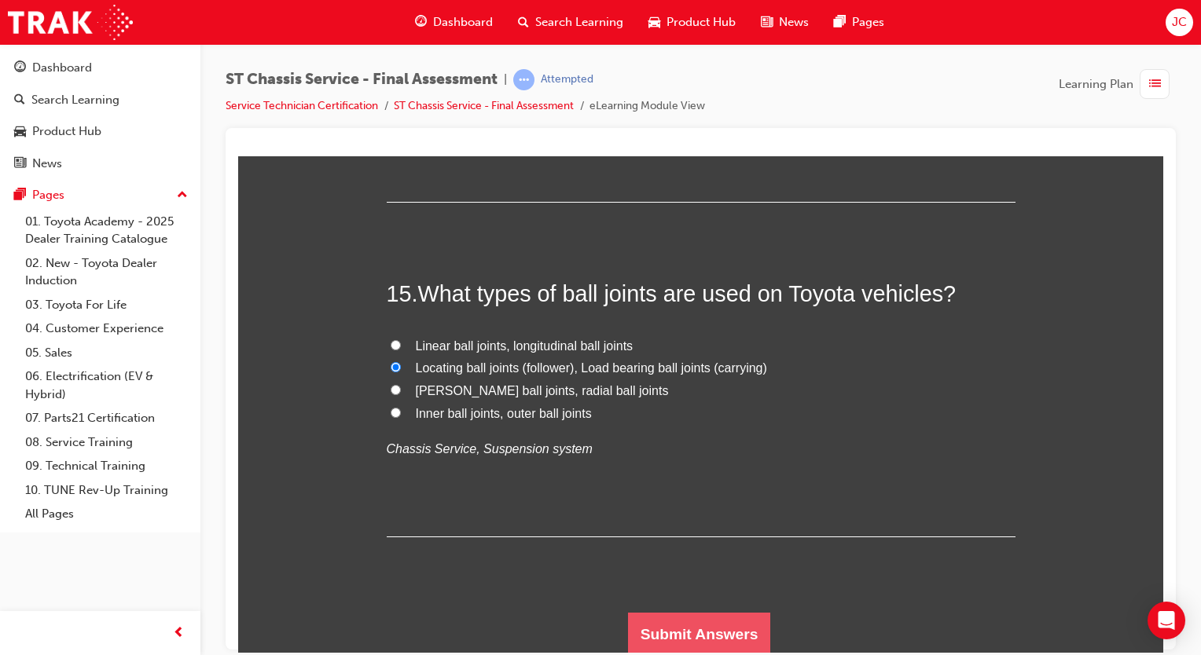
click at [694, 639] on button "Submit Answers" at bounding box center [699, 634] width 143 height 44
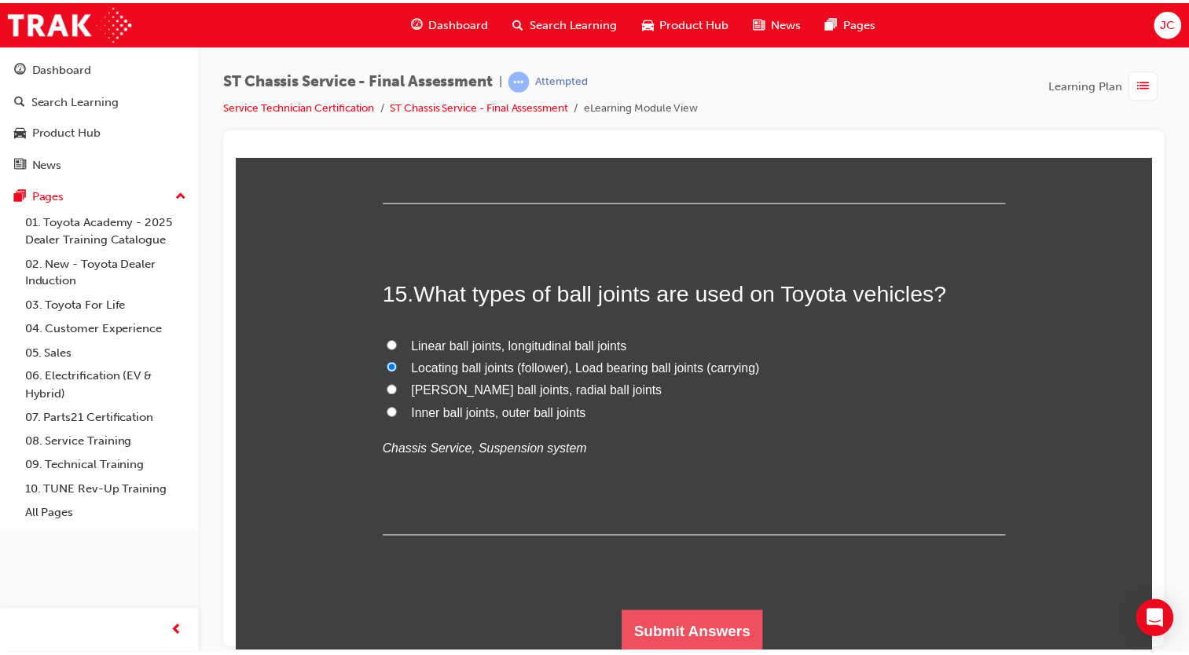
scroll to position [0, 0]
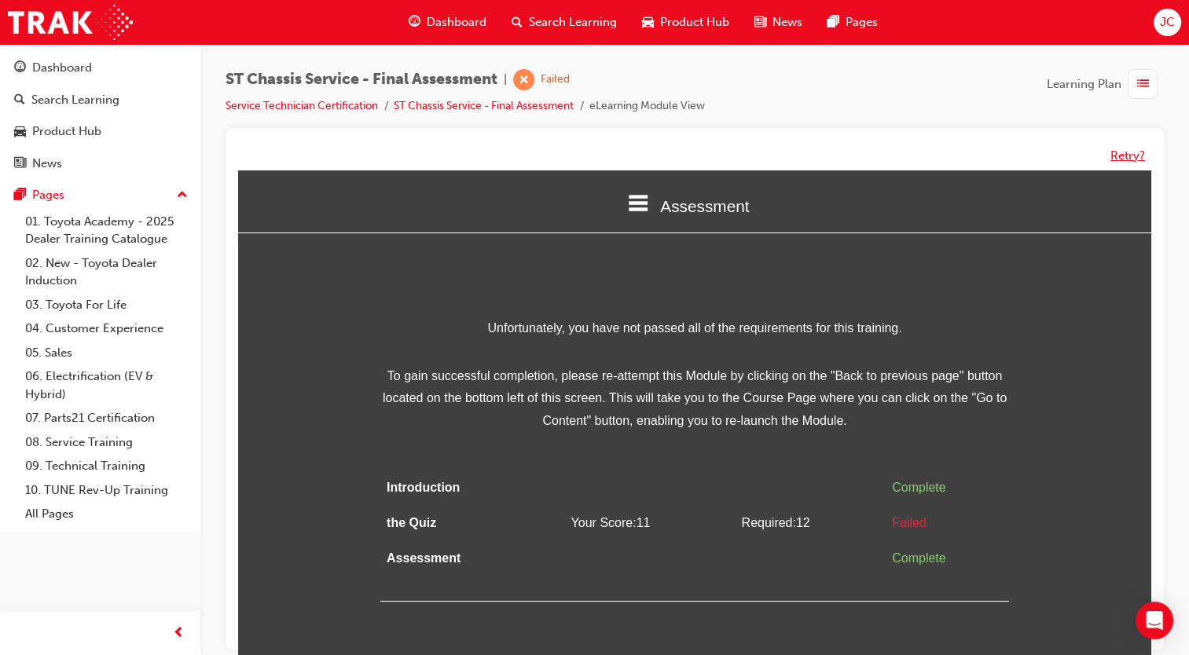
click at [1124, 149] on button "Retry?" at bounding box center [1128, 156] width 35 height 18
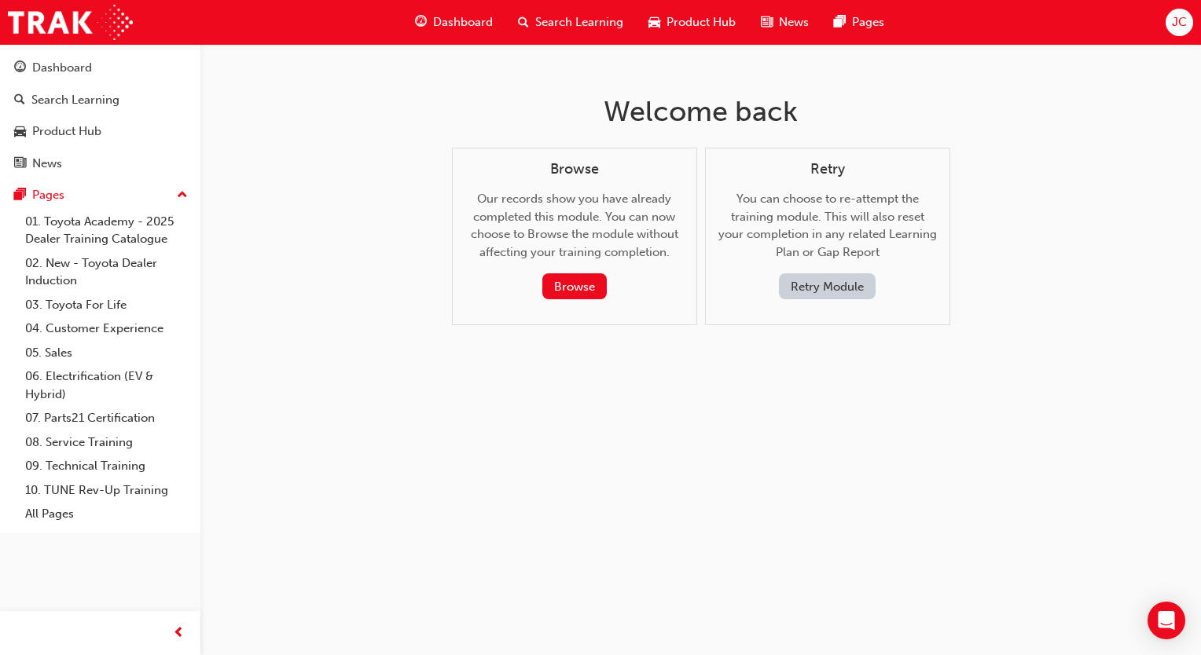
click at [834, 302] on div "Retry You can choose to re-attempt the training module. This will also reset yo…" at bounding box center [827, 237] width 245 height 178
click at [850, 274] on button "Retry Module" at bounding box center [827, 287] width 97 height 26
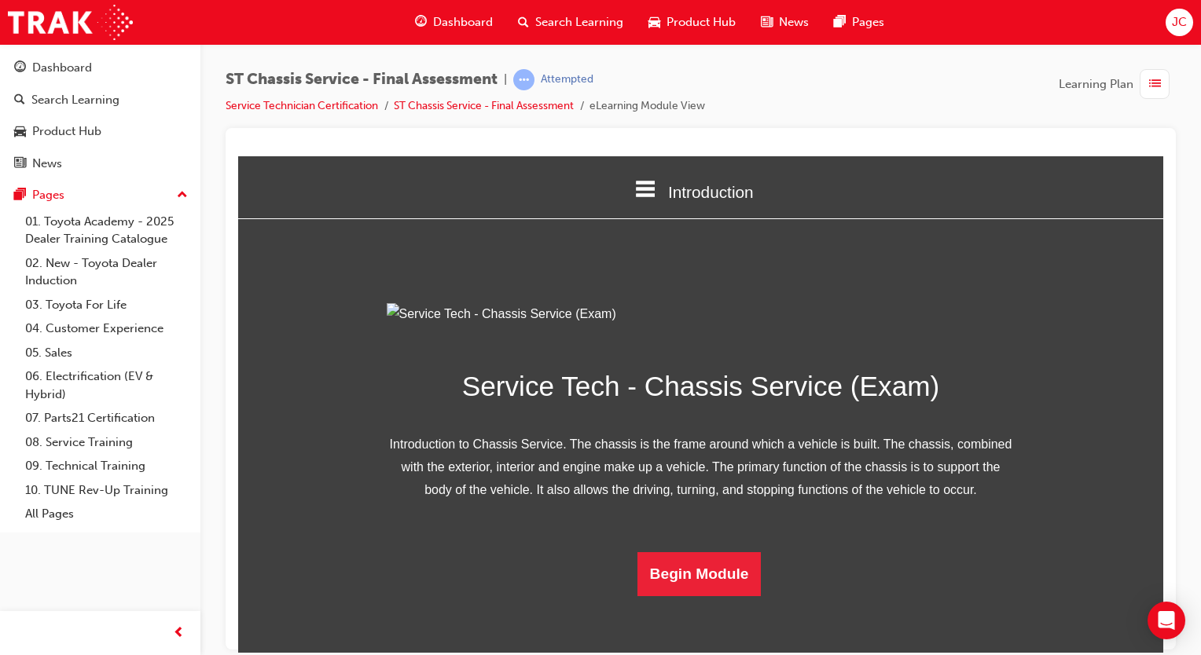
scroll to position [116, 0]
click at [715, 596] on button "Begin Module" at bounding box center [699, 574] width 124 height 44
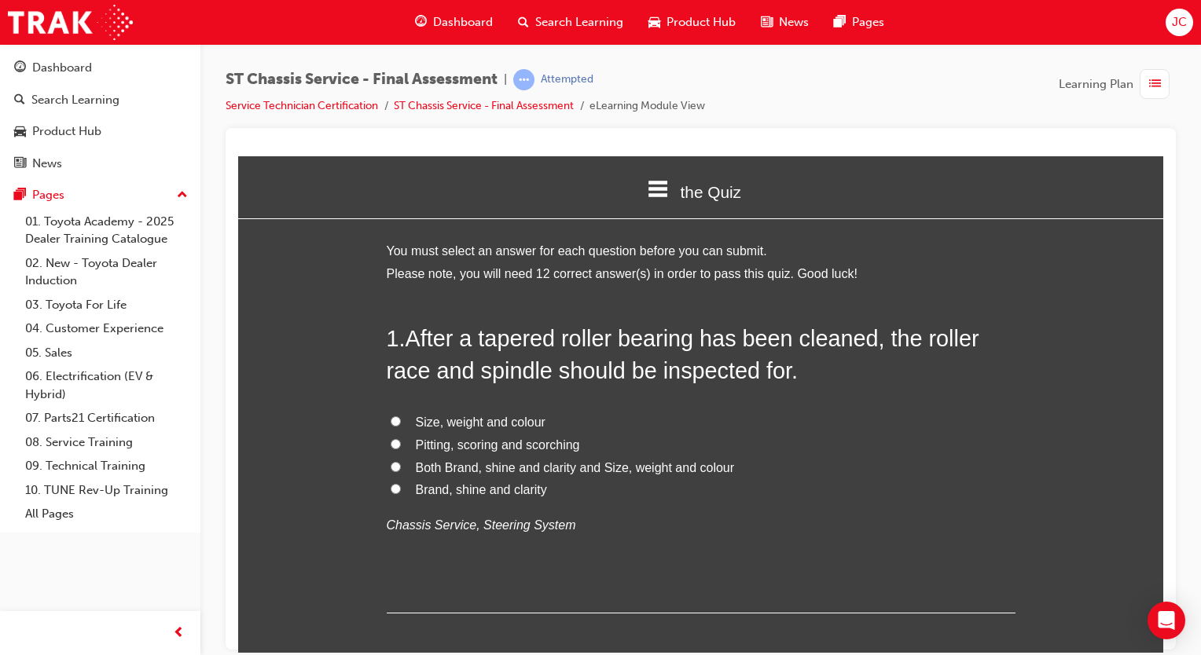
click at [478, 441] on span "Pitting, scoring and scorching" at bounding box center [498, 444] width 164 height 13
click at [401, 441] on input "Pitting, scoring and scorching" at bounding box center [396, 444] width 10 height 10
radio input "true"
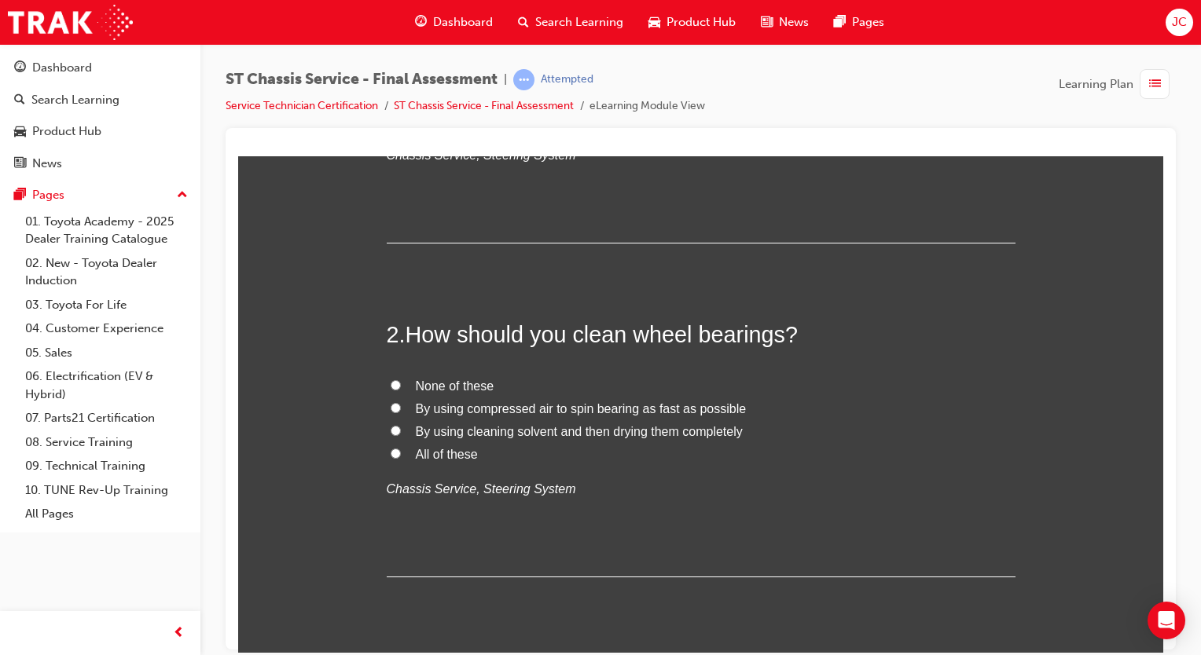
scroll to position [371, 0]
click at [550, 429] on span "By using cleaning solvent and then drying them completely" at bounding box center [579, 430] width 327 height 13
click at [401, 429] on input "By using cleaning solvent and then drying them completely" at bounding box center [396, 429] width 10 height 10
radio input "true"
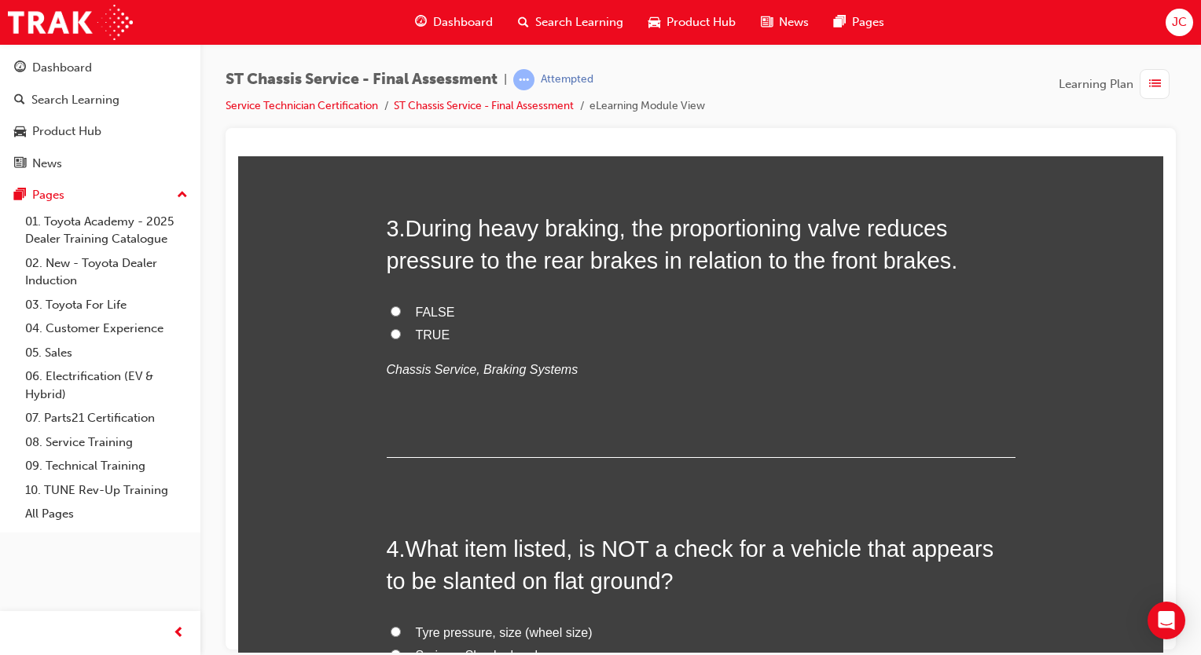
scroll to position [811, 0]
click at [416, 327] on span "TRUE" at bounding box center [433, 333] width 35 height 13
click at [401, 328] on input "TRUE" at bounding box center [396, 333] width 10 height 10
radio input "true"
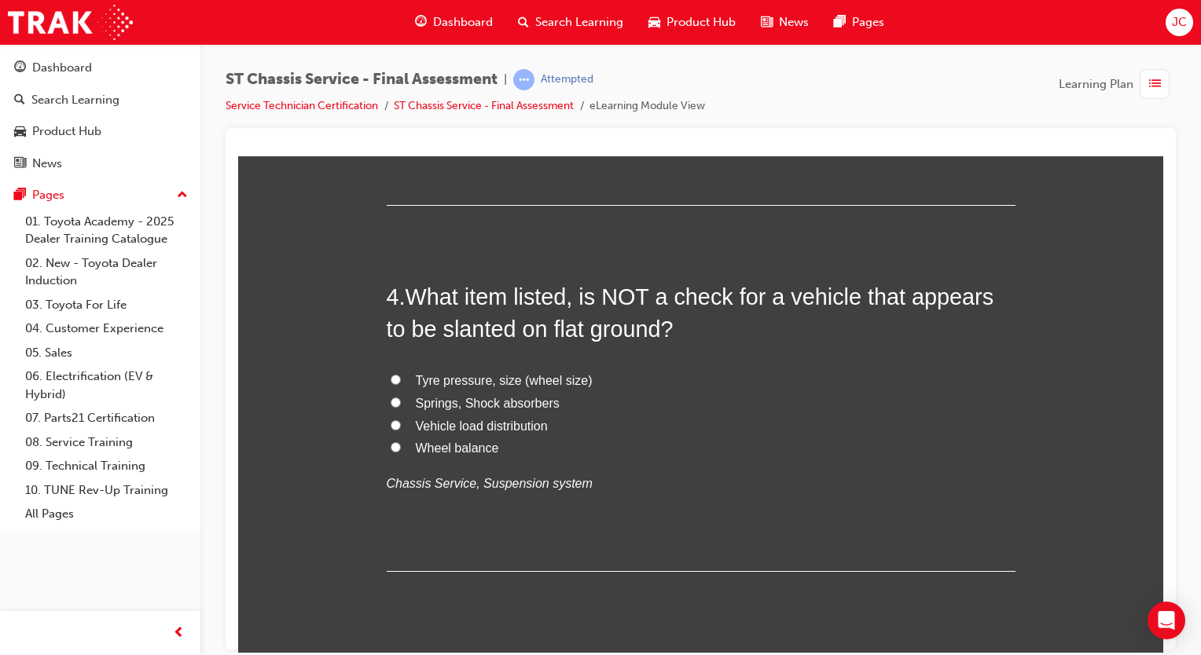
scroll to position [1064, 0]
click at [480, 443] on span "Wheel balance" at bounding box center [457, 445] width 83 height 13
click at [401, 443] on input "Wheel balance" at bounding box center [396, 445] width 10 height 10
radio input "true"
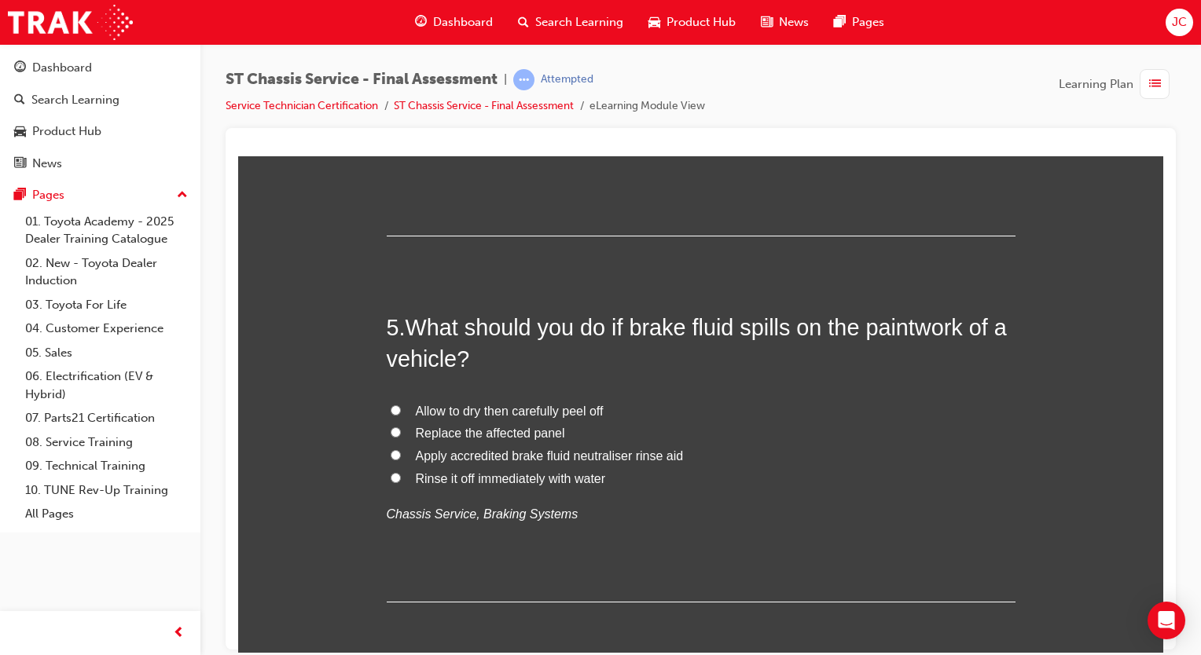
scroll to position [1397, 0]
click at [611, 453] on span "Apply accredited brake fluid neutraliser rinse aid" at bounding box center [550, 456] width 268 height 13
click at [401, 453] on input "Apply accredited brake fluid neutraliser rinse aid" at bounding box center [396, 455] width 10 height 10
radio input "true"
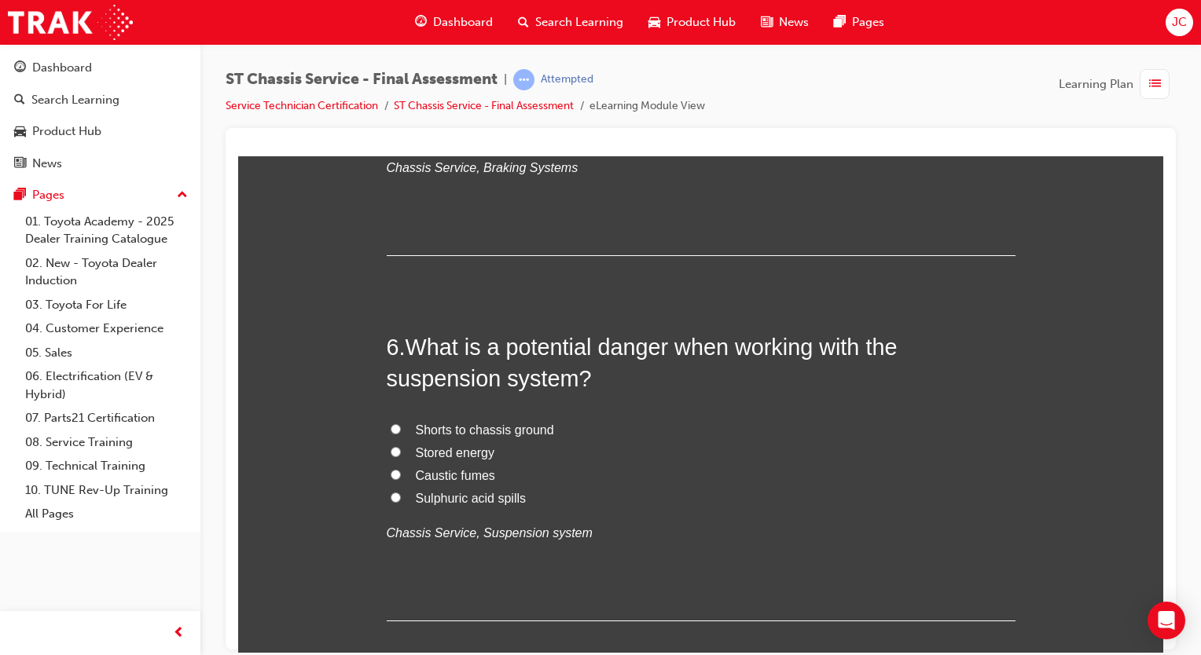
scroll to position [1745, 0]
click at [477, 456] on span "Stored energy" at bounding box center [455, 452] width 79 height 13
click at [401, 456] on input "Stored energy" at bounding box center [396, 451] width 10 height 10
radio input "true"
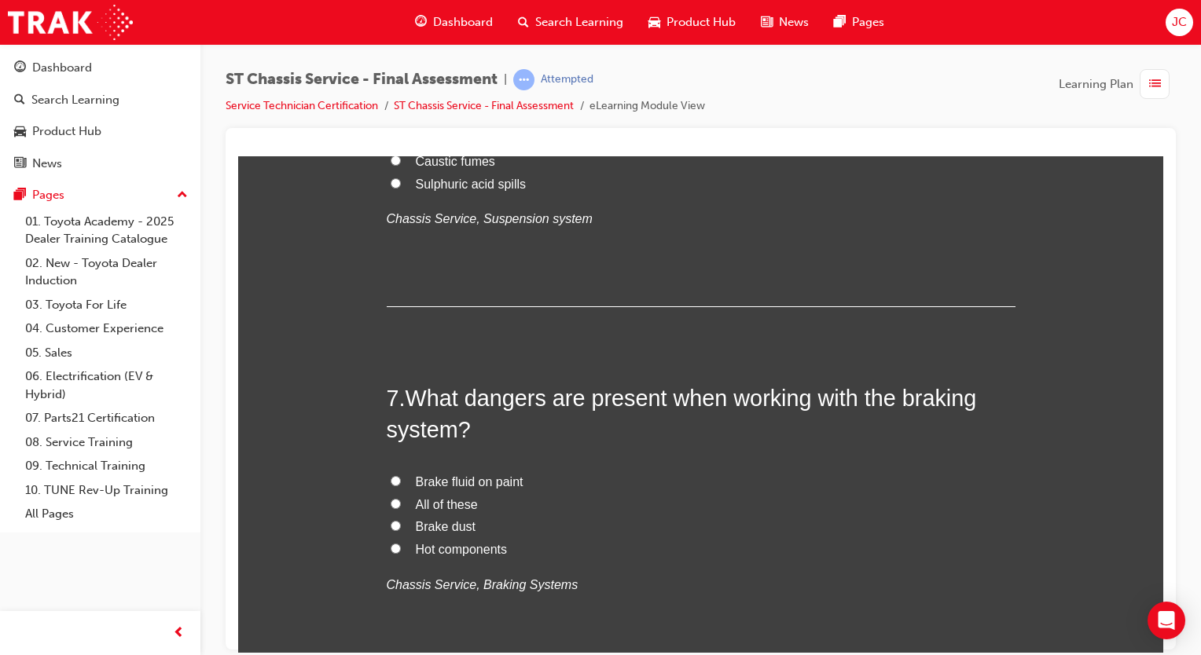
scroll to position [2075, 0]
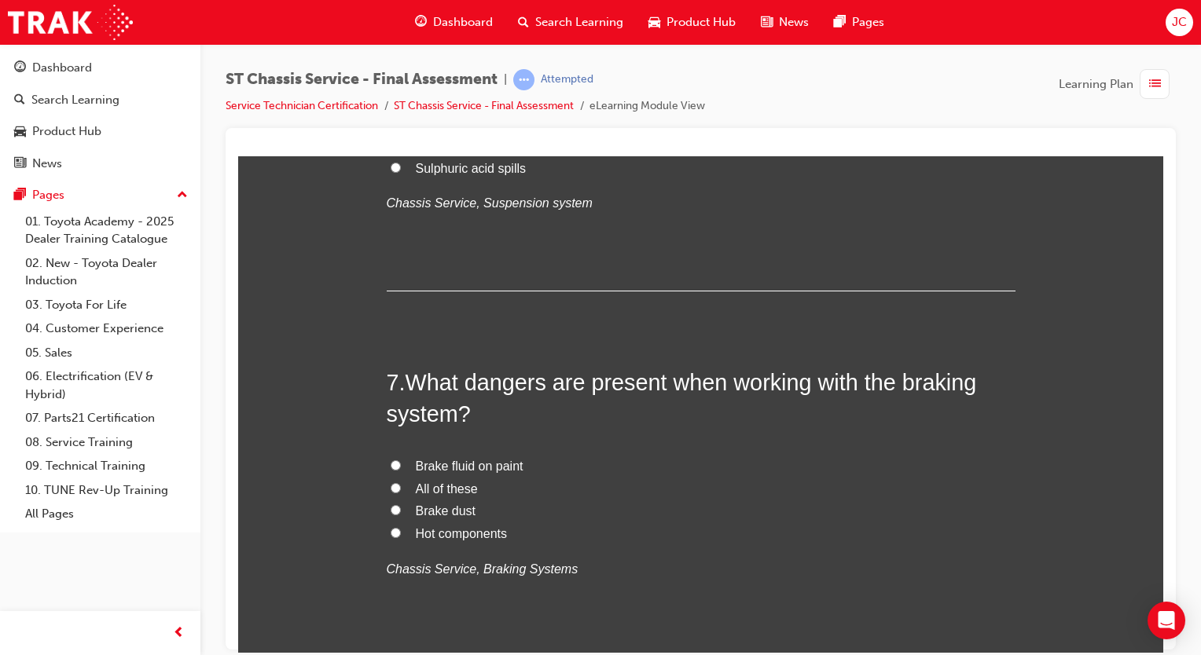
click at [463, 484] on span "All of these" at bounding box center [447, 488] width 62 height 13
click at [401, 484] on input "All of these" at bounding box center [396, 488] width 10 height 10
radio input "true"
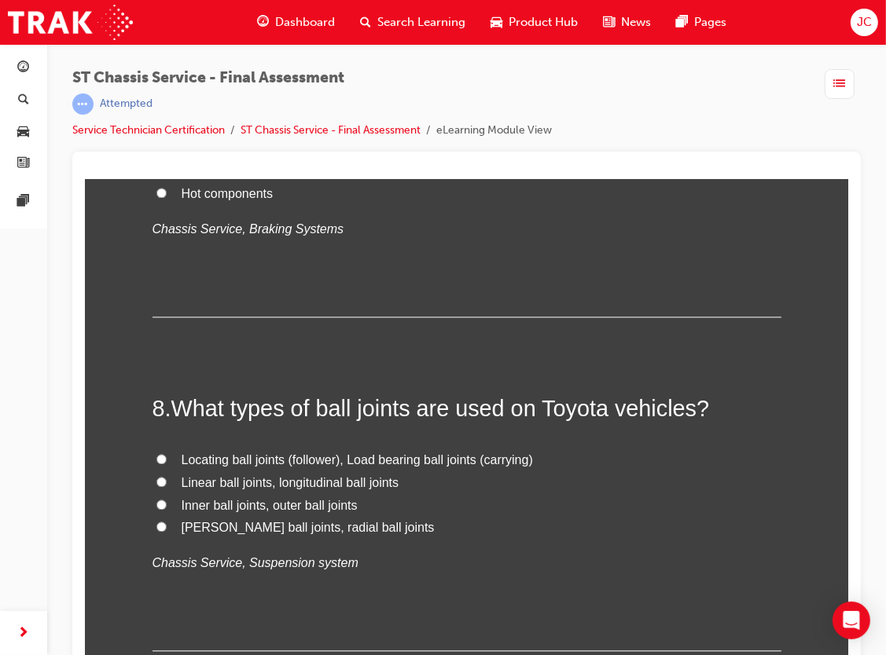
scroll to position [2440, 0]
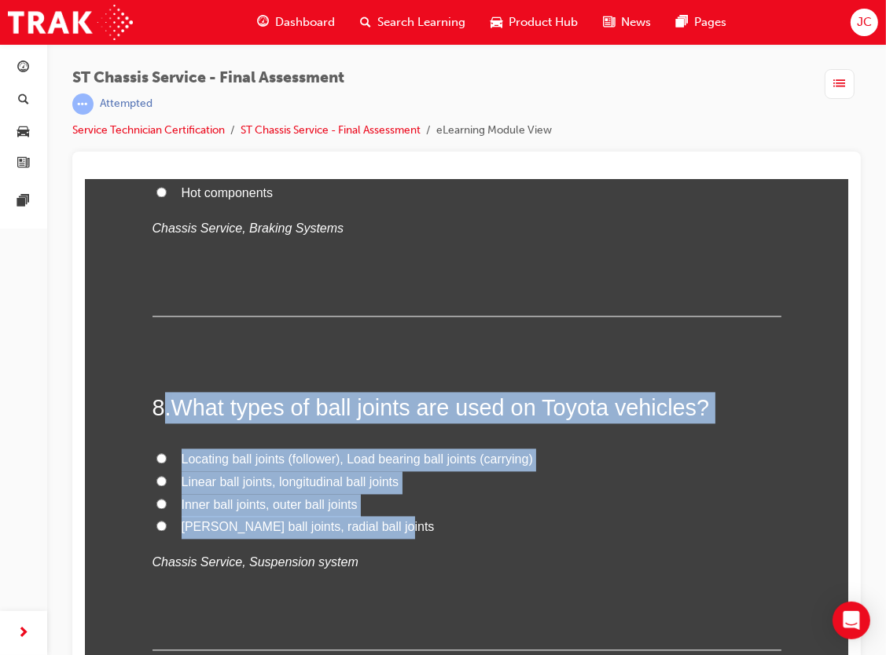
drag, startPoint x: 159, startPoint y: 396, endPoint x: 402, endPoint y: 527, distance: 276.1
click at [402, 527] on div "8 . What types of ball joints are used on Toyota vehicles? Locating ball joints…" at bounding box center [466, 520] width 629 height 259
click at [481, 326] on div "1 . After a tapered roller bearing has been cleaned, the roller race and spindl…" at bounding box center [466, 565] width 629 height 5319
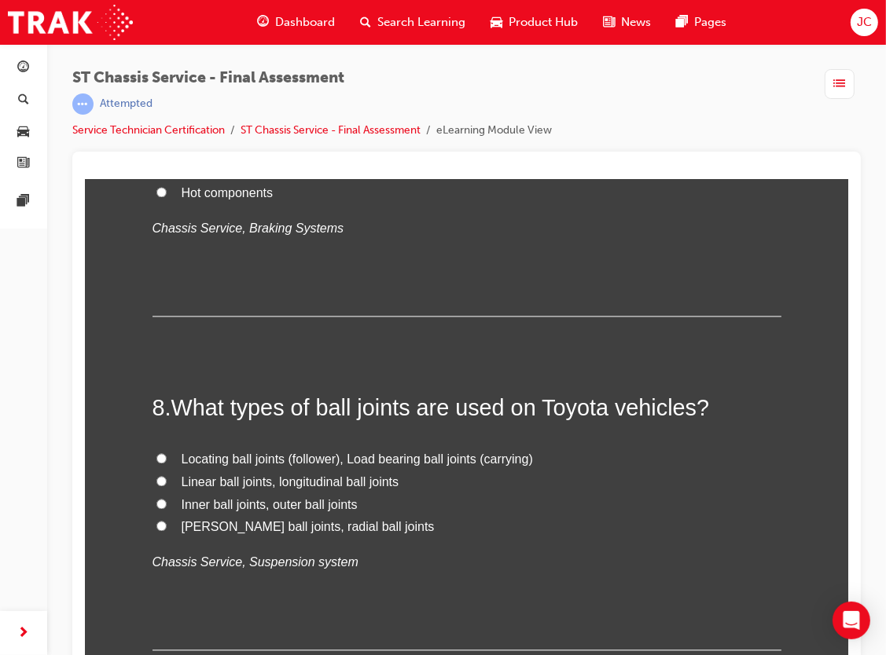
click at [226, 452] on span "Locating ball joints (follower), Load bearing ball joints (carrying)" at bounding box center [356, 458] width 351 height 13
click at [166, 453] on input "Locating ball joints (follower), Load bearing ball joints (carrying)" at bounding box center [161, 458] width 10 height 10
radio input "true"
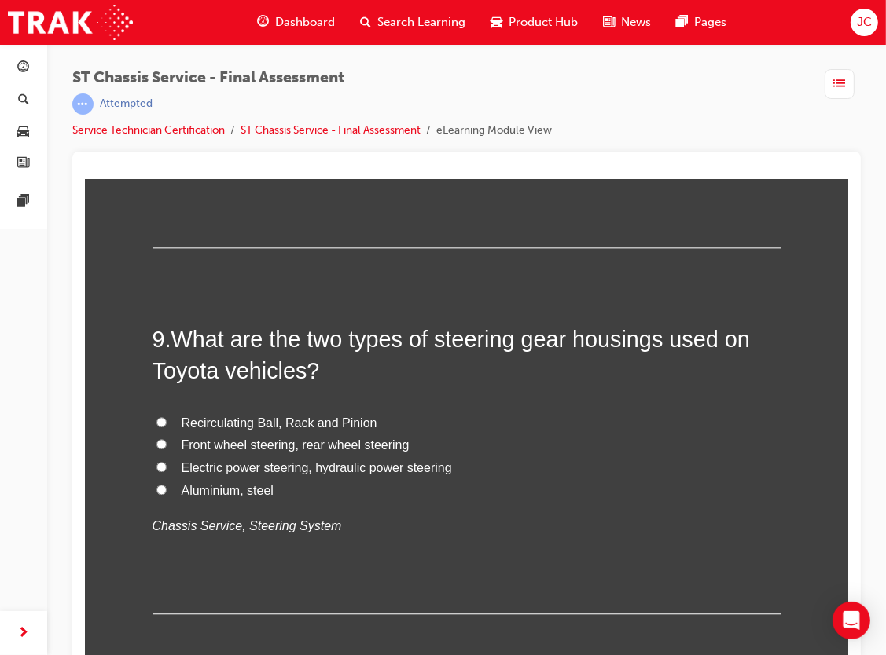
scroll to position [2844, 0]
click at [216, 489] on span "Aluminium, steel" at bounding box center [227, 488] width 92 height 13
click at [166, 489] on input "Aluminium, steel" at bounding box center [161, 488] width 10 height 10
radio input "true"
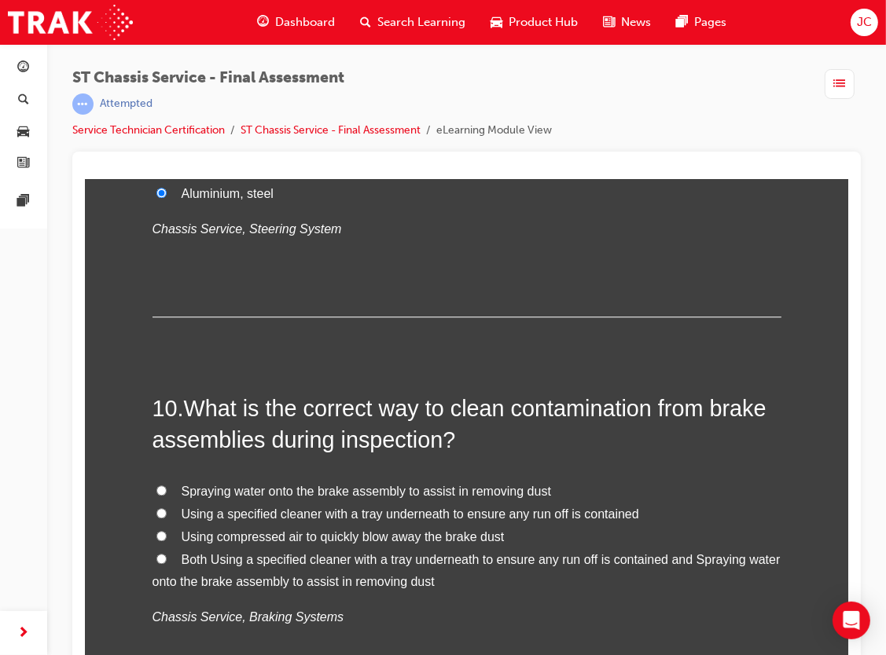
scroll to position [2900, 0]
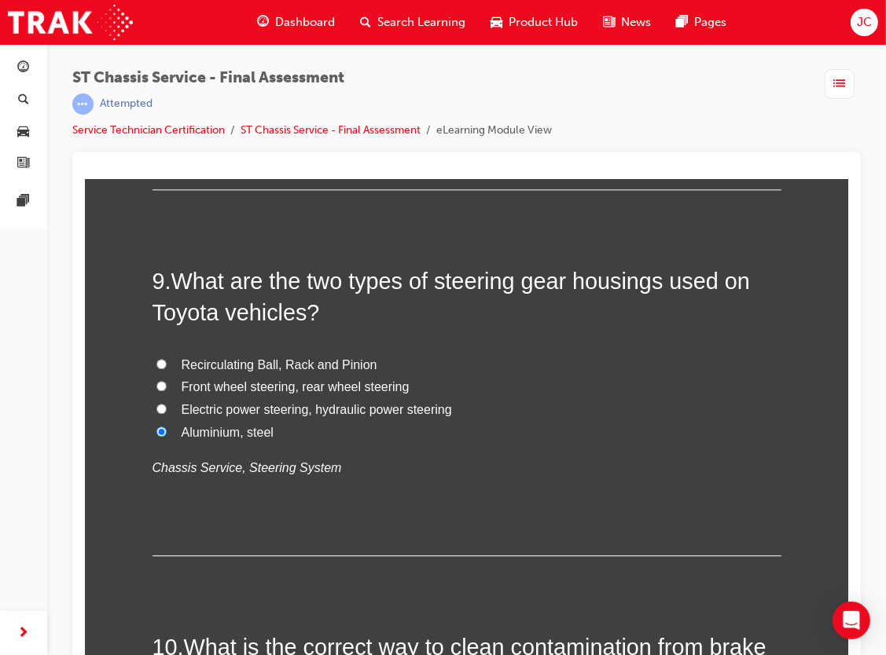
click at [284, 360] on span "Recirculating Ball, Rack and Pinion" at bounding box center [279, 364] width 196 height 13
click at [166, 360] on input "Recirculating Ball, Rack and Pinion" at bounding box center [161, 363] width 10 height 10
radio input "true"
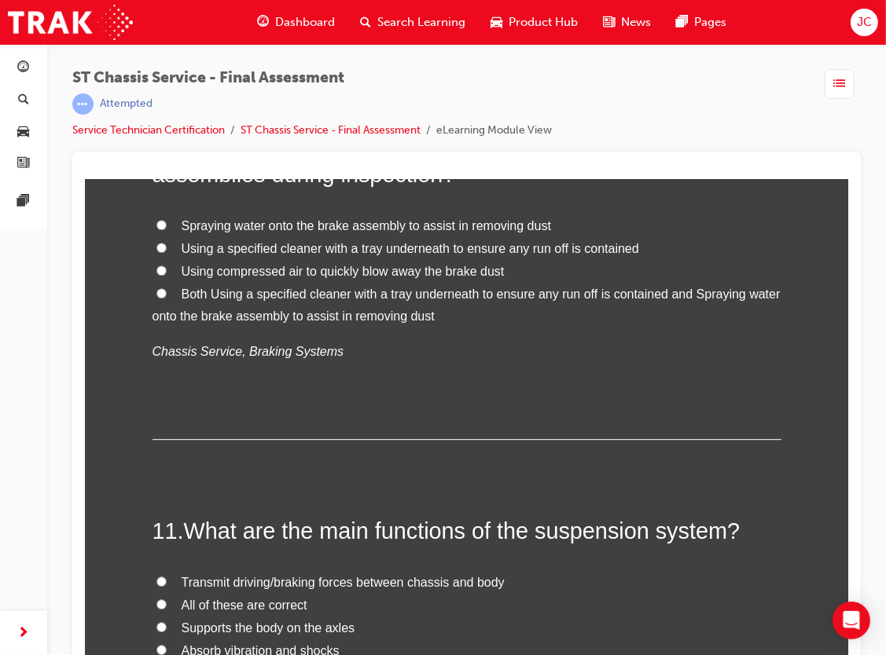
scroll to position [3392, 0]
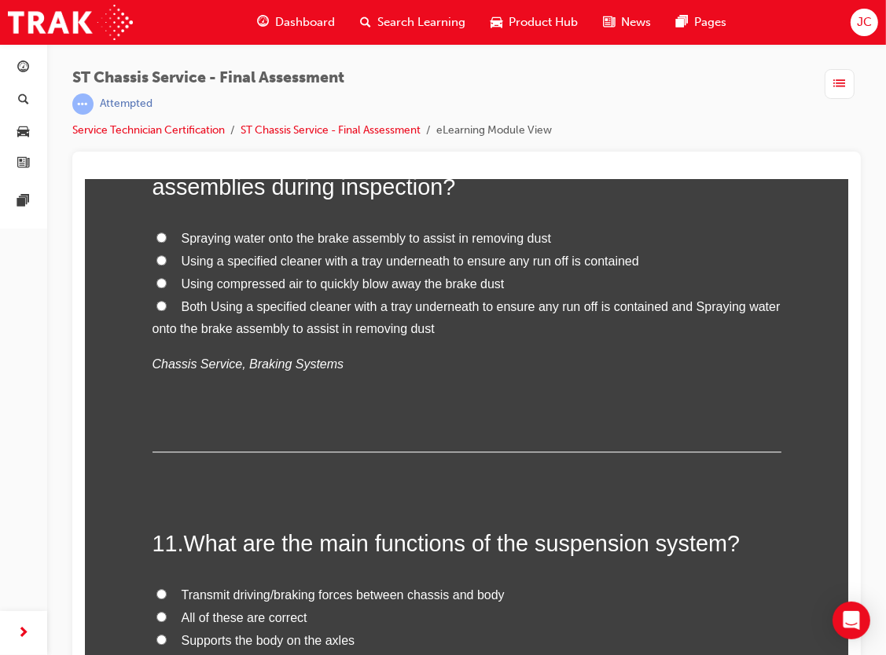
click at [395, 264] on span "Using a specified cleaner with a tray underneath to ensure any run off is conta…" at bounding box center [409, 260] width 457 height 13
click at [166, 264] on input "Using a specified cleaner with a tray underneath to ensure any run off is conta…" at bounding box center [161, 260] width 10 height 10
radio input "true"
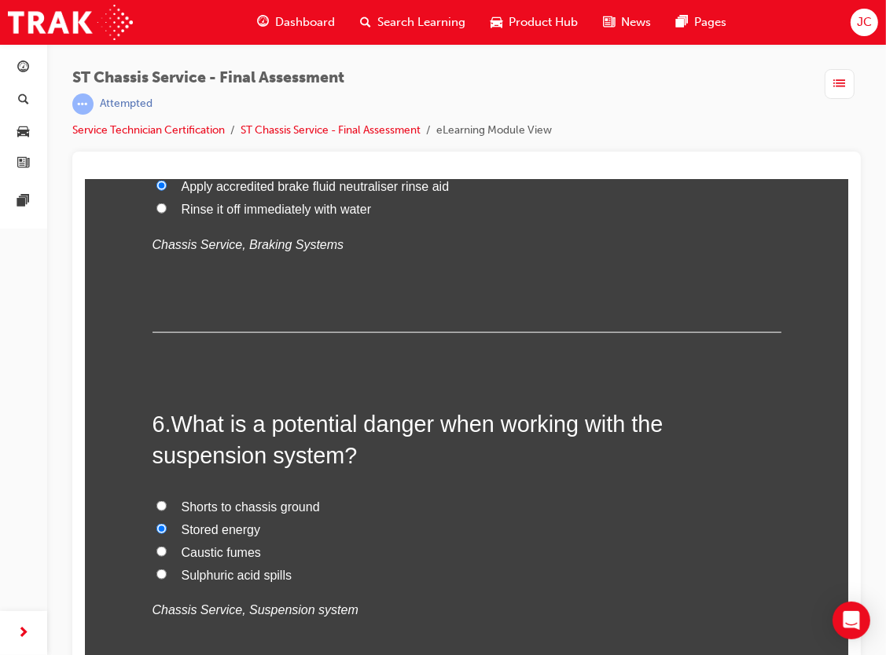
scroll to position [1693, 0]
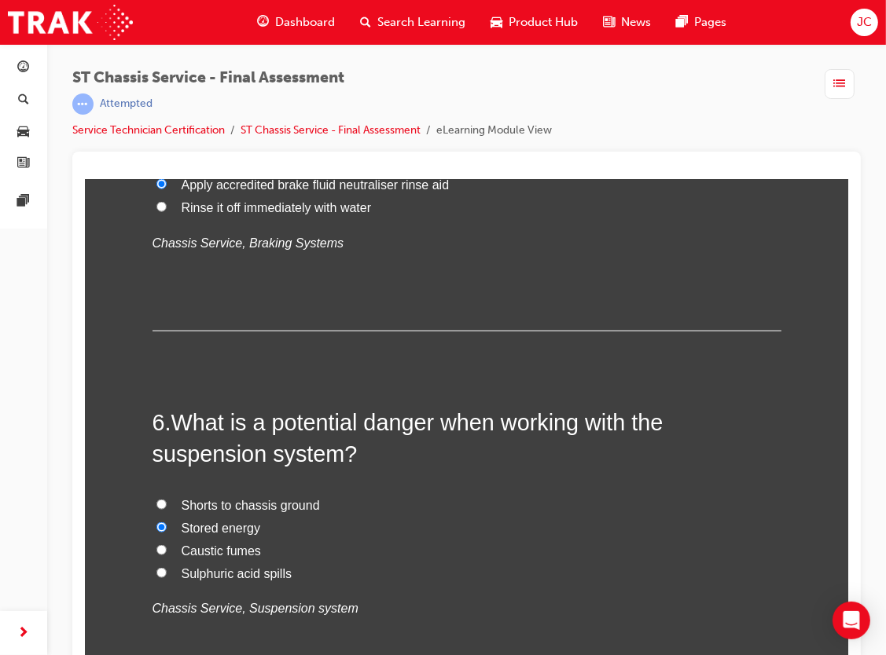
click at [285, 205] on span "Rinse it off immediately with water" at bounding box center [276, 206] width 190 height 13
click at [166, 205] on input "Rinse it off immediately with water" at bounding box center [161, 206] width 10 height 10
radio input "true"
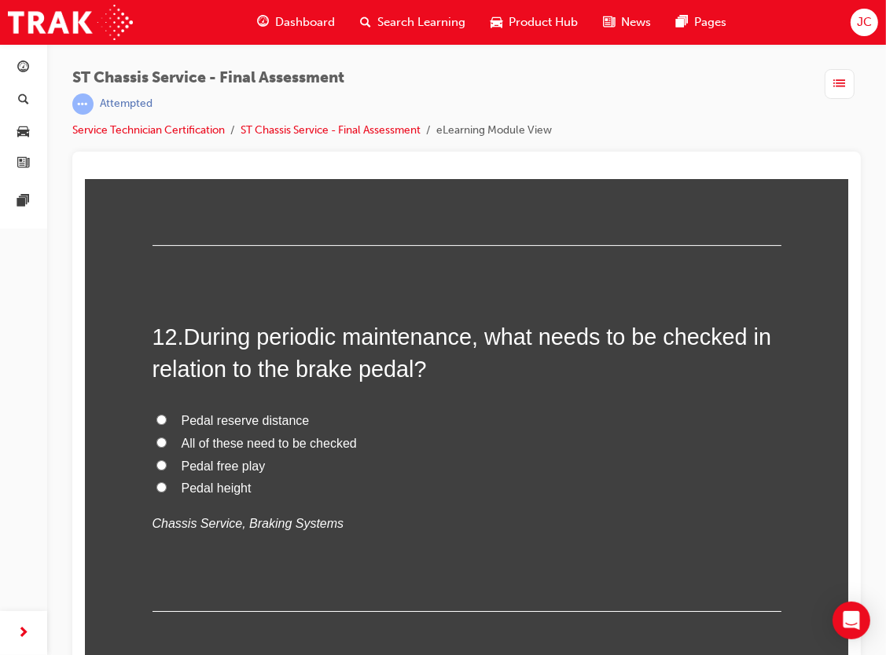
scroll to position [3941, 0]
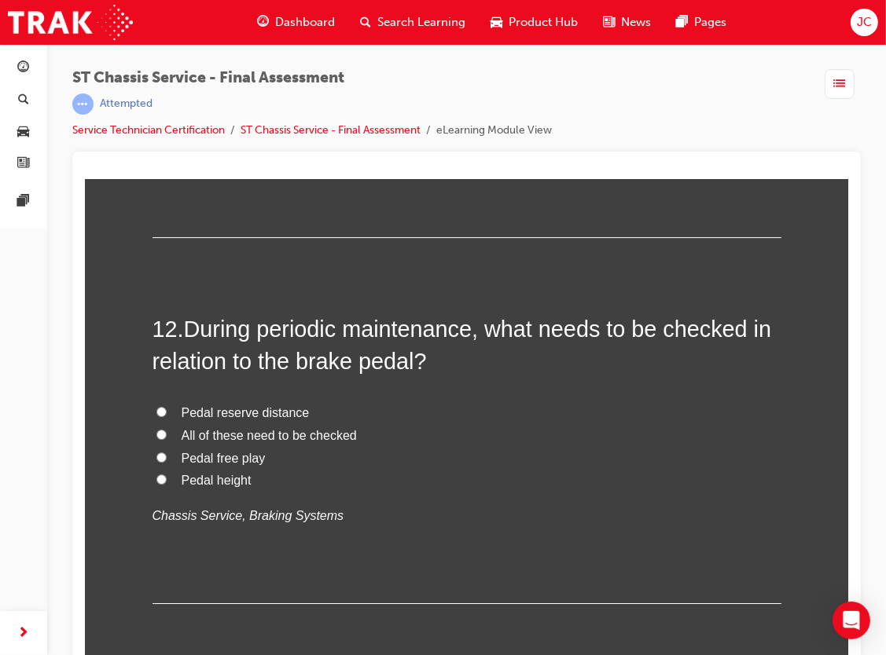
click at [512, 552] on div "12 . During periodic maintenance, what needs to be checked in relation to the b…" at bounding box center [466, 458] width 629 height 291
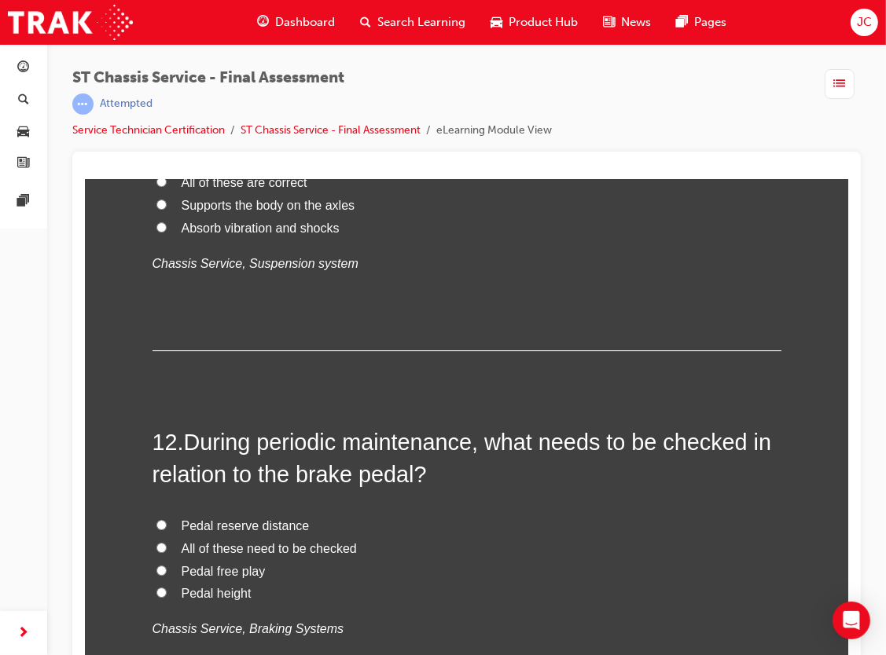
scroll to position [3749, 0]
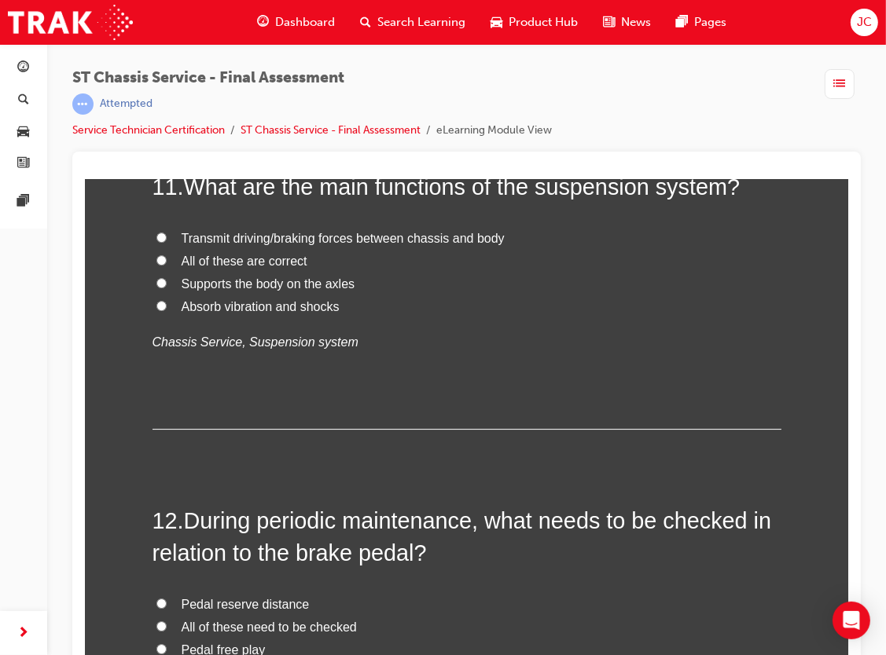
click at [251, 259] on span "All of these are correct" at bounding box center [244, 260] width 126 height 13
click at [166, 259] on input "All of these are correct" at bounding box center [161, 260] width 10 height 10
radio input "true"
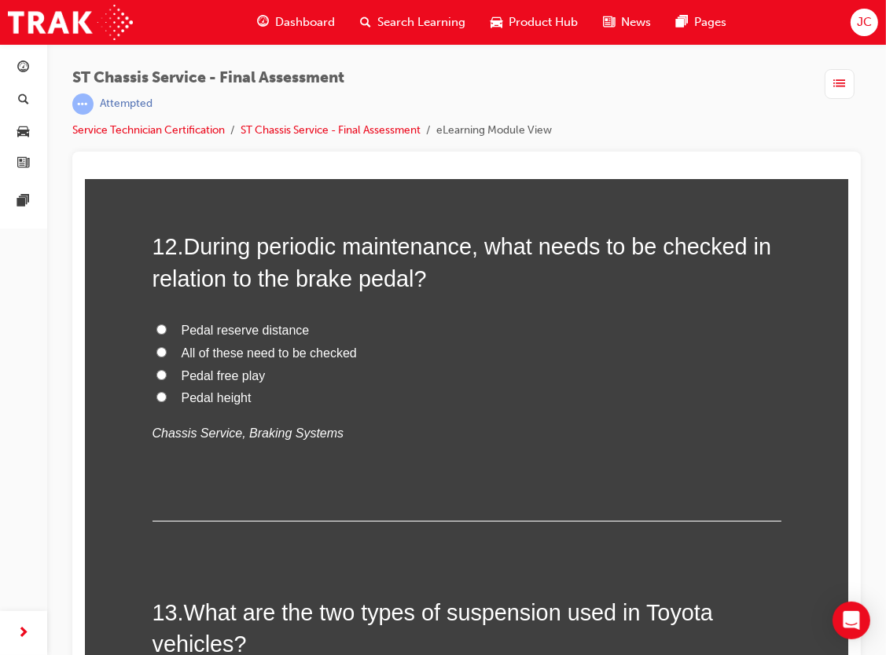
scroll to position [4023, 0]
click at [329, 354] on span "All of these need to be checked" at bounding box center [268, 353] width 175 height 13
click at [166, 354] on input "All of these need to be checked" at bounding box center [161, 352] width 10 height 10
radio input "true"
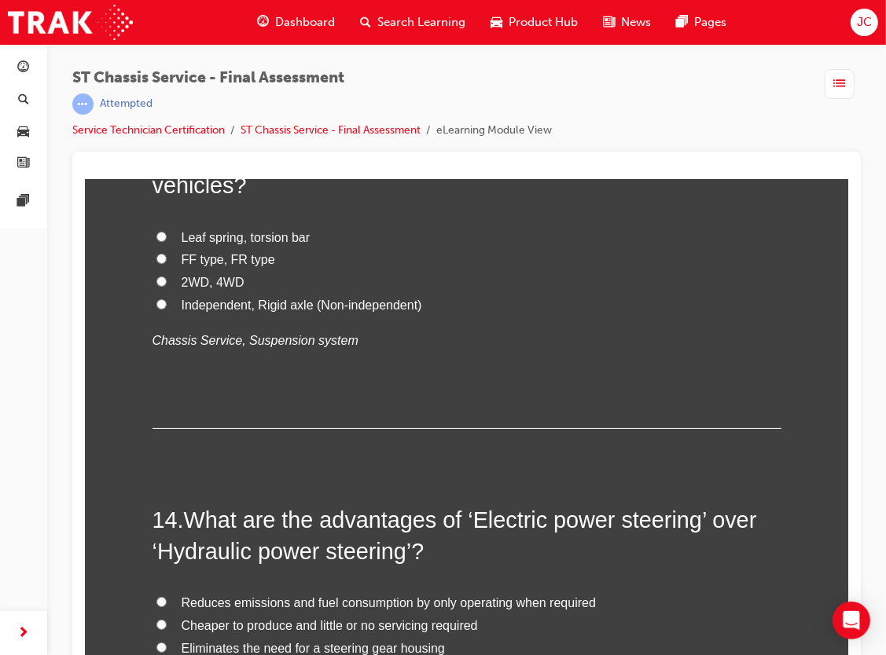
scroll to position [4482, 0]
click at [258, 307] on span "Independent, Rigid axle (Non-independent)" at bounding box center [301, 305] width 241 height 13
click at [166, 307] on input "Independent, Rigid axle (Non-independent)" at bounding box center [161, 304] width 10 height 10
radio input "true"
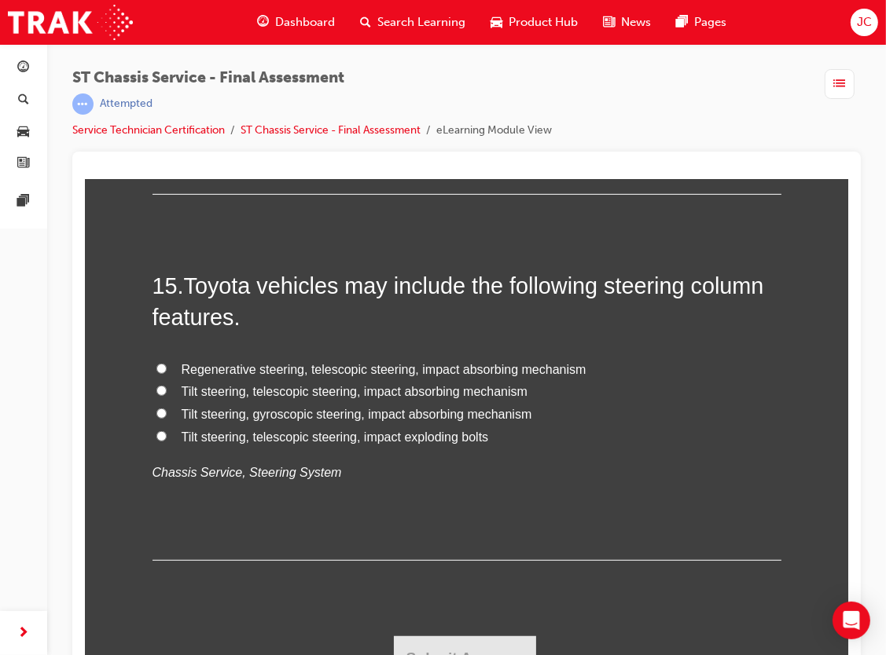
scroll to position [4919, 0]
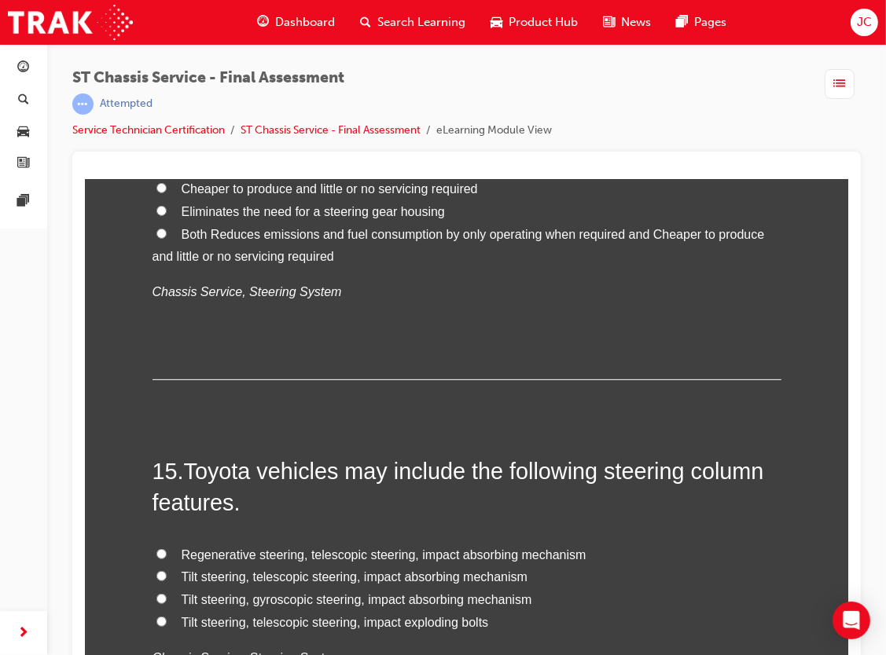
click at [351, 237] on span "Both Reduces emissions and fuel consumption by only operating when required and…" at bounding box center [458, 245] width 612 height 36
click at [166, 237] on input "Both Reduces emissions and fuel consumption by only operating when required and…" at bounding box center [161, 233] width 10 height 10
radio input "true"
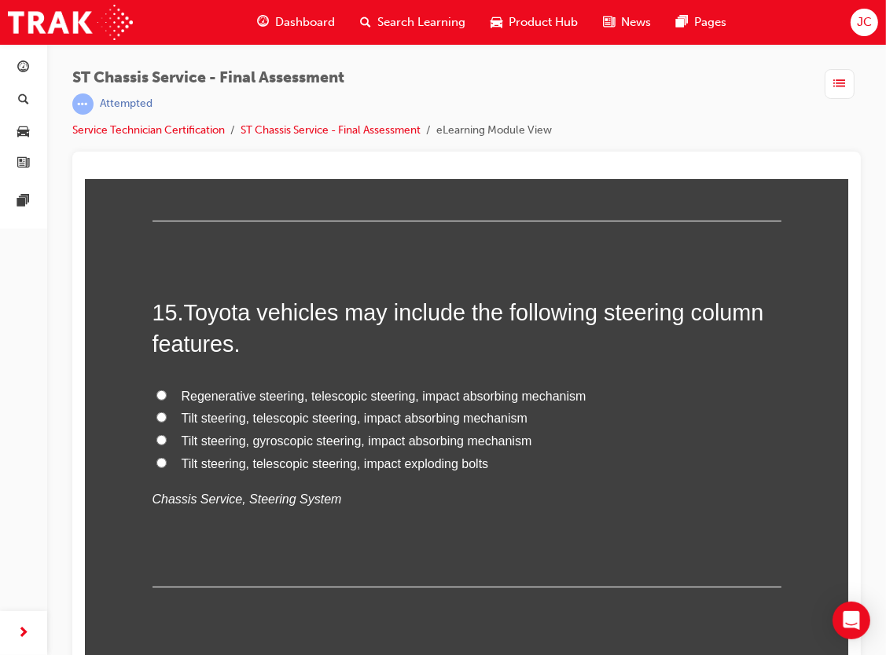
scroll to position [5079, 0]
click at [376, 417] on span "Tilt steering, telescopic steering, impact absorbing mechanism" at bounding box center [354, 416] width 347 height 13
click at [166, 417] on input "Tilt steering, telescopic steering, impact absorbing mechanism" at bounding box center [161, 416] width 10 height 10
radio input "true"
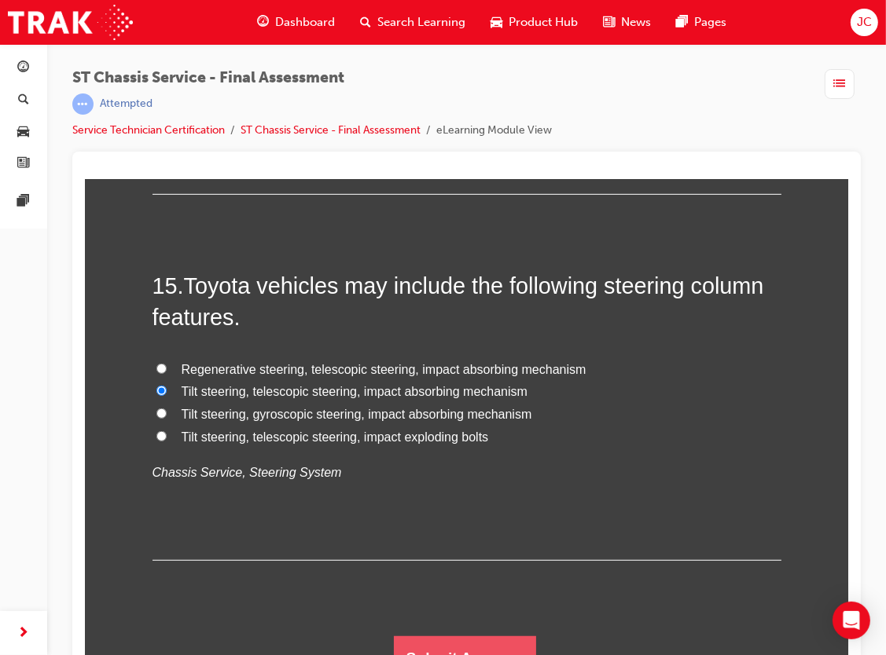
click at [466, 636] on button "Submit Answers" at bounding box center [464, 658] width 143 height 44
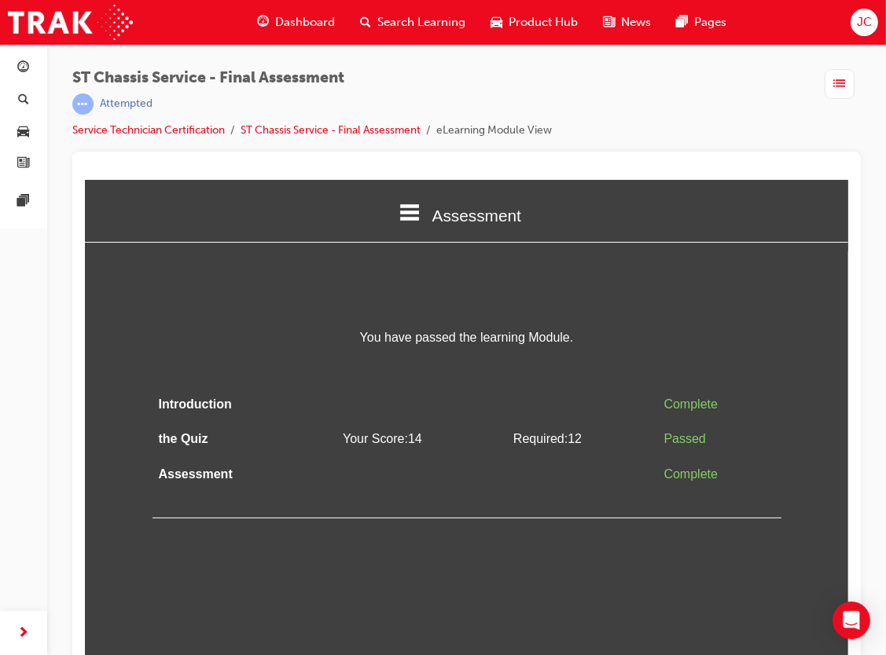
scroll to position [0, 0]
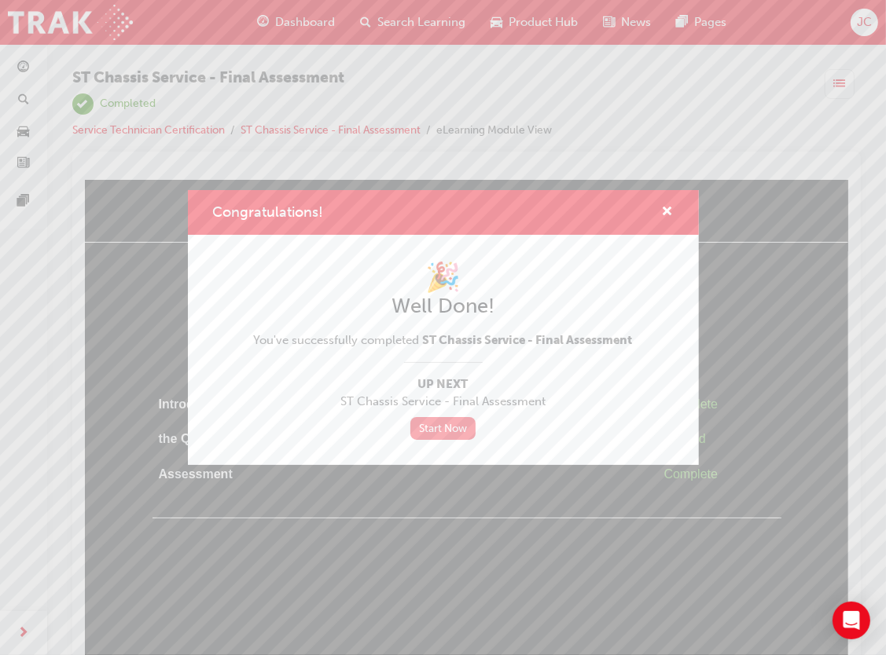
click at [437, 428] on link "Start Now" at bounding box center [443, 428] width 66 height 23
click at [663, 207] on span "cross-icon" at bounding box center [668, 213] width 12 height 14
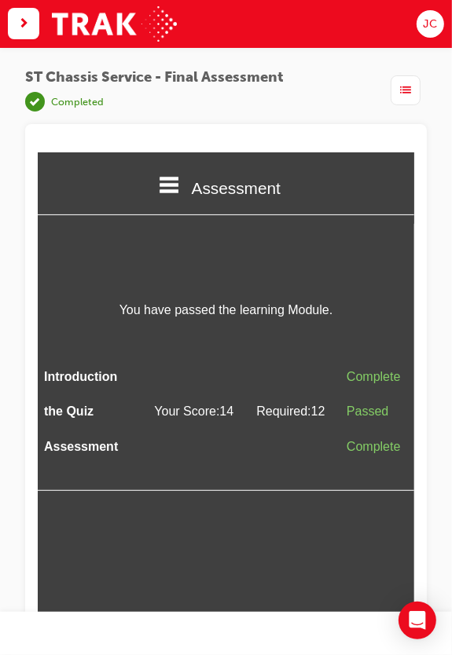
click at [304, 329] on div "You have passed the learning Module. Introduction Complete the Quiz Your Score:…" at bounding box center [225, 395] width 376 height 192
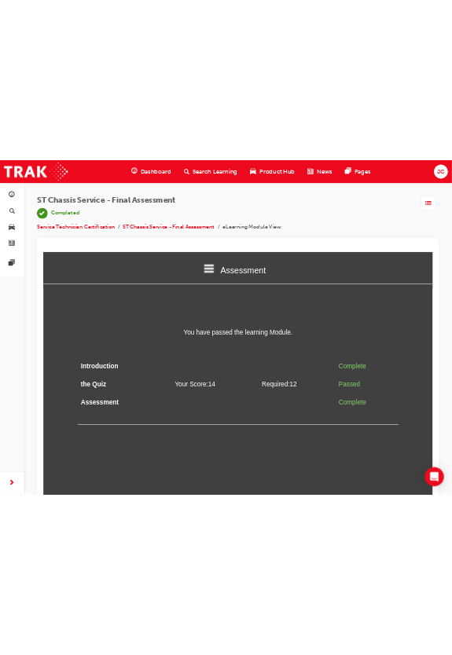
scroll to position [20, 0]
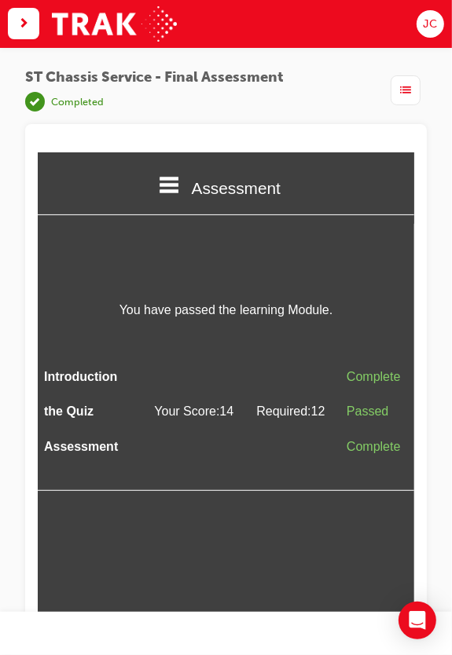
click at [411, 82] on span "list-icon" at bounding box center [405, 91] width 11 height 18
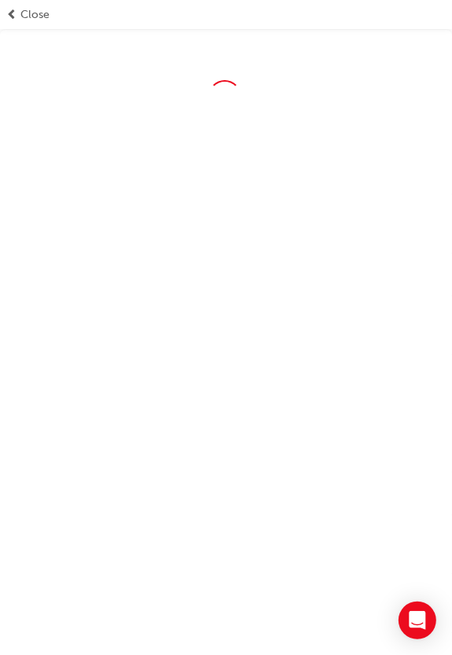
click at [50, 20] on span "Close" at bounding box center [34, 14] width 29 height 17
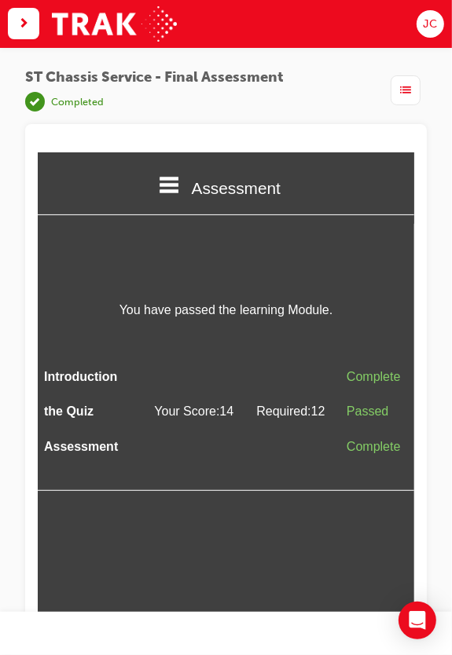
click at [61, 625] on div "Dashboard" at bounding box center [55, 634] width 11 height 18
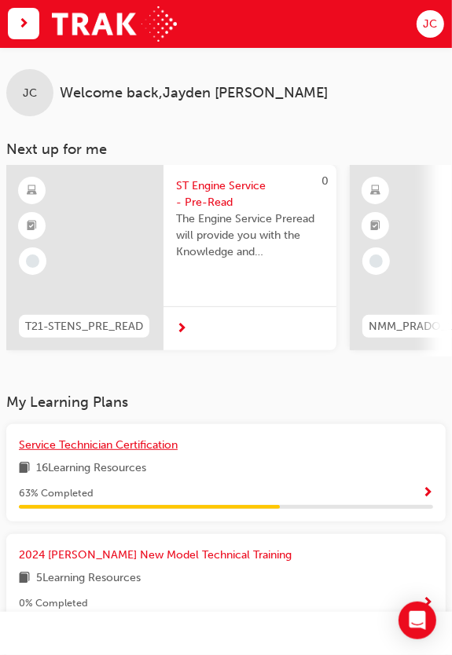
click at [178, 452] on span "Service Technician Certification" at bounding box center [98, 445] width 159 height 13
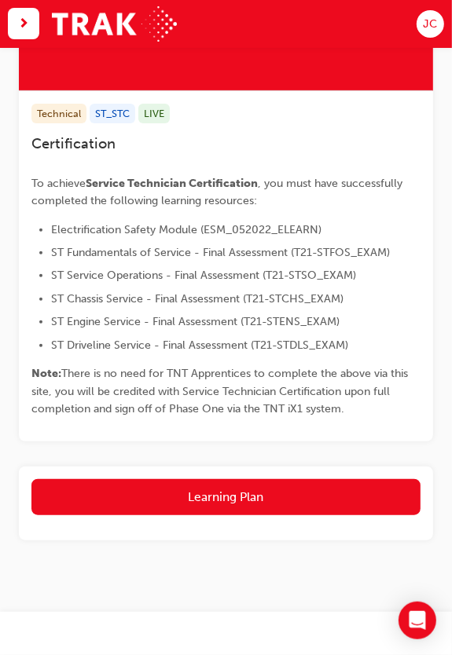
scroll to position [299, 0]
